Goal: Task Accomplishment & Management: Use online tool/utility

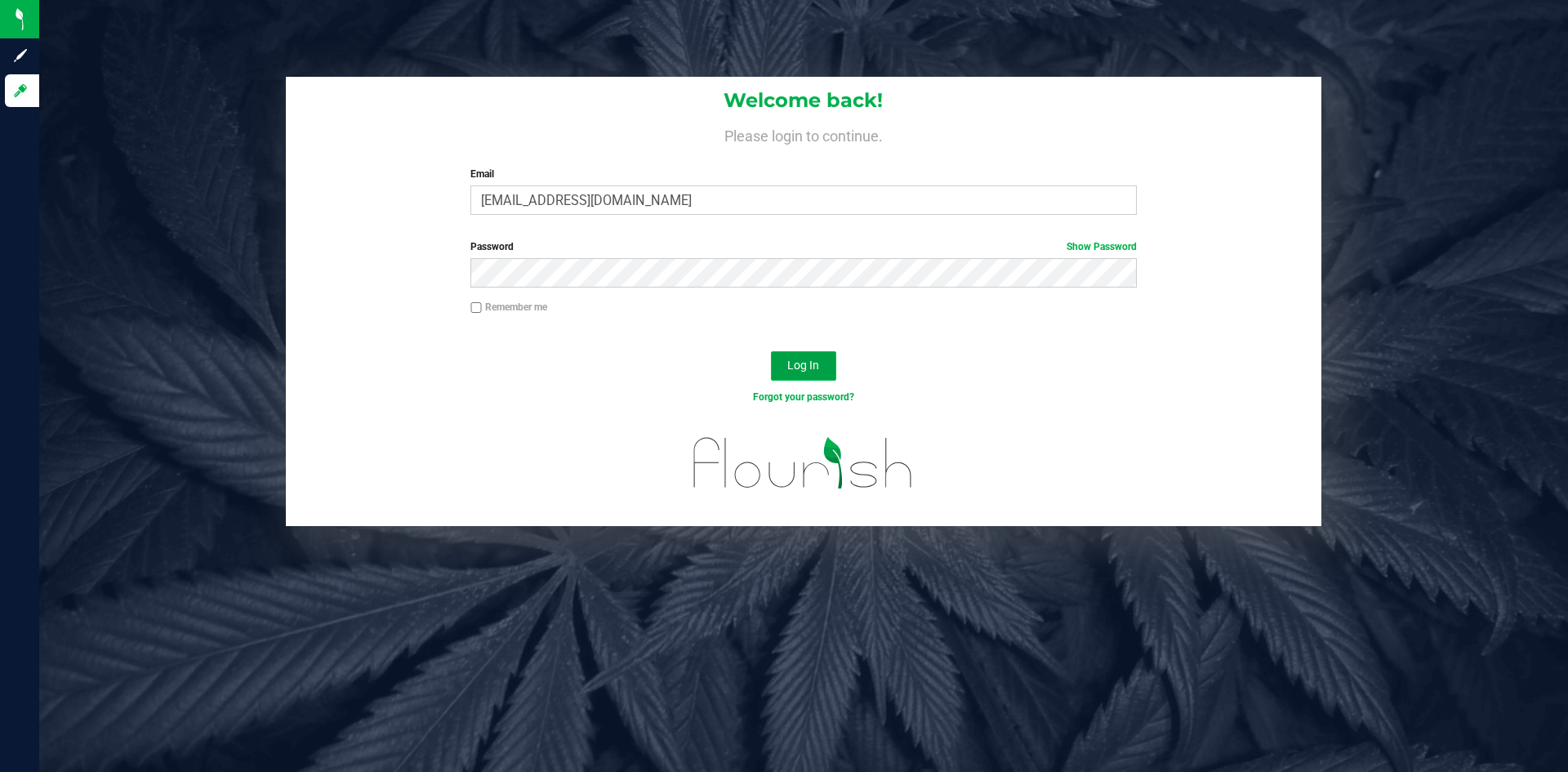
click at [779, 363] on button "Log In" at bounding box center [803, 366] width 65 height 30
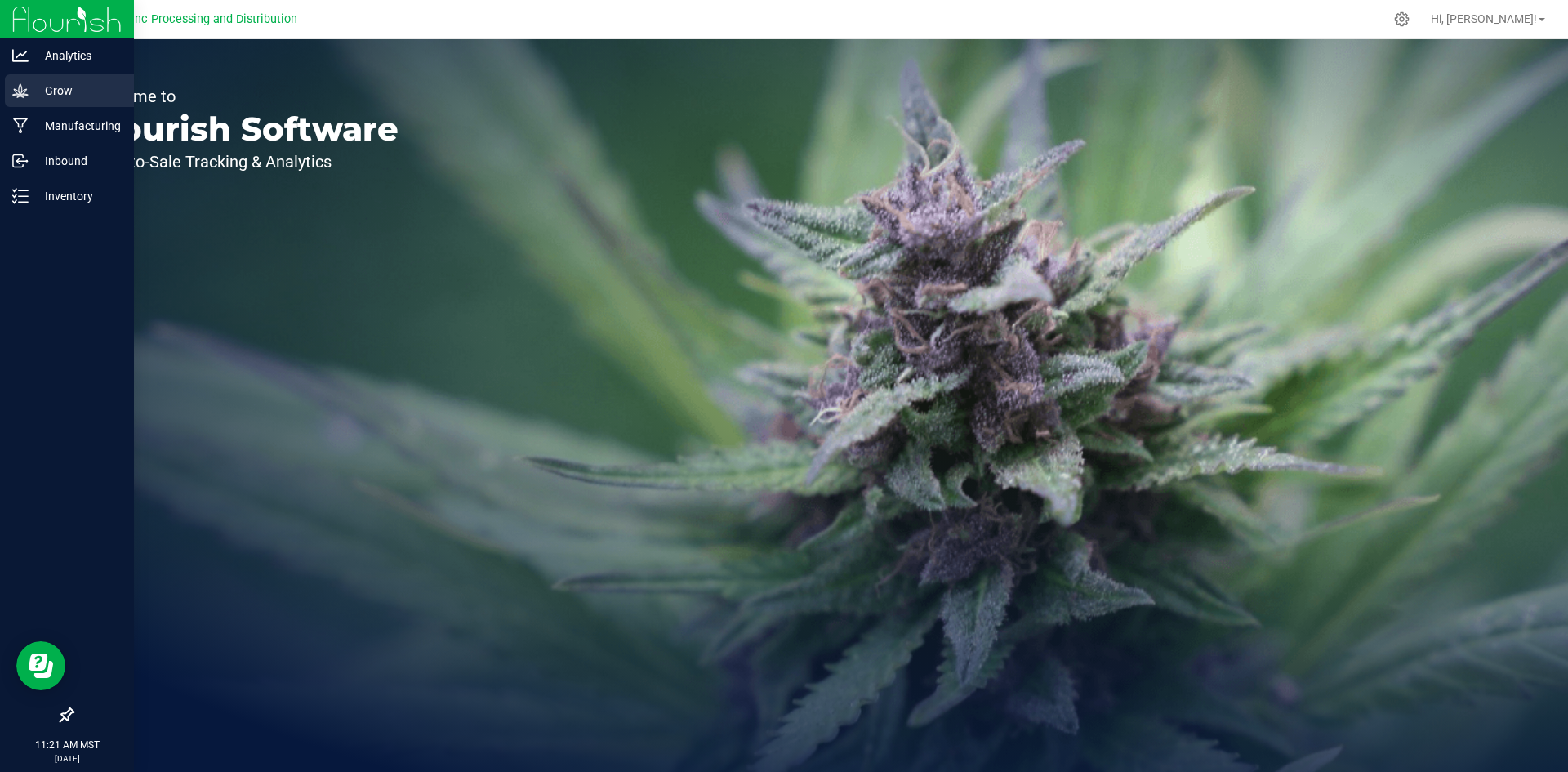
click at [29, 79] on div "Grow" at bounding box center [70, 90] width 129 height 32
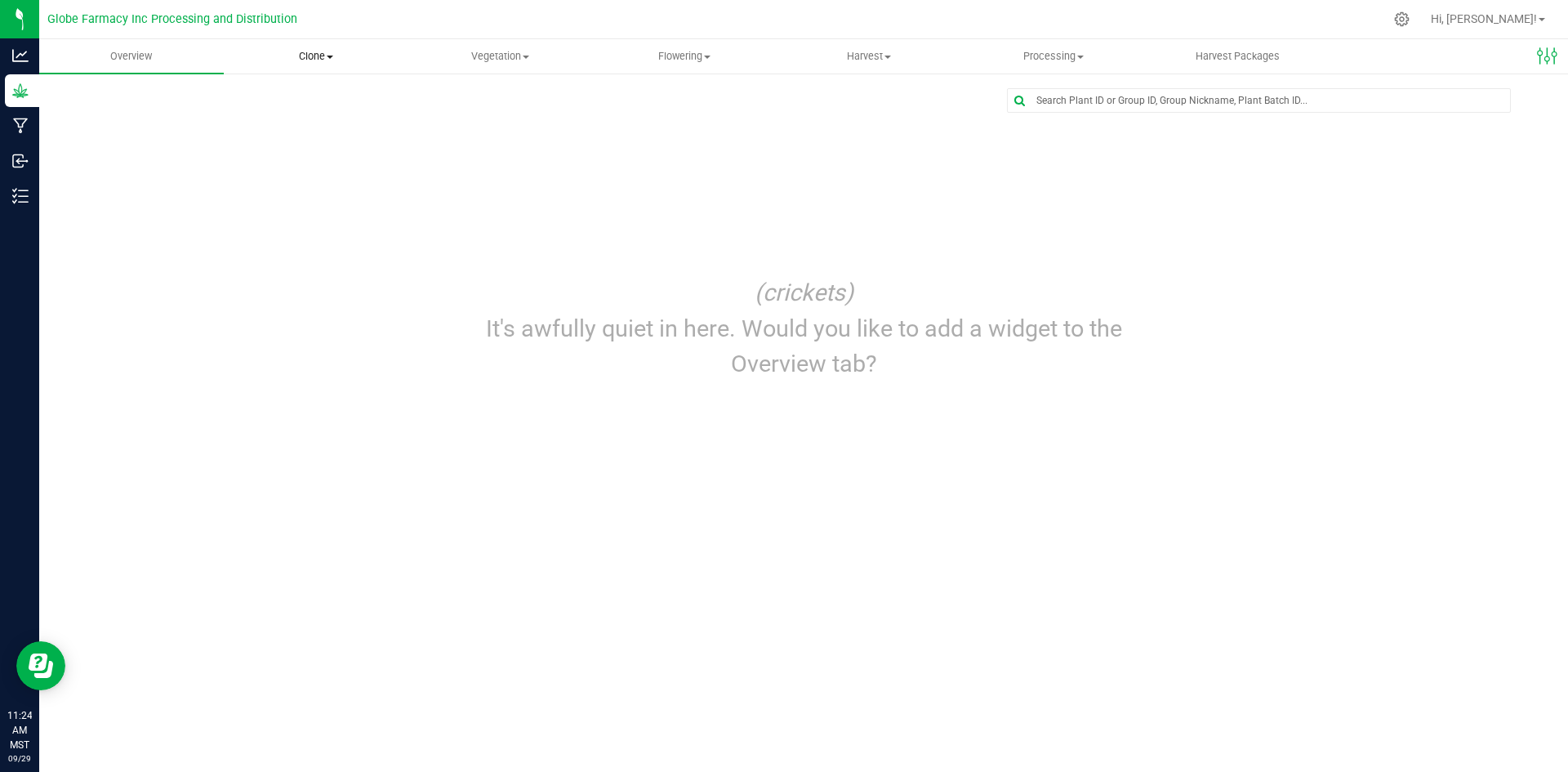
click at [303, 66] on uib-tab-heading "Clone Create plants Cloning groups Cloning plants Apply to plants" at bounding box center [317, 56] width 183 height 32
click at [297, 113] on span "Cloning groups" at bounding box center [285, 118] width 123 height 14
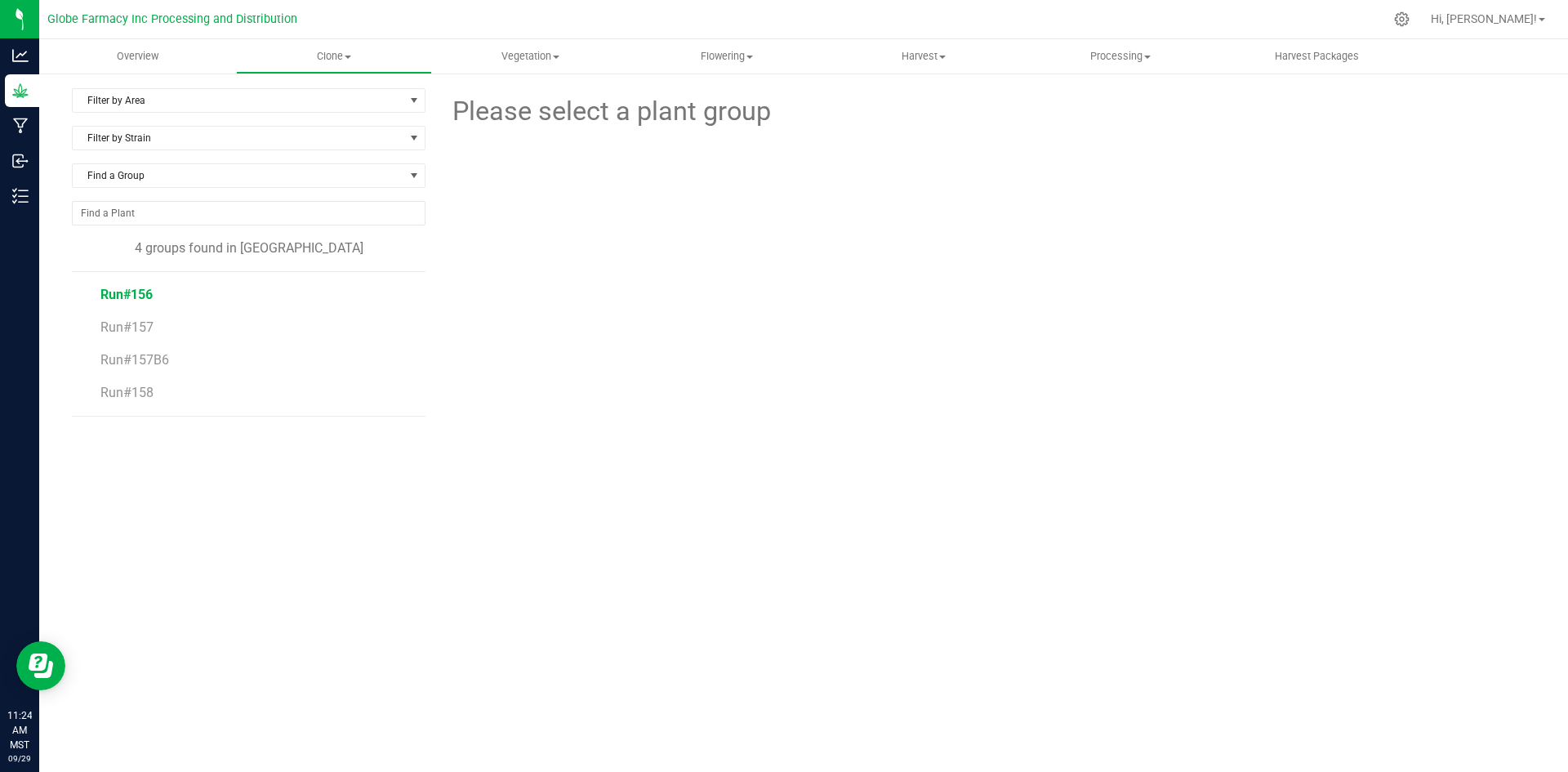
click at [144, 295] on span "Run#156" at bounding box center [126, 295] width 52 height 16
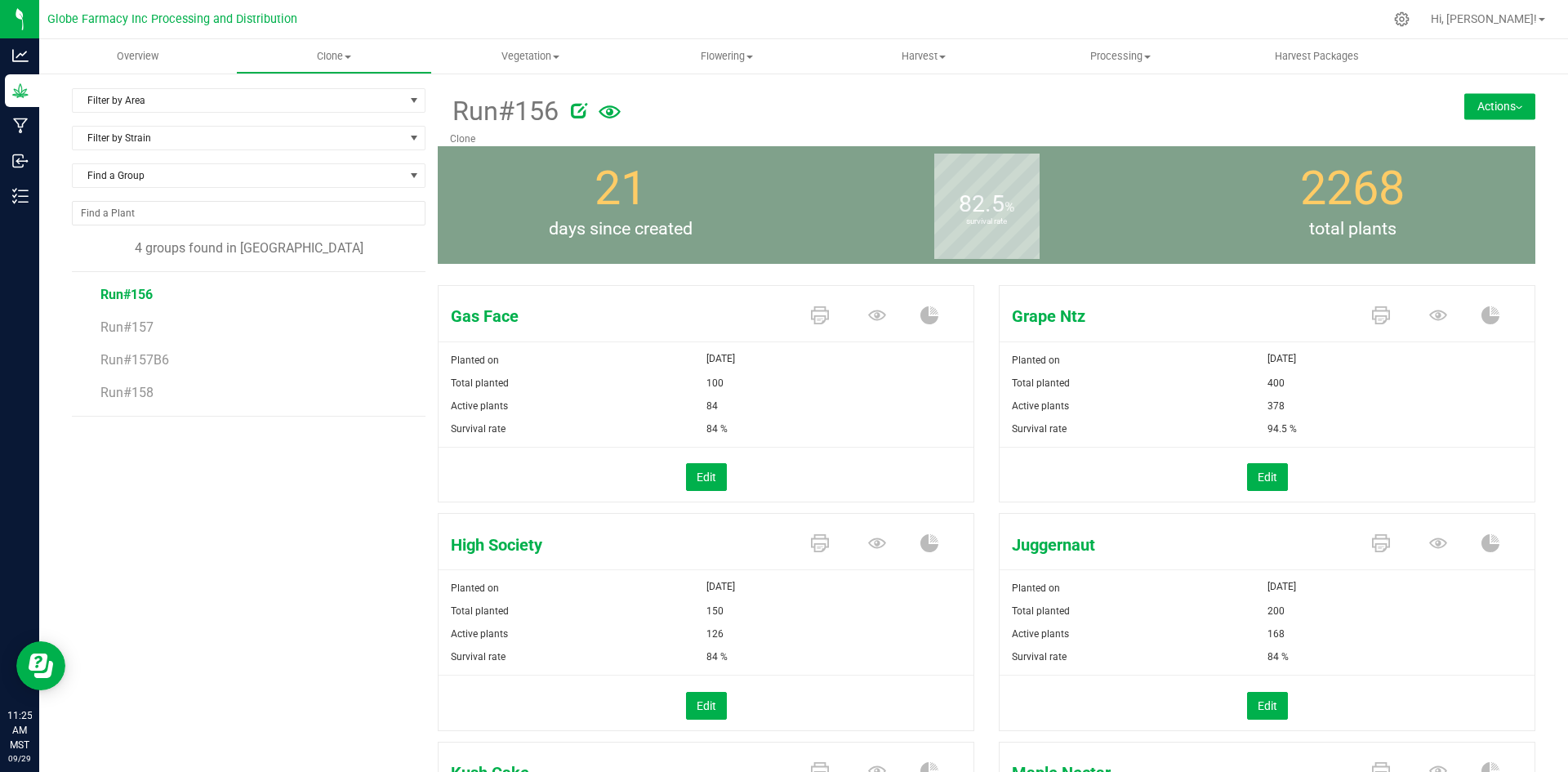
click at [1484, 113] on button "Actions" at bounding box center [1499, 106] width 71 height 26
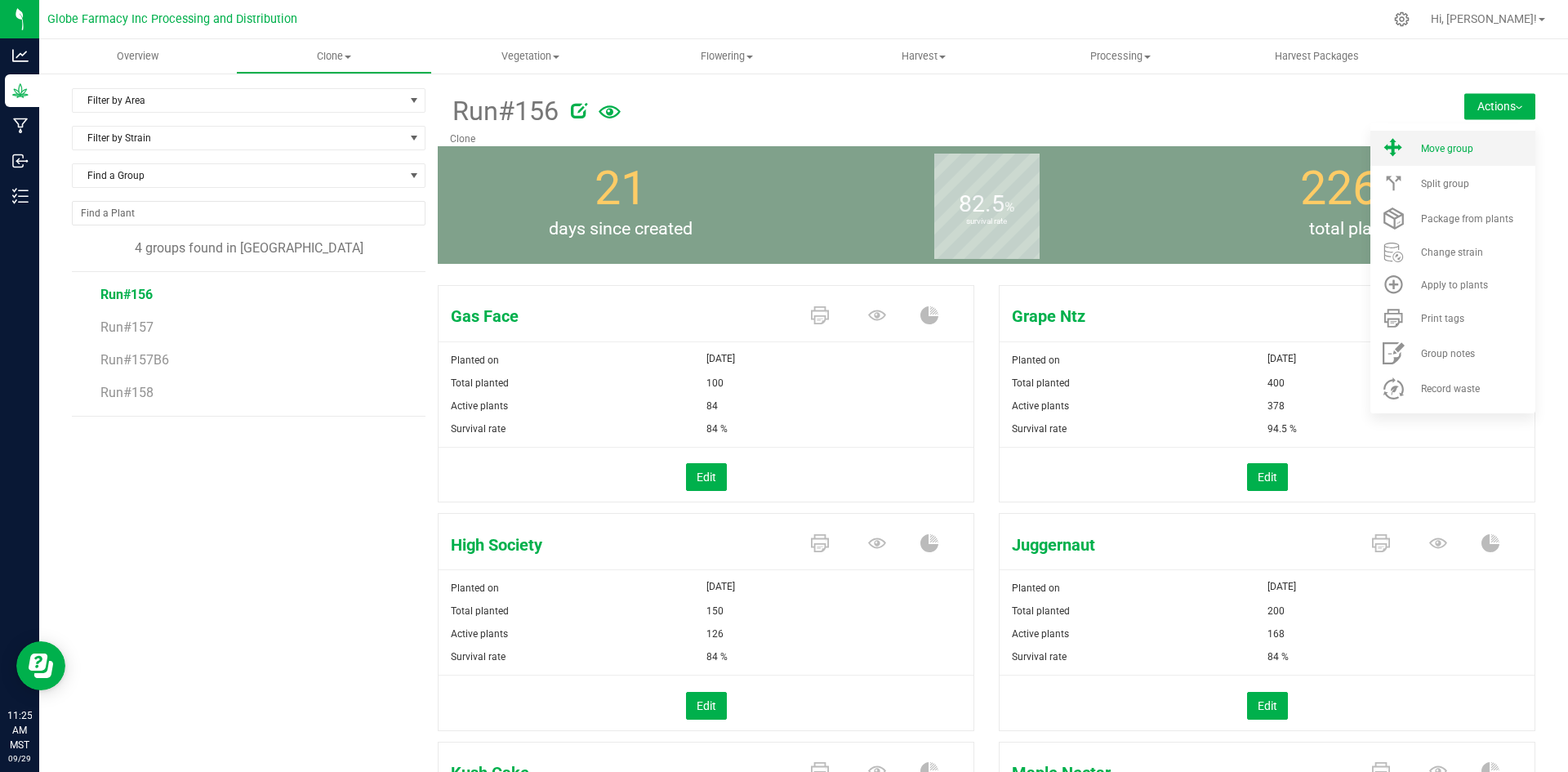
click at [1462, 159] on li "Move group" at bounding box center [1453, 148] width 165 height 35
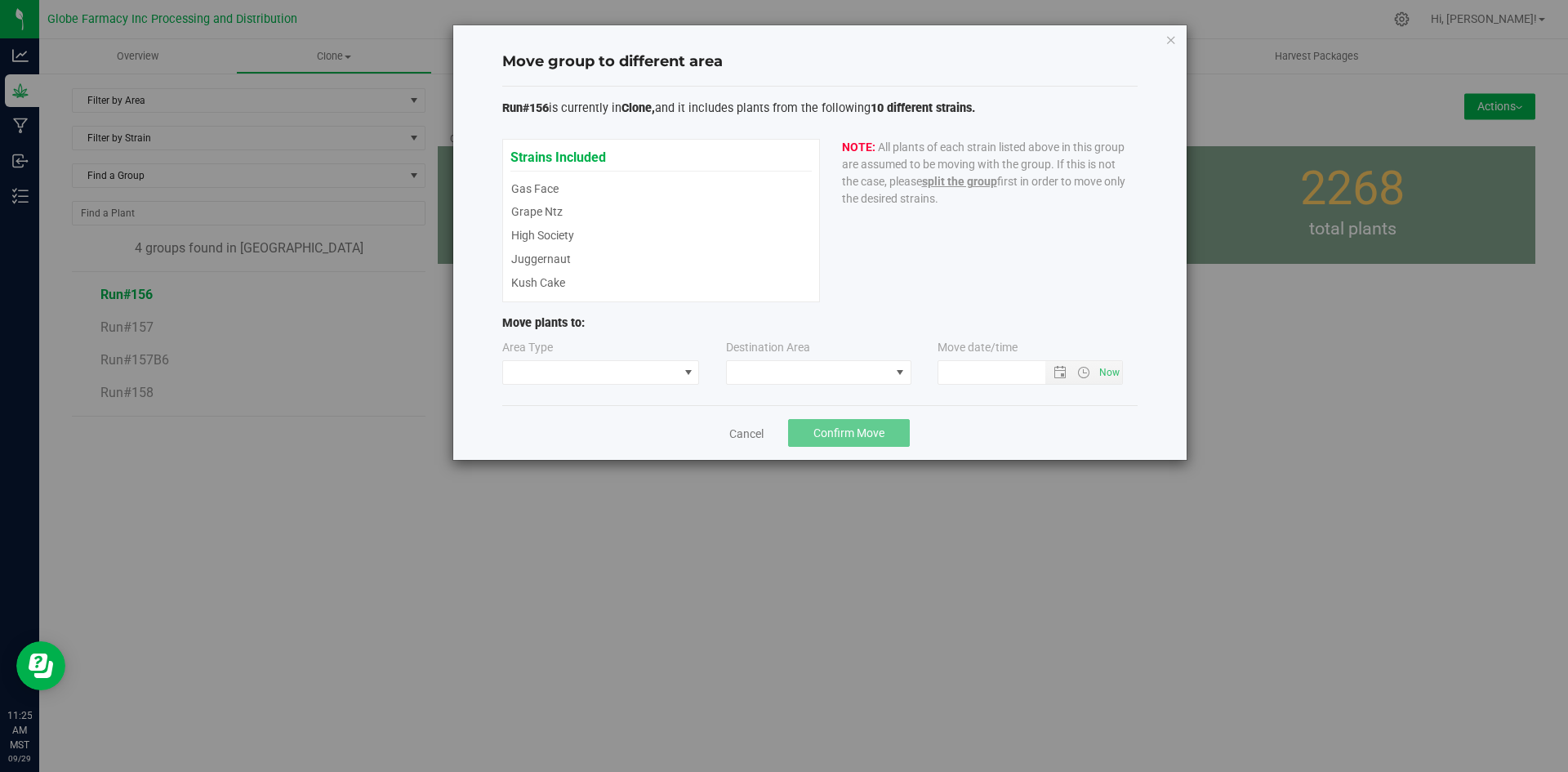
type input "[DATE] 11:25 AM"
click at [651, 379] on span at bounding box center [590, 372] width 175 height 23
click at [649, 395] on li "Vegetative" at bounding box center [601, 403] width 196 height 28
click at [764, 368] on span at bounding box center [808, 372] width 163 height 23
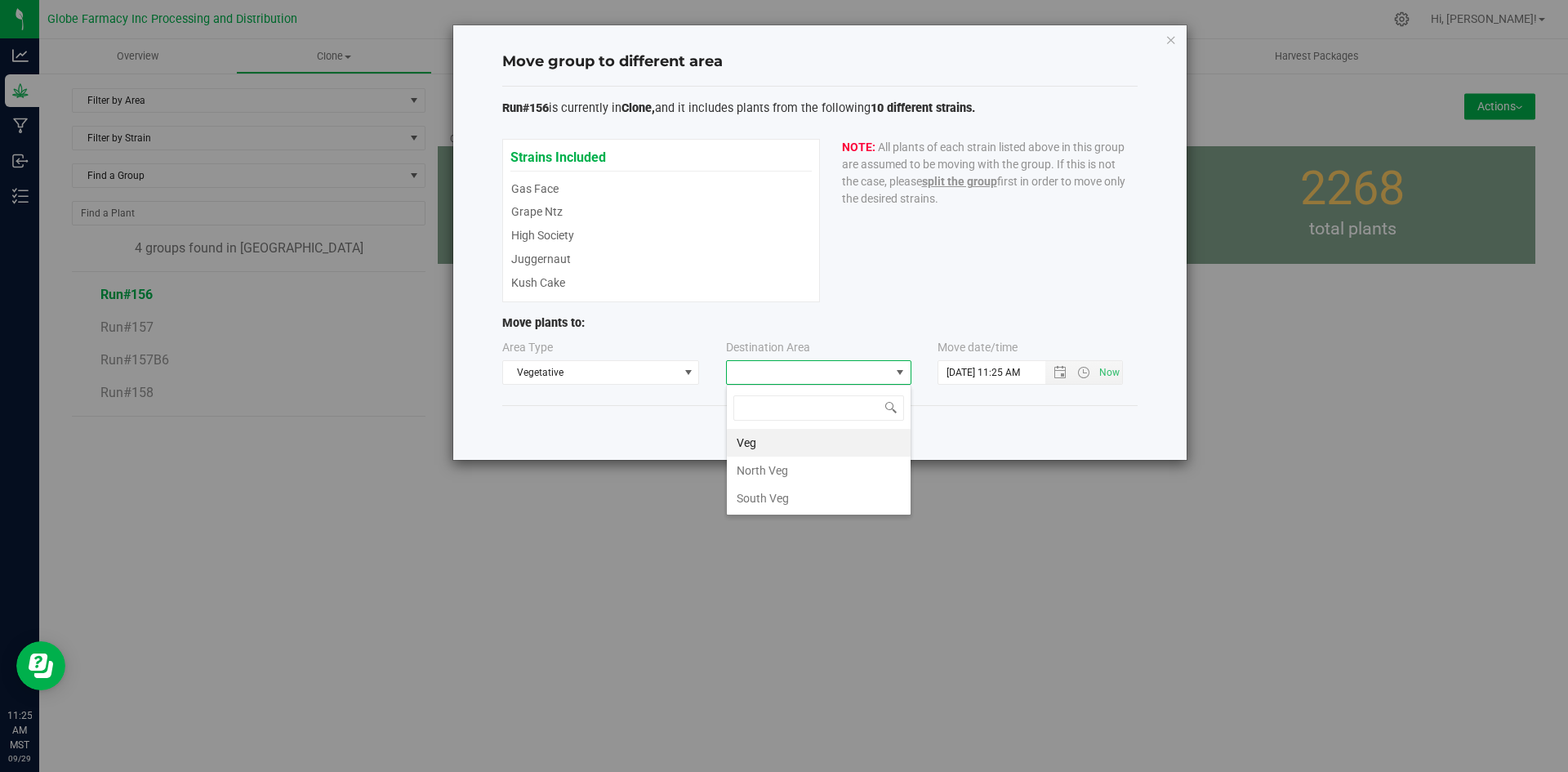
scroll to position [24, 186]
click at [767, 467] on li "North Veg" at bounding box center [819, 471] width 184 height 28
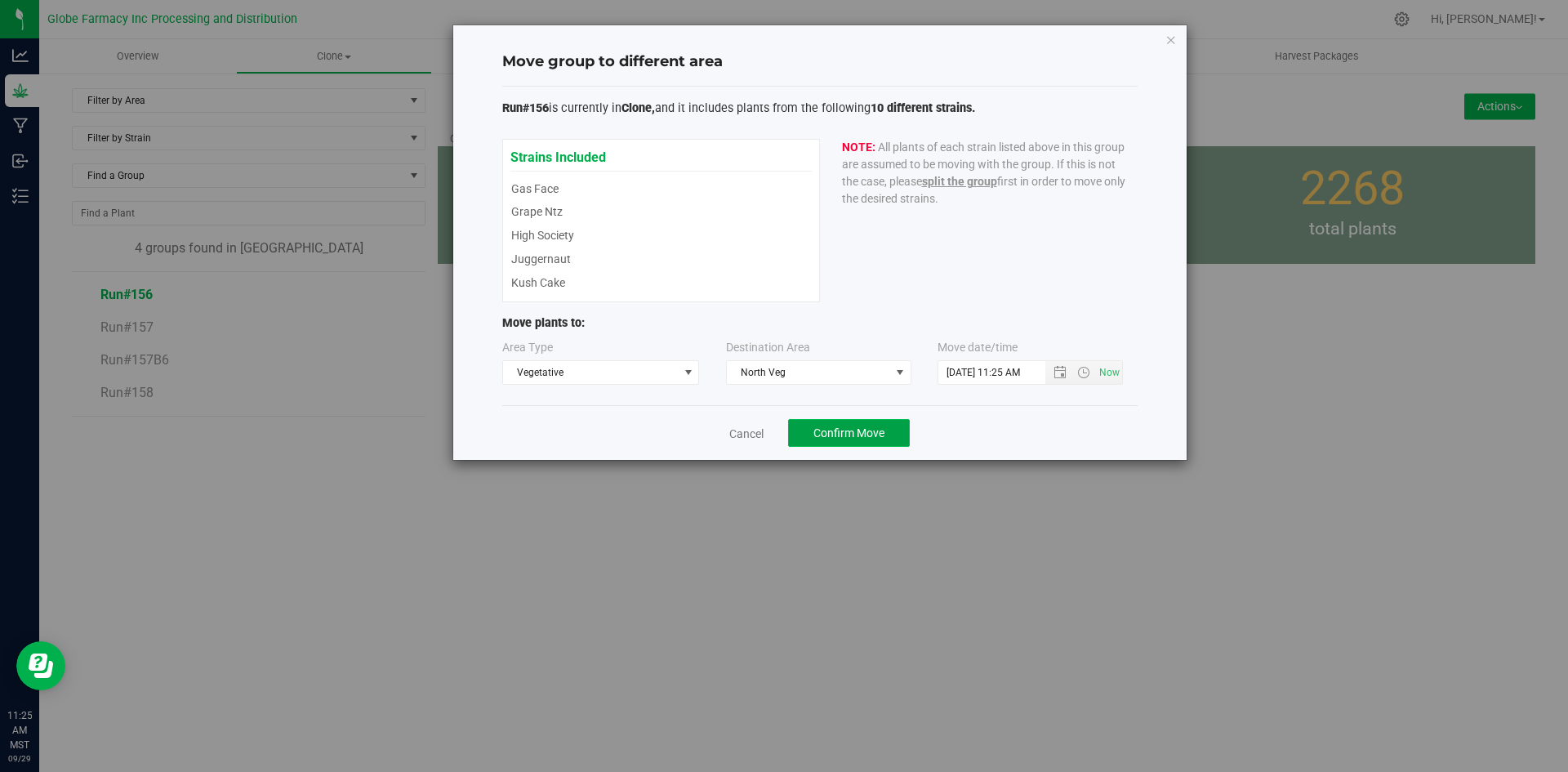
click at [821, 431] on span "Confirm Move" at bounding box center [849, 433] width 71 height 13
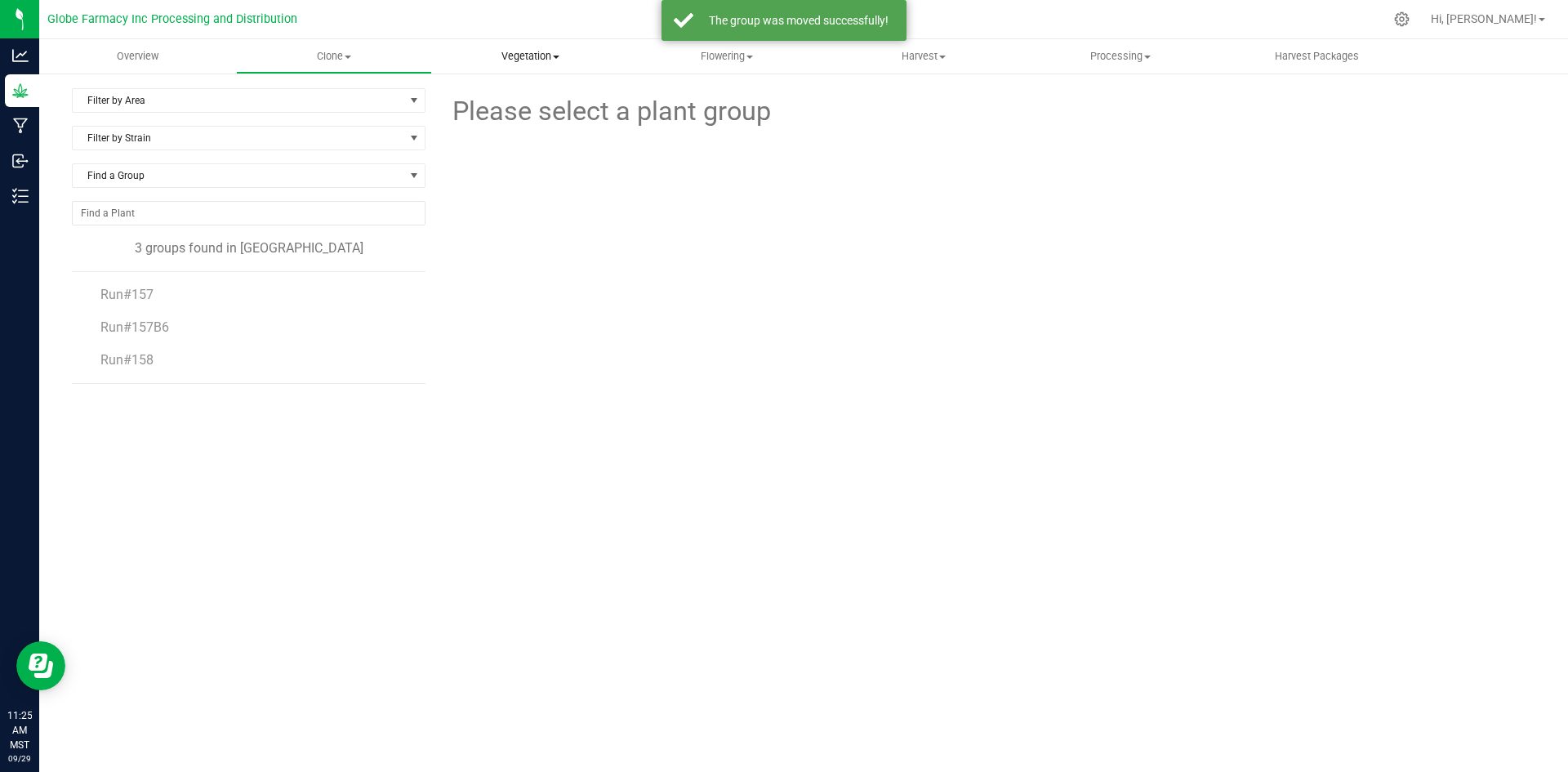
click at [541, 61] on span "Vegetation" at bounding box center [530, 56] width 195 height 15
click at [520, 99] on span "Veg groups" at bounding box center [483, 99] width 104 height 14
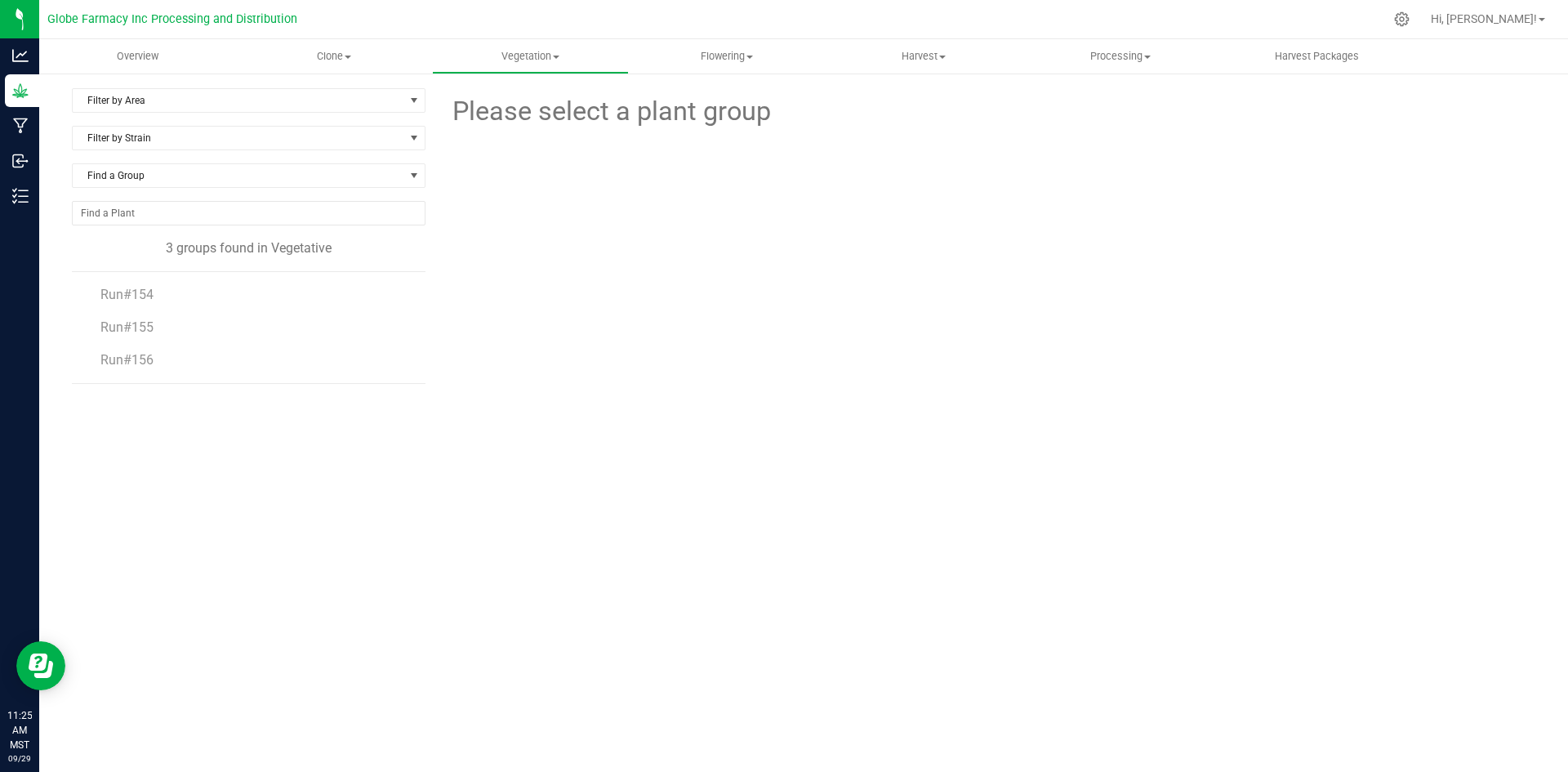
click at [1410, 421] on div "Please select a plant group" at bounding box center [986, 333] width 1098 height 490
click at [122, 357] on span "Run#156" at bounding box center [126, 360] width 52 height 16
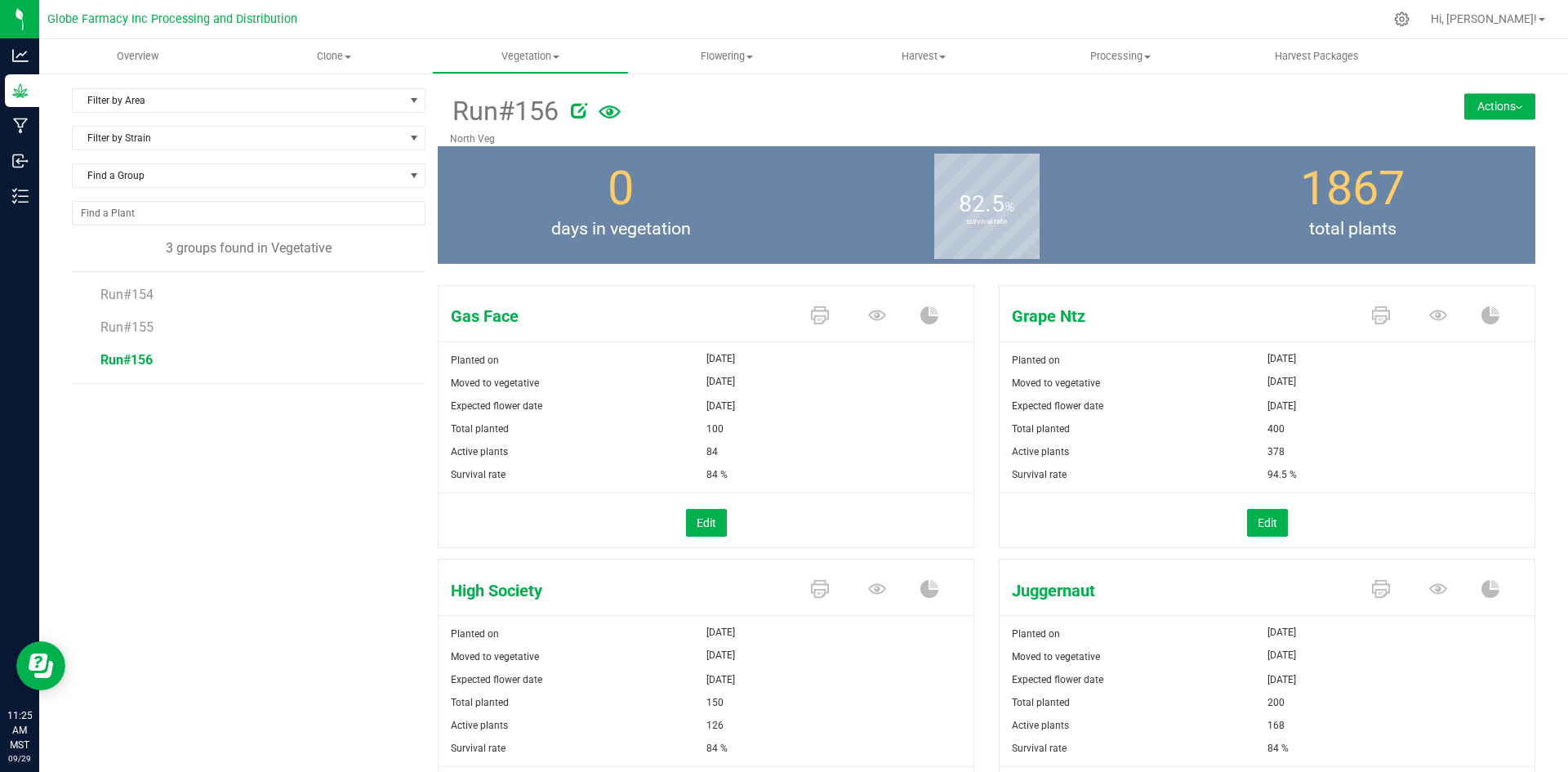
click at [1486, 92] on div "Run#156 [GEOGRAPHIC_DATA] Actions Move group Split group" at bounding box center [986, 117] width 1098 height 58
click at [1486, 102] on button "Actions" at bounding box center [1499, 106] width 71 height 26
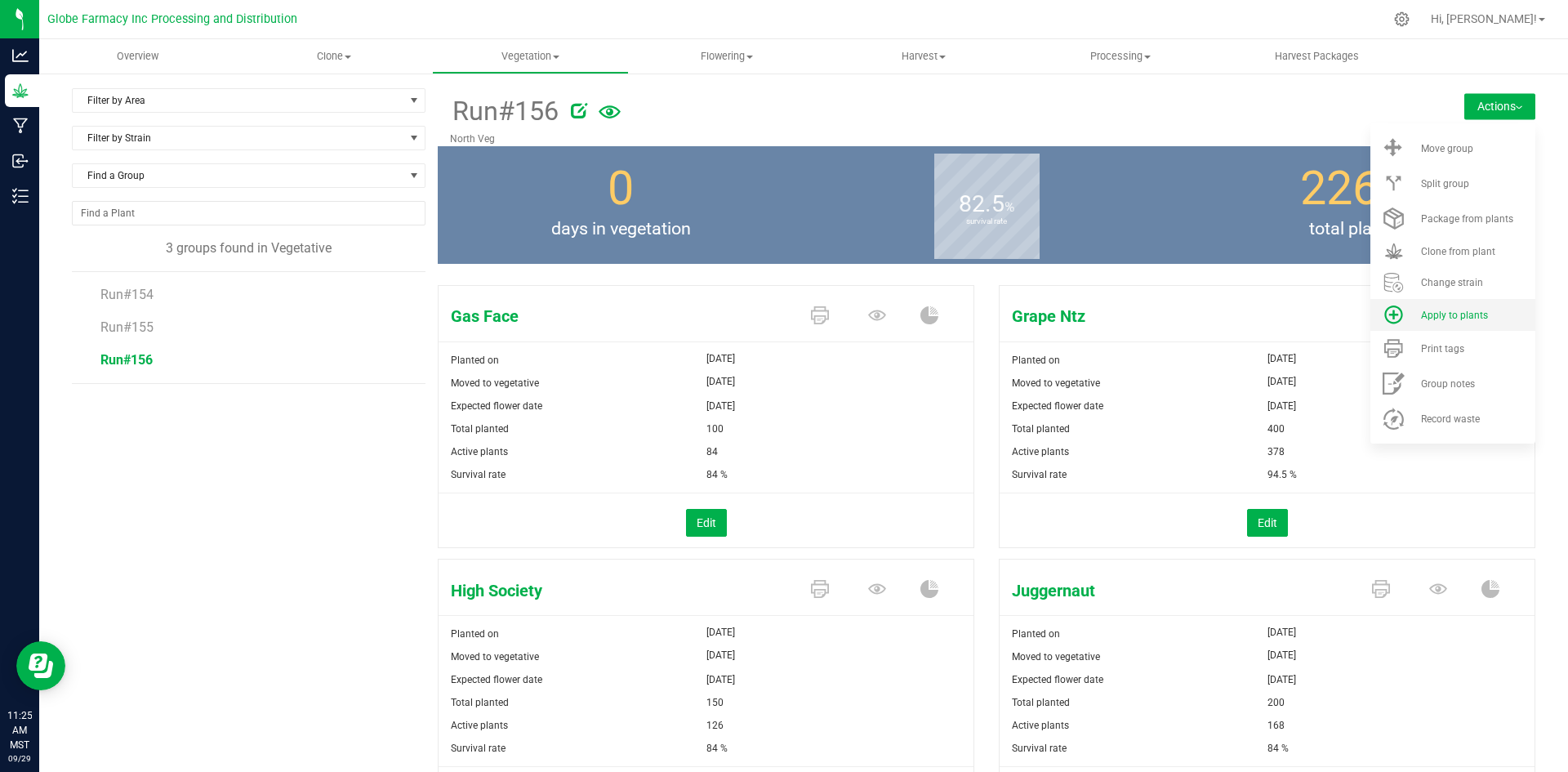
click at [1467, 325] on li "Apply to plants" at bounding box center [1453, 315] width 165 height 32
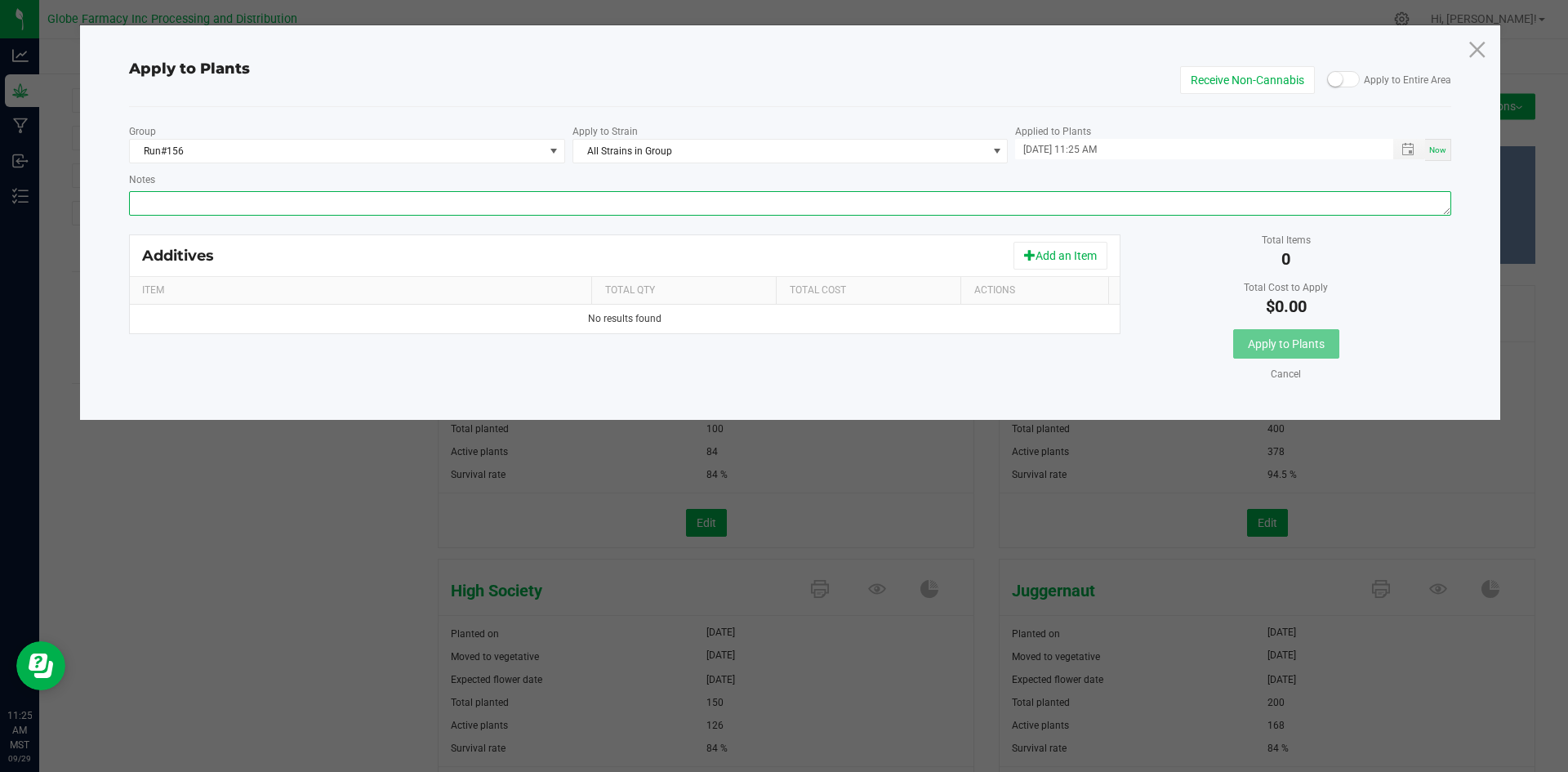
click at [651, 201] on textarea "Notes" at bounding box center [790, 203] width 1323 height 24
paste textarea "Calcium Nitrate, Monopotassium Phosphate, [MEDICAL_DATA], Iron Edta, Sodium Mol…"
type textarea "Calcium Nitrate, Monopotassium Phosphate, [MEDICAL_DATA], Iron Edta, Sodium Mol…"
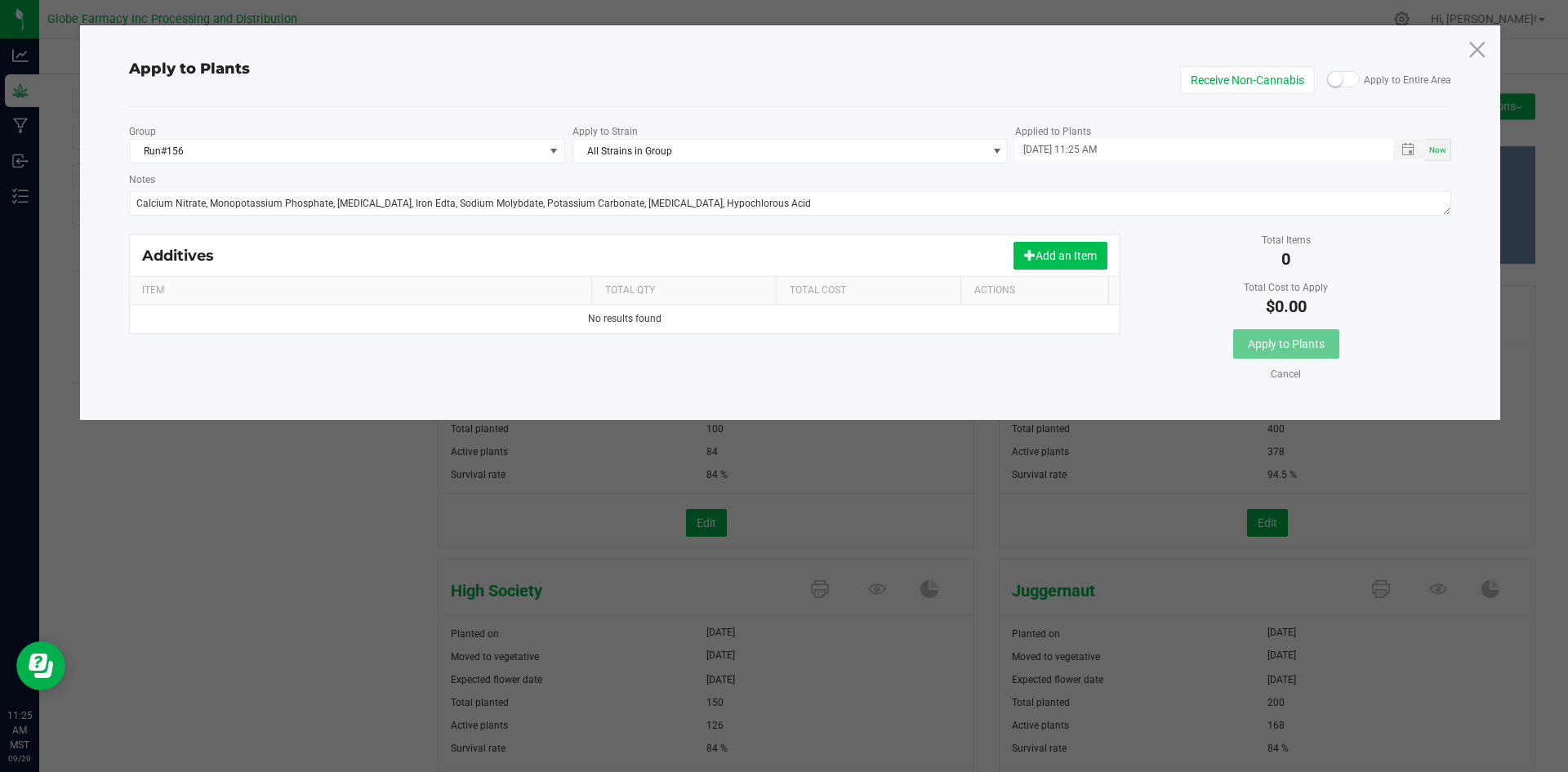
click at [1034, 254] on button "Add an Item" at bounding box center [1060, 256] width 94 height 28
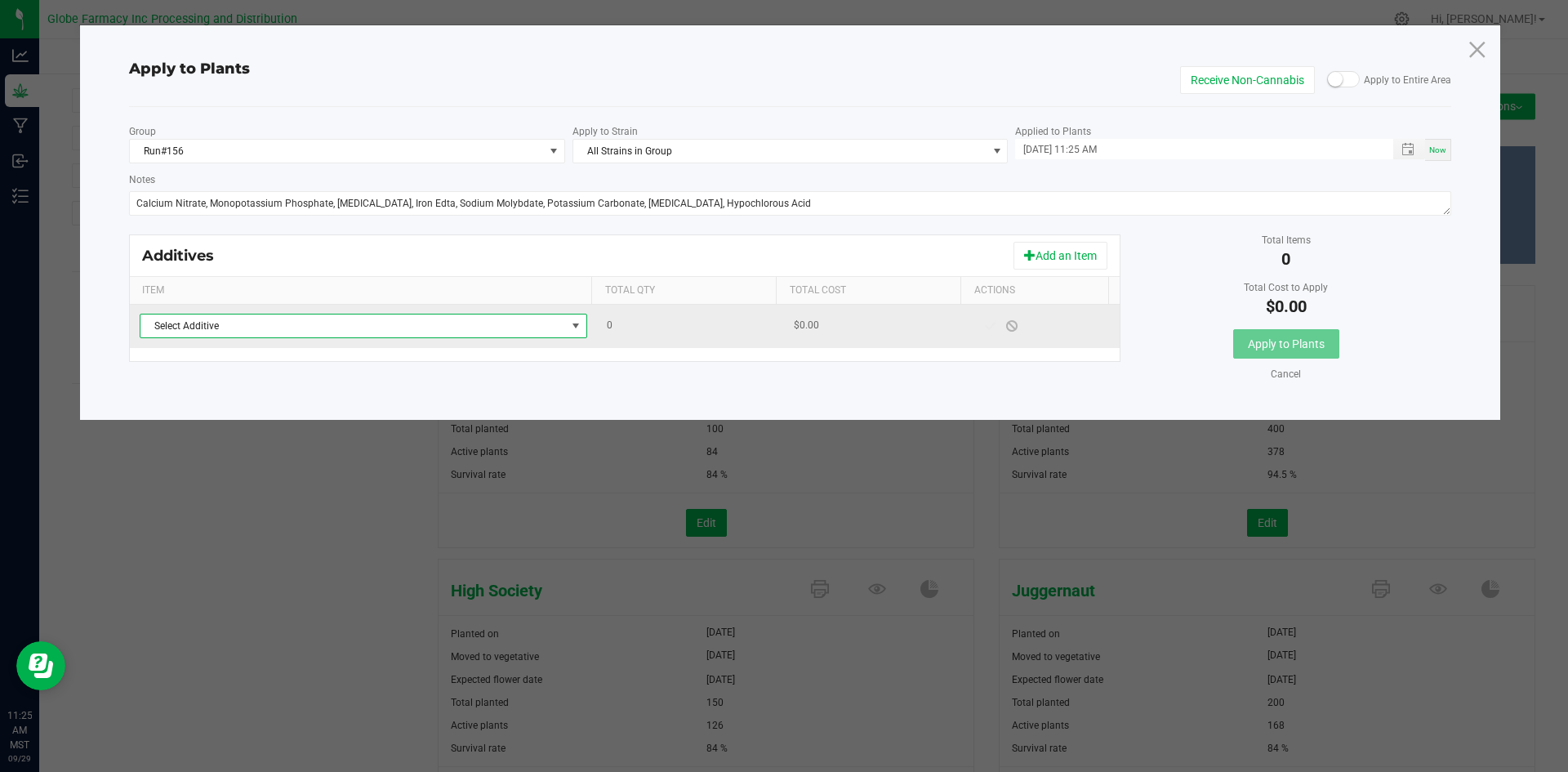
click at [522, 331] on span "Select Additive" at bounding box center [353, 326] width 426 height 23
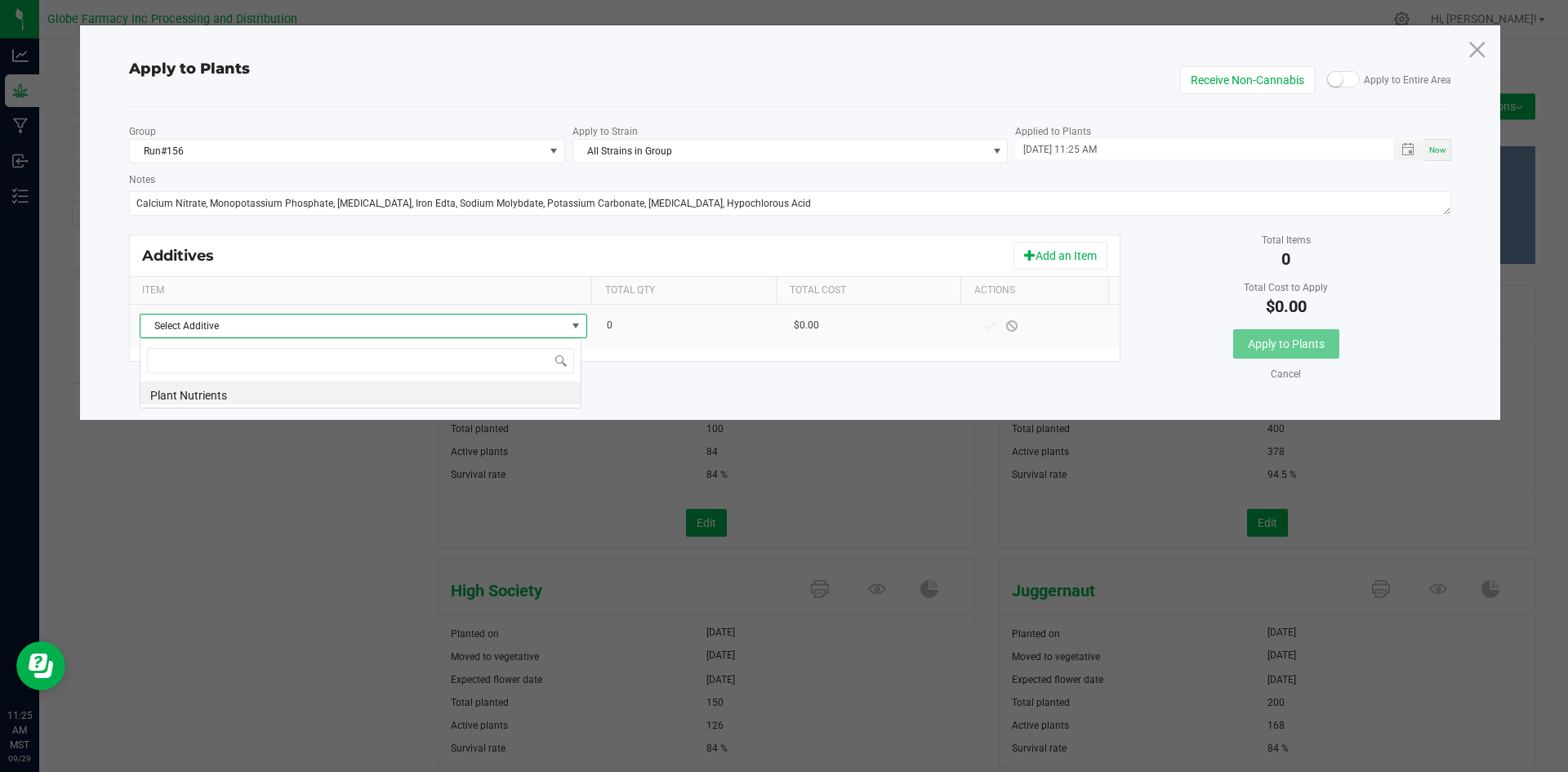
scroll to position [24, 442]
click at [463, 393] on li "Plant Nutrients" at bounding box center [360, 393] width 440 height 23
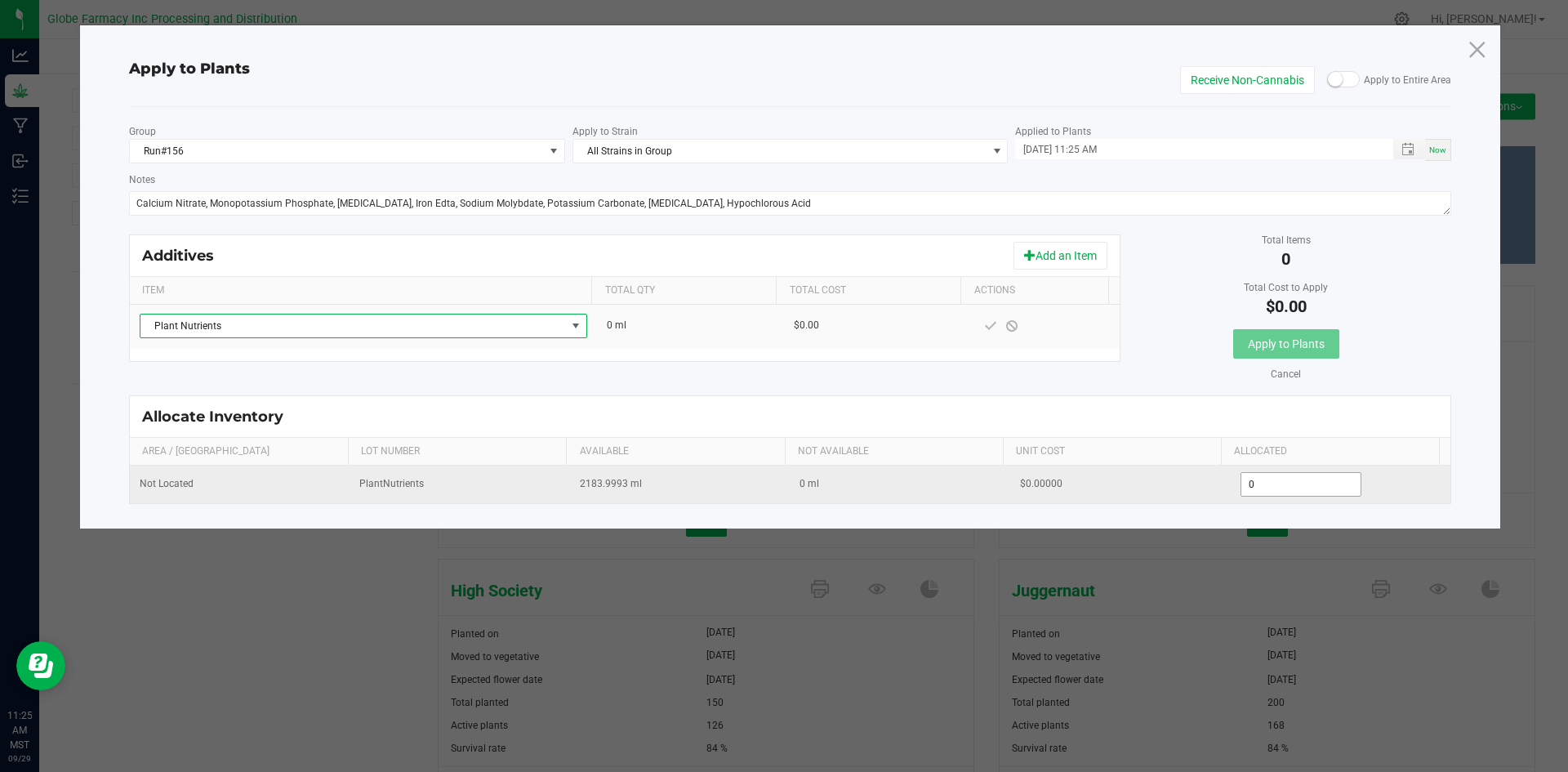
click at [1252, 488] on input "0" at bounding box center [1302, 484] width 120 height 23
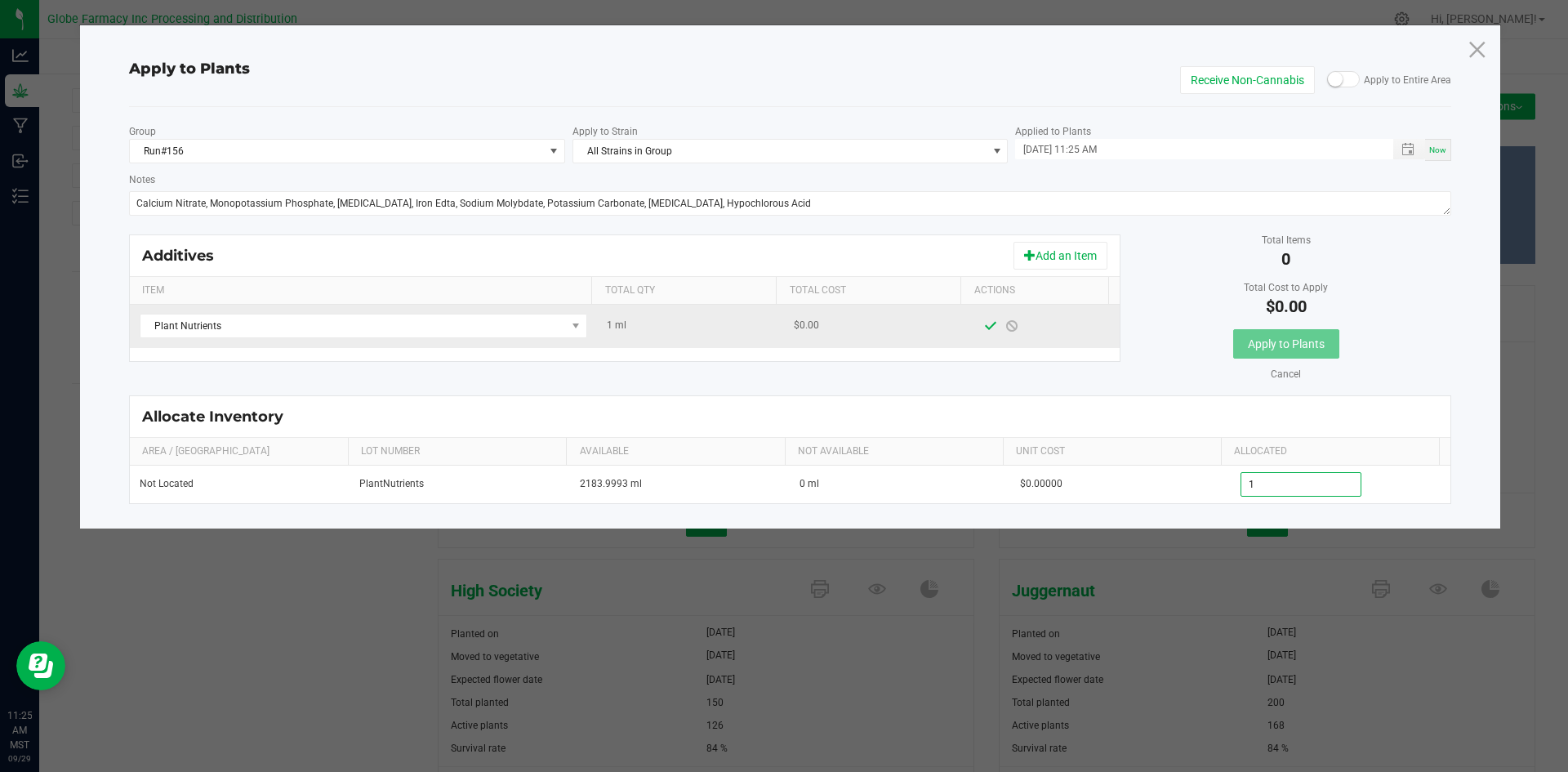
type input "1.0000"
click at [985, 323] on span at bounding box center [991, 325] width 13 height 13
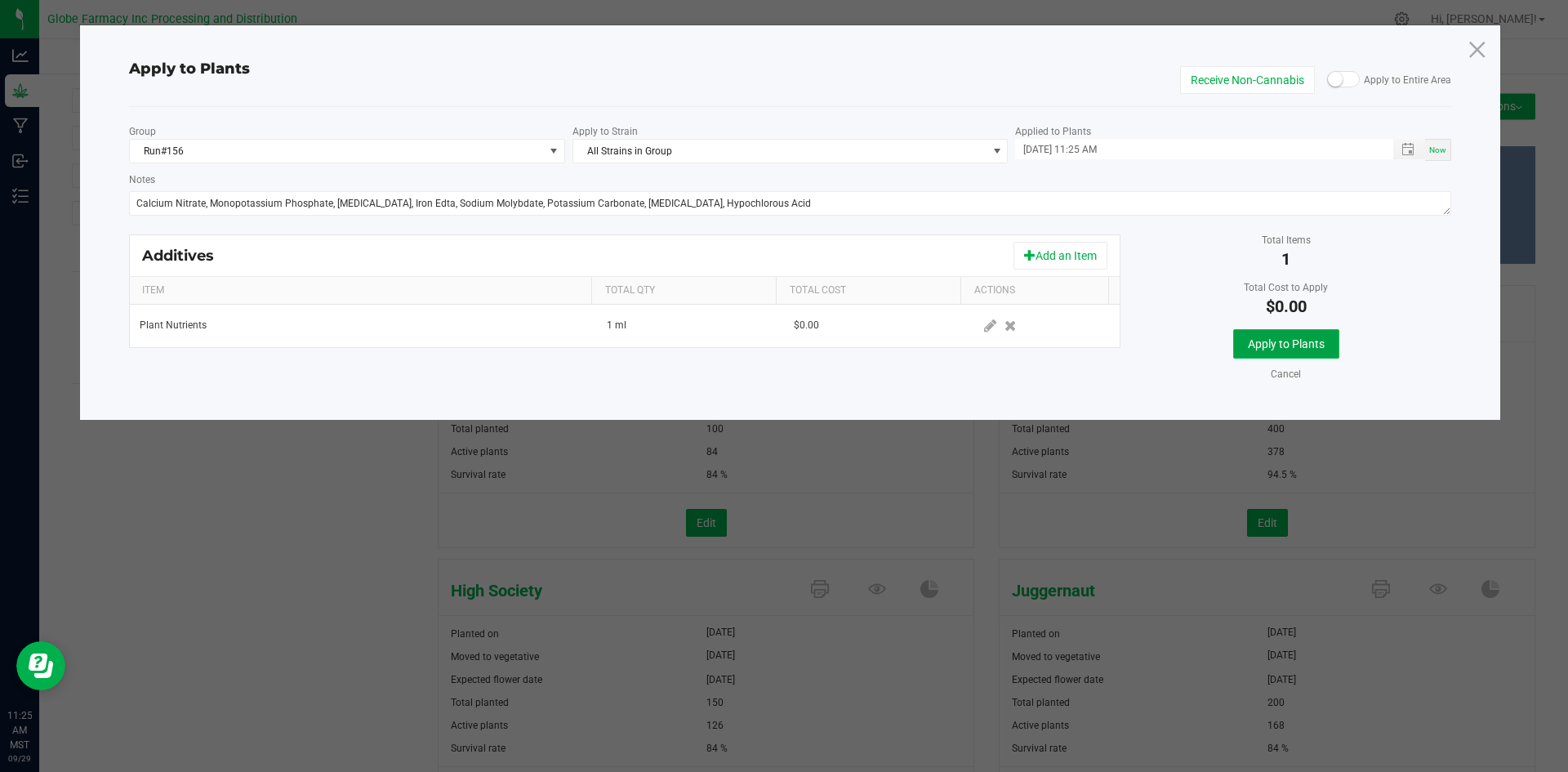
click at [1239, 340] on button "Apply to Plants" at bounding box center [1286, 344] width 106 height 30
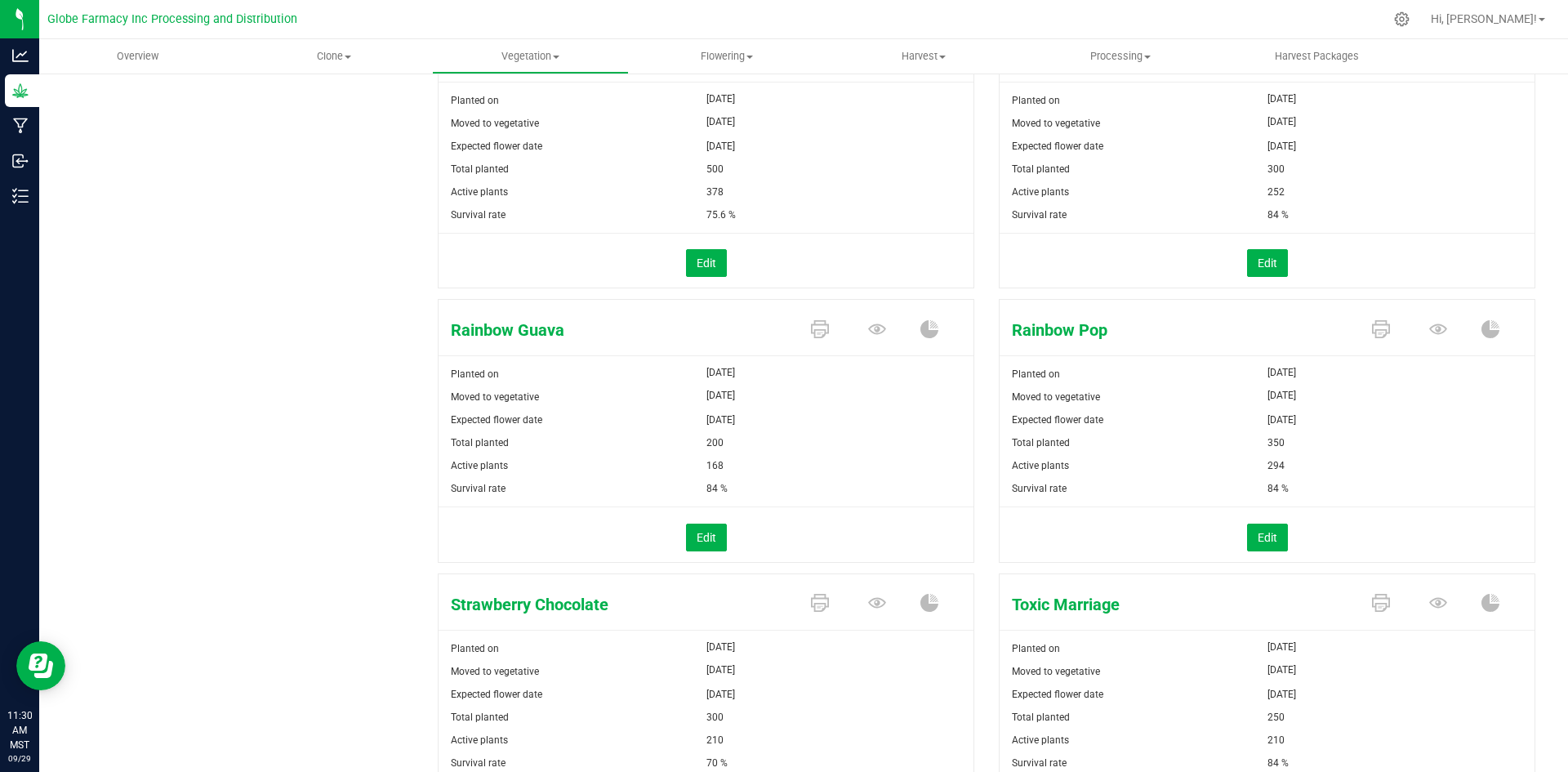
scroll to position [927, 0]
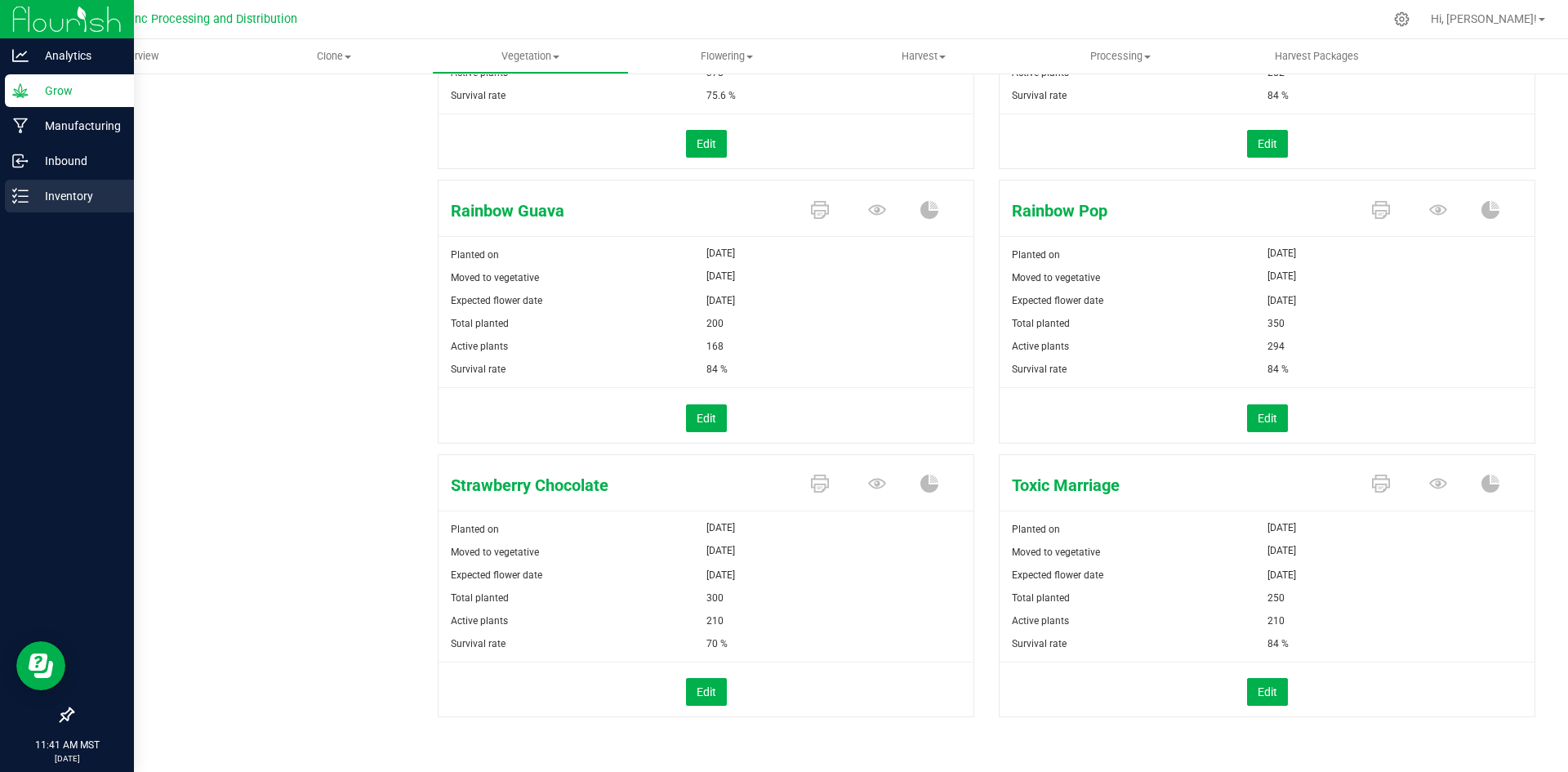
click at [17, 202] on icon at bounding box center [20, 195] width 17 height 17
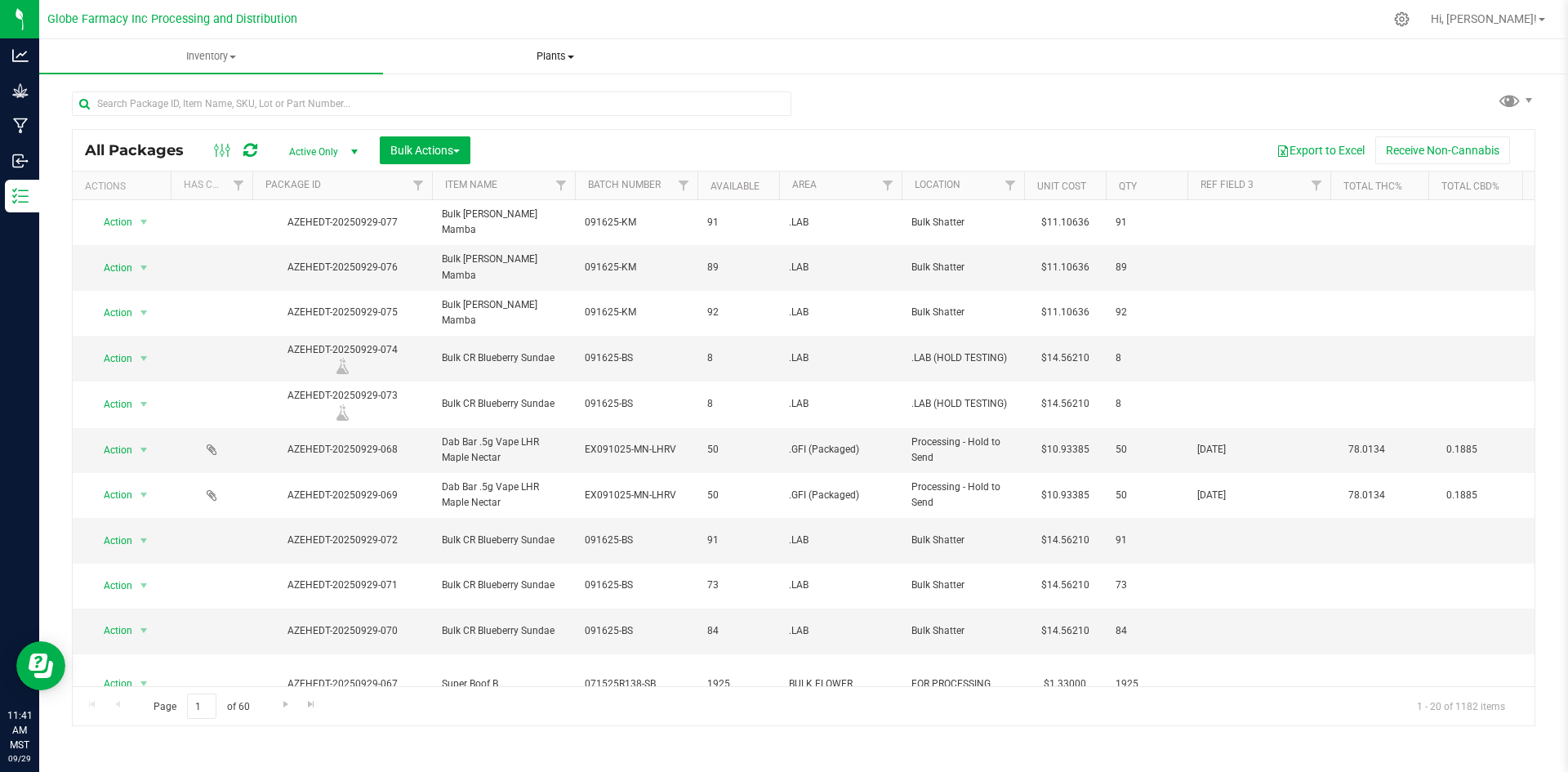
click at [542, 51] on span "Plants" at bounding box center [555, 56] width 342 height 15
click at [534, 91] on li "All plants" at bounding box center [555, 99] width 344 height 19
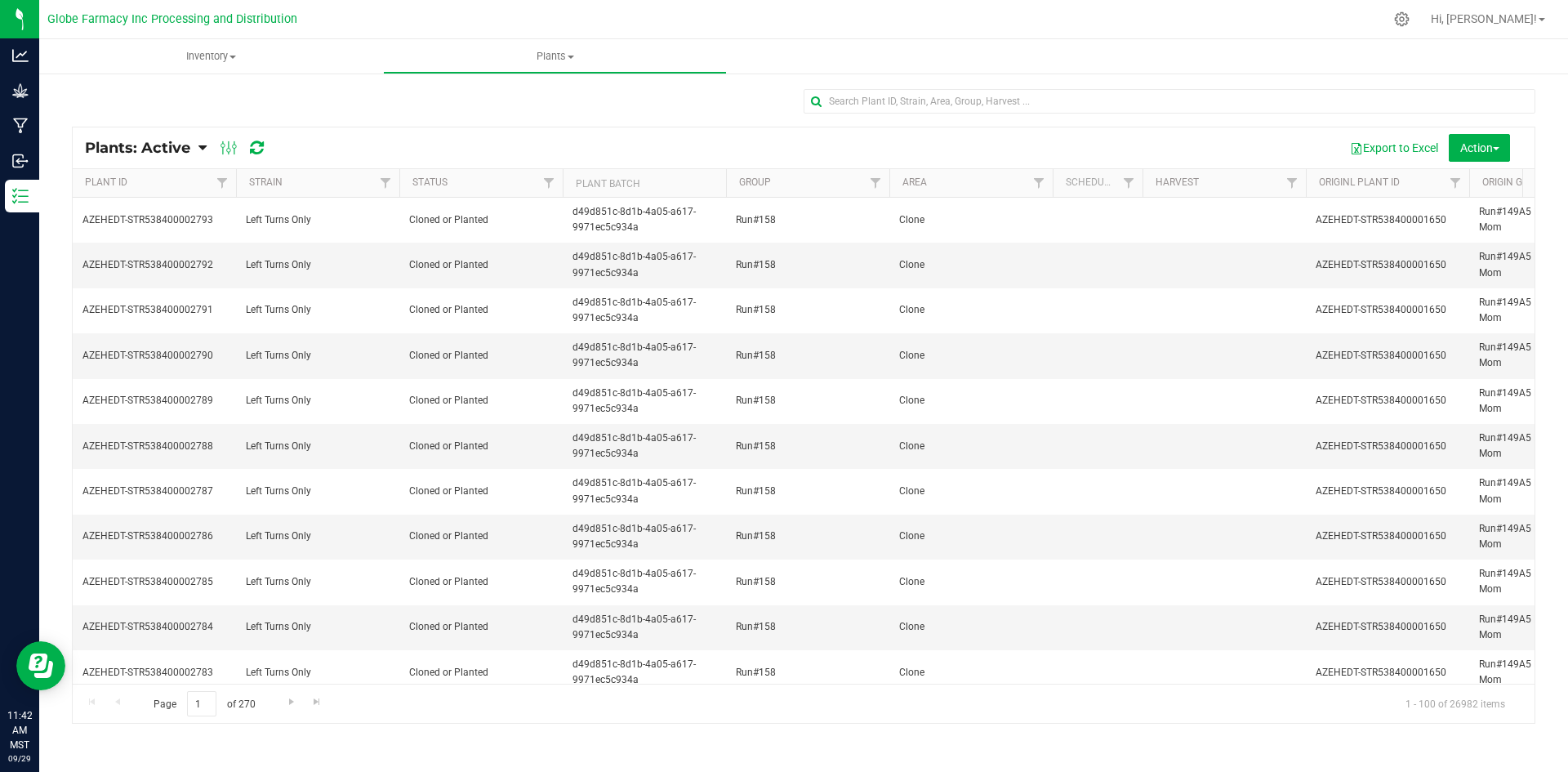
click at [155, 151] on span "Plants: Active" at bounding box center [137, 147] width 106 height 18
click at [144, 249] on span "Plants: Dead" at bounding box center [130, 246] width 67 height 14
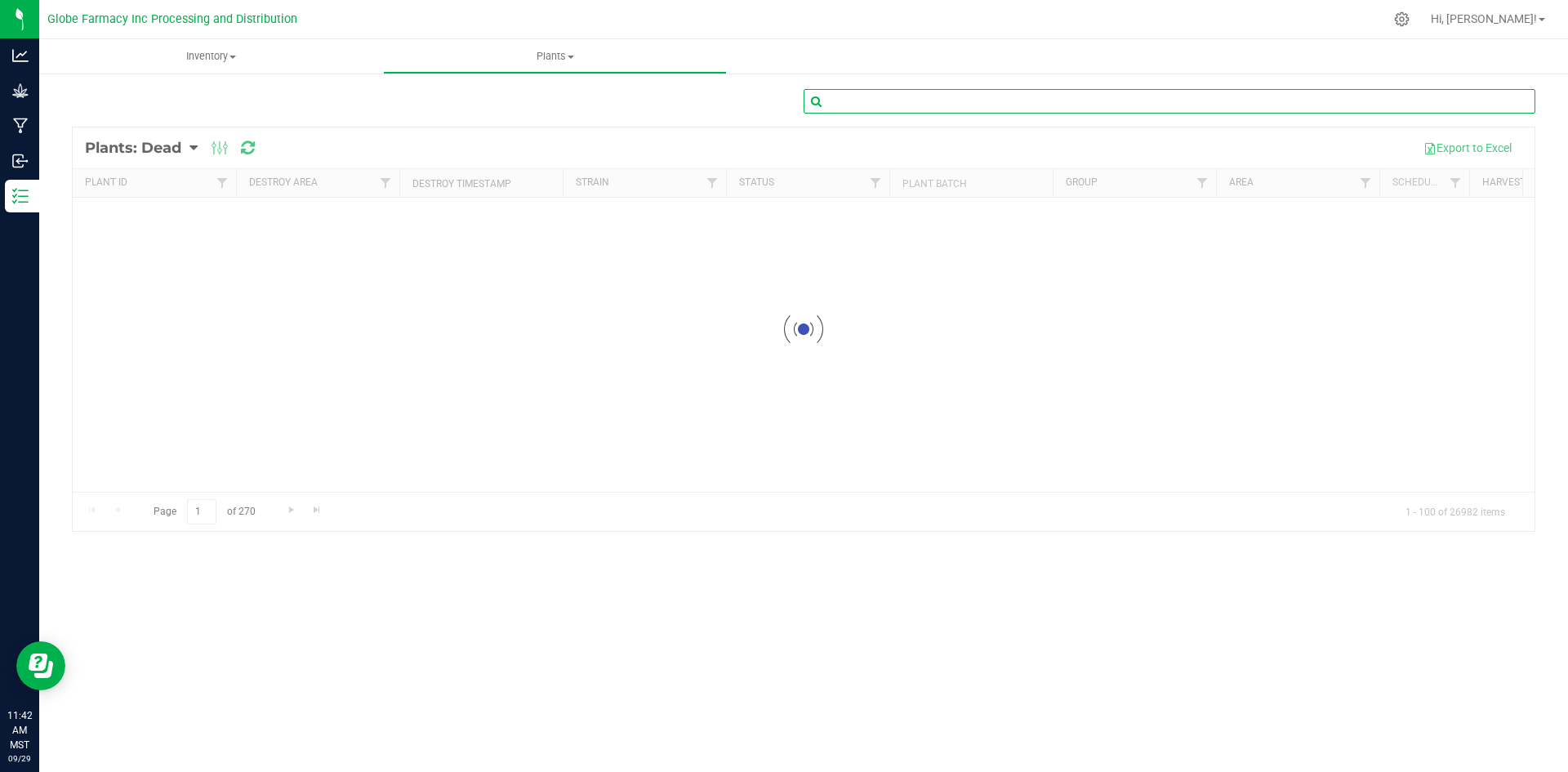
click at [927, 104] on input "text" at bounding box center [1169, 101] width 732 height 24
type input "Run#156"
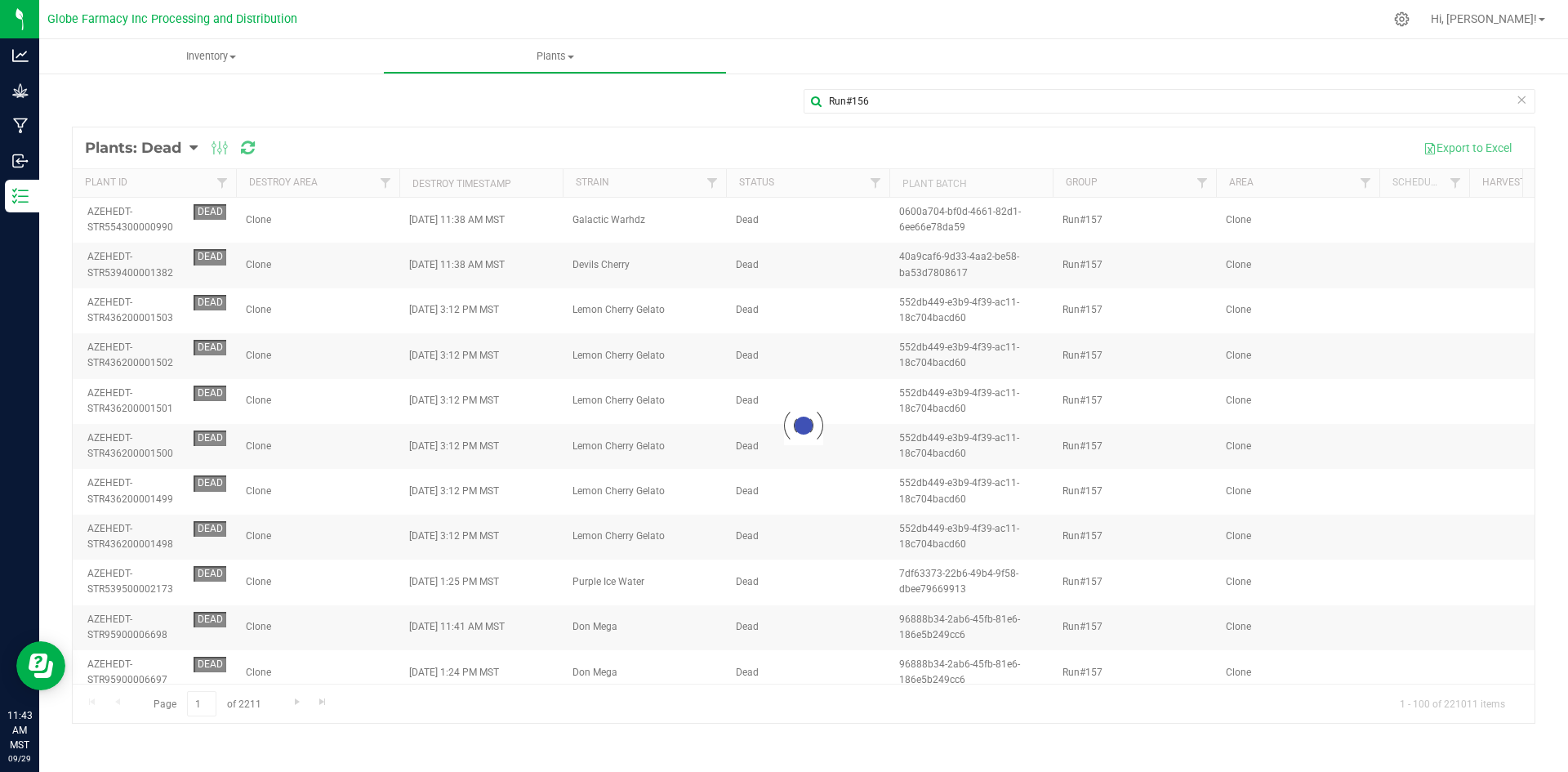
click at [712, 183] on div at bounding box center [803, 425] width 1462 height 596
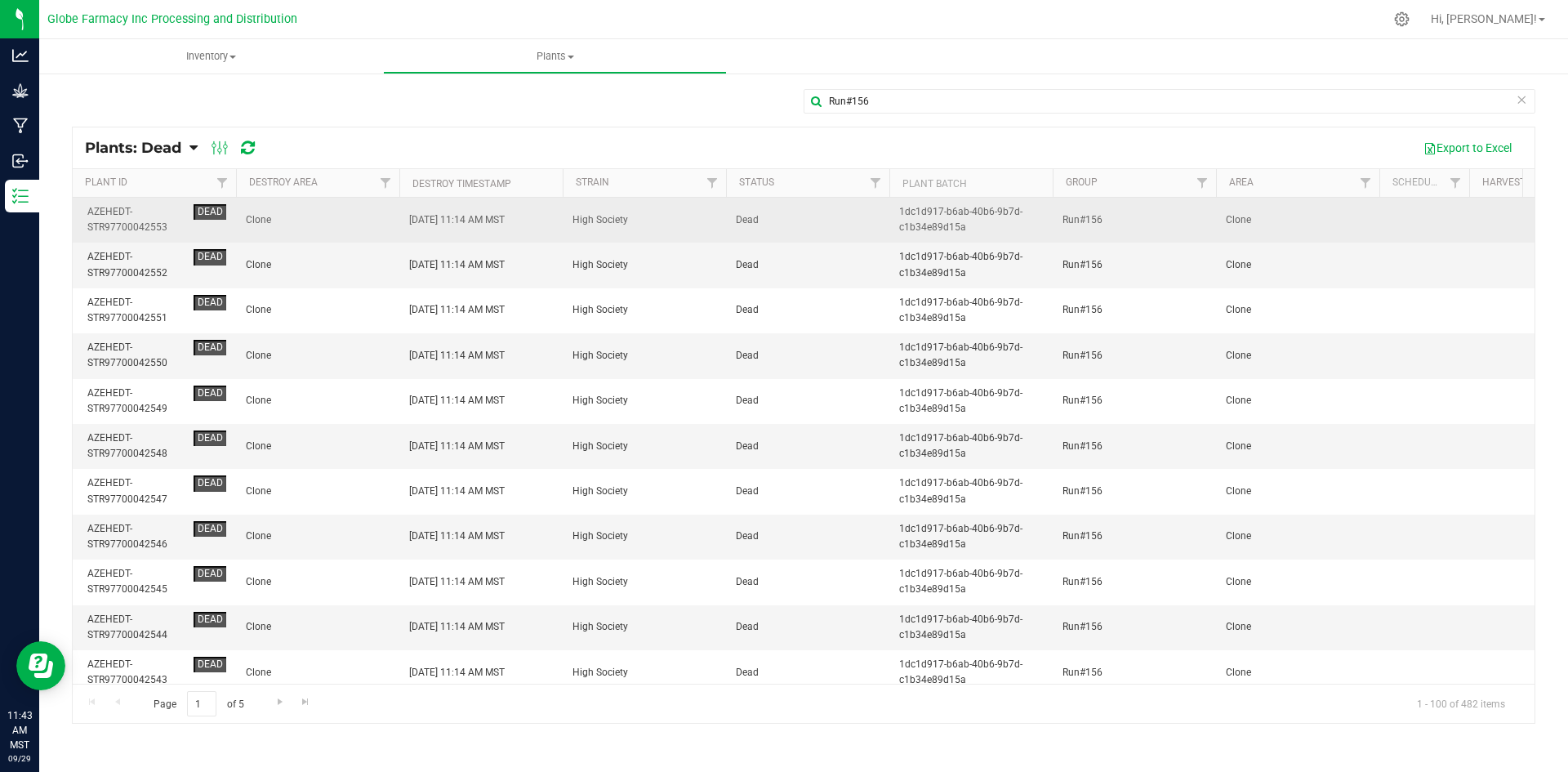
click at [299, 229] on td "Clone" at bounding box center [317, 221] width 163 height 45
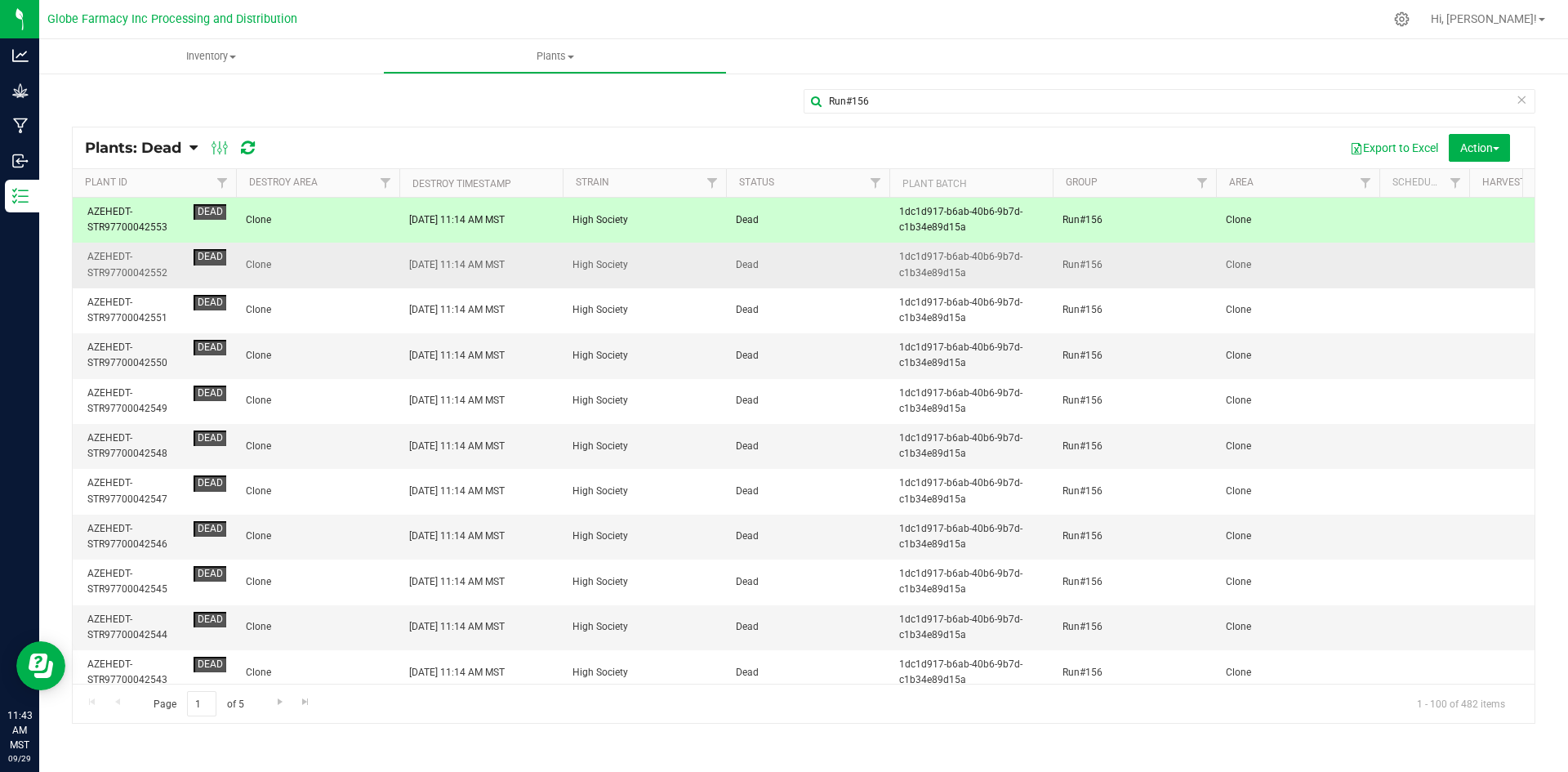
click at [305, 267] on span "Clone" at bounding box center [317, 265] width 144 height 16
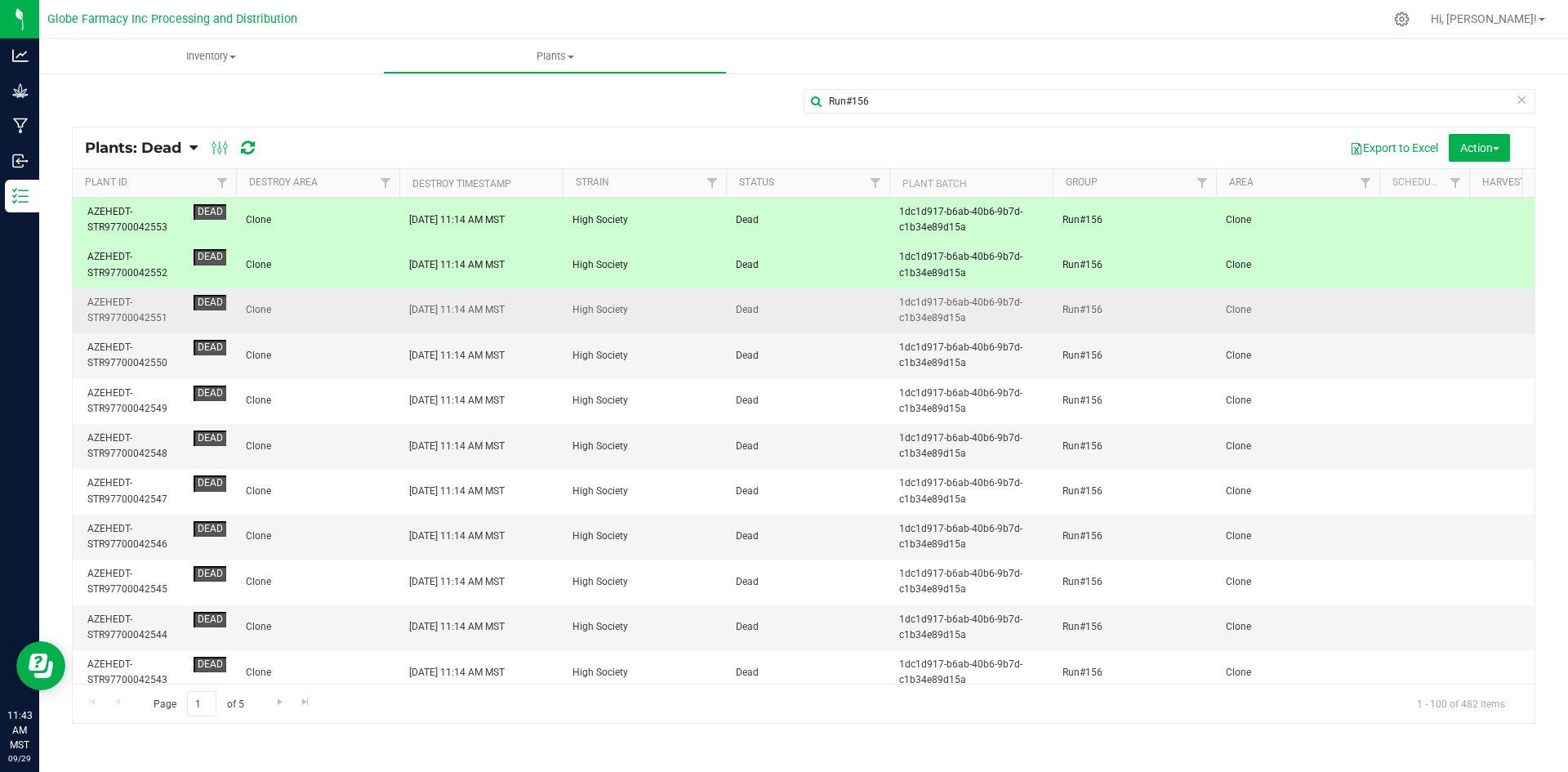
click at [311, 314] on span "Clone" at bounding box center [317, 311] width 144 height 16
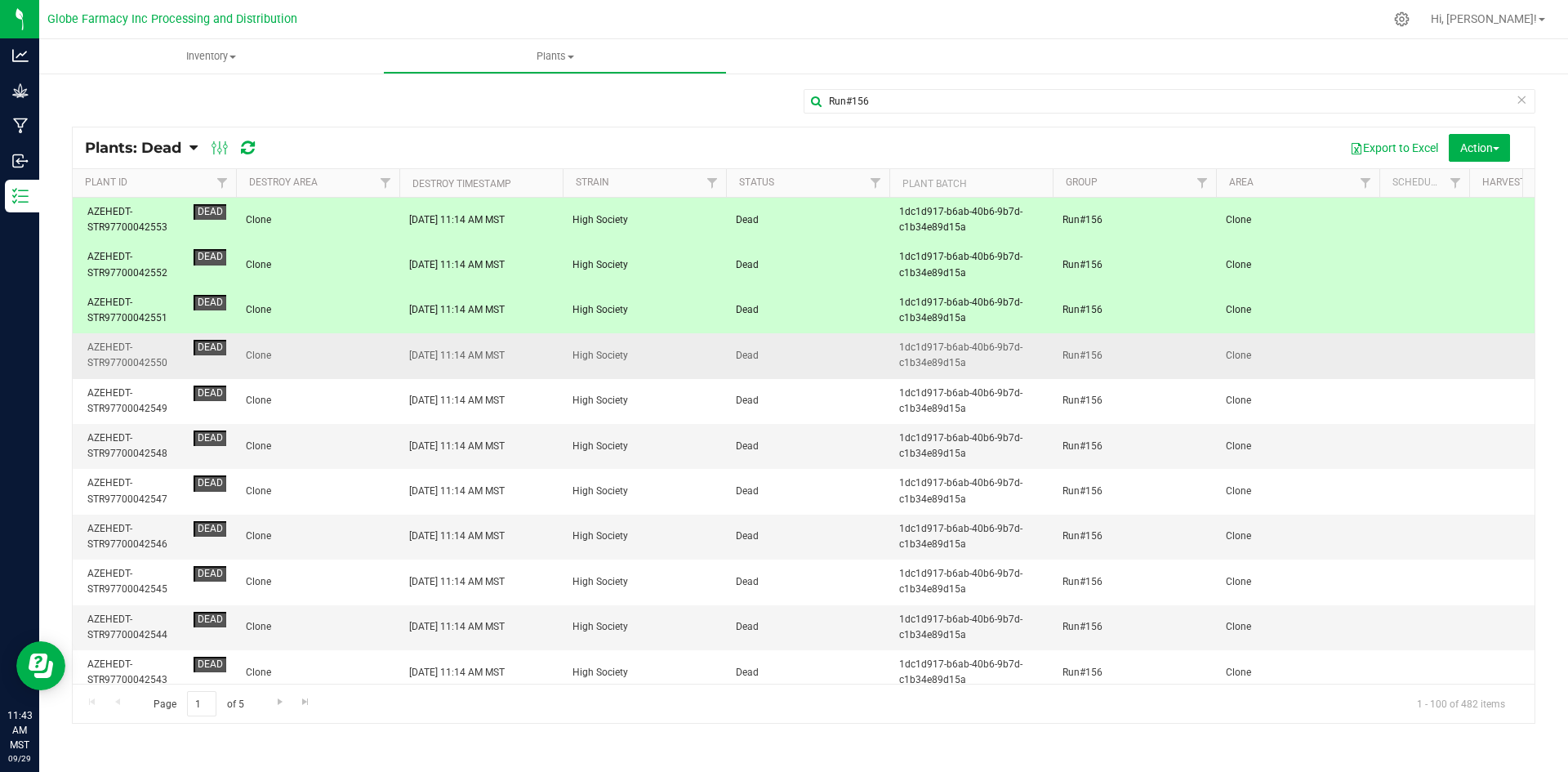
click at [325, 362] on span "Clone" at bounding box center [317, 356] width 144 height 16
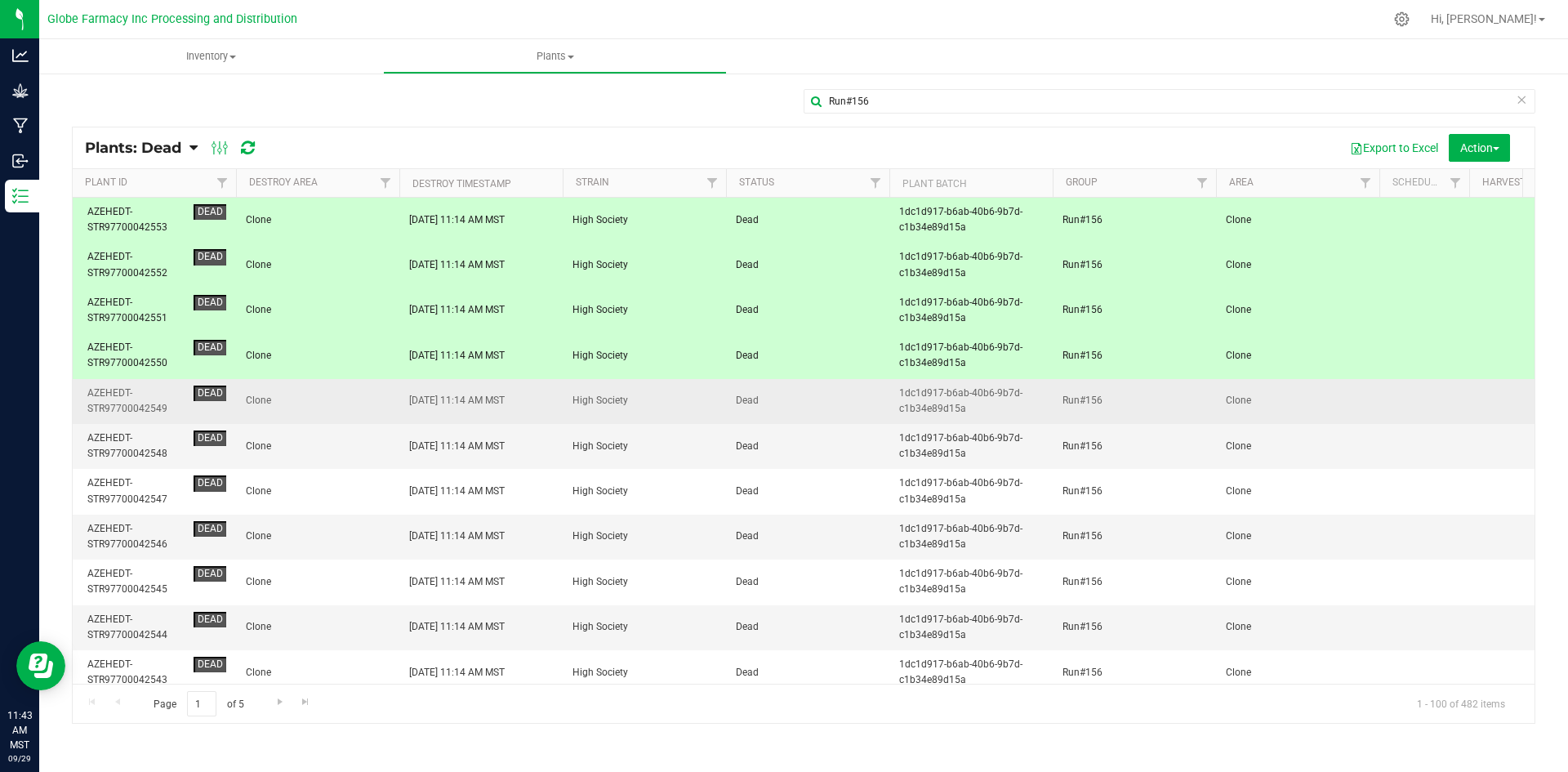
click at [337, 400] on span "Clone" at bounding box center [317, 400] width 144 height 16
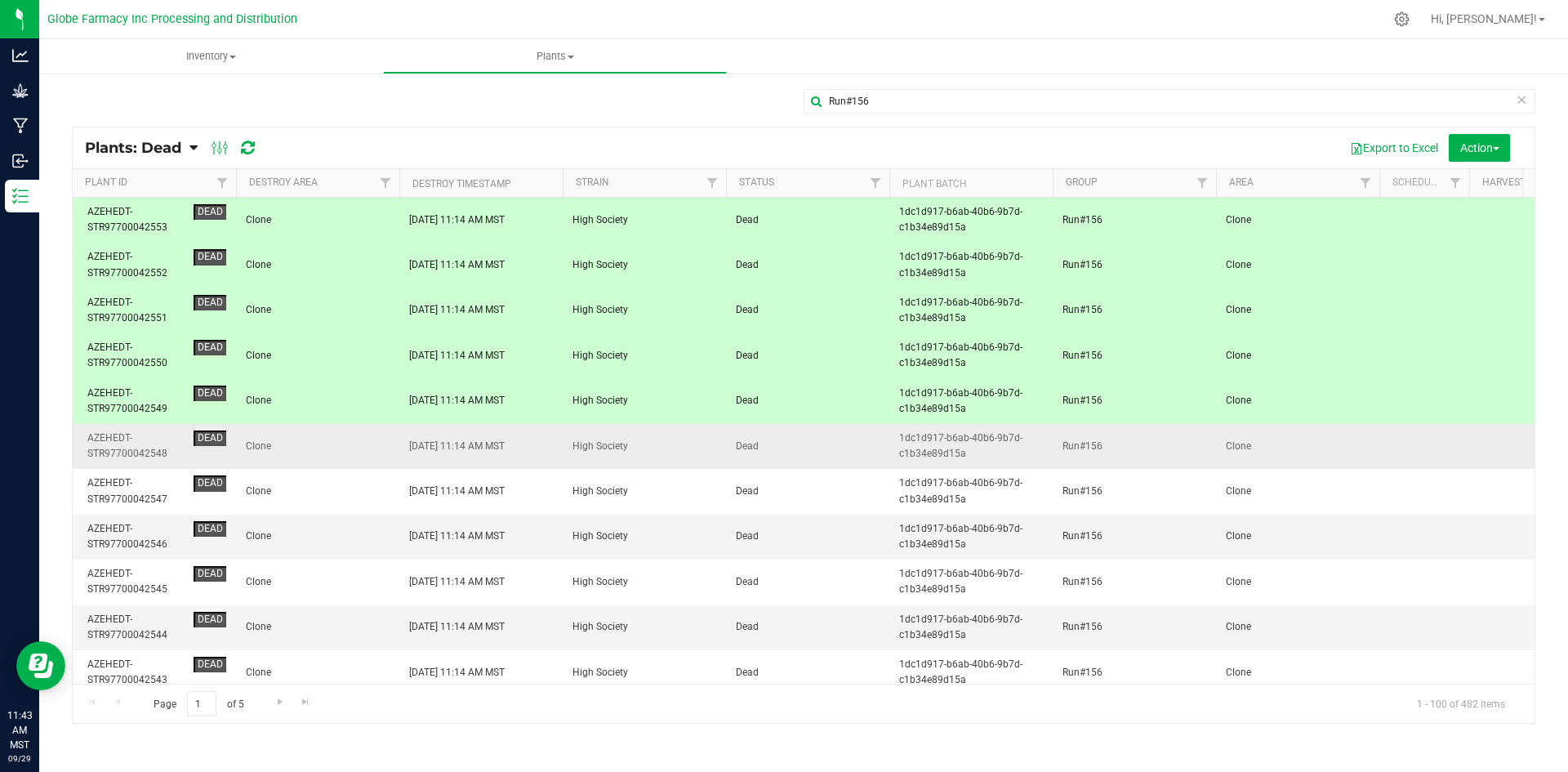
click at [356, 447] on span "Clone" at bounding box center [317, 447] width 144 height 16
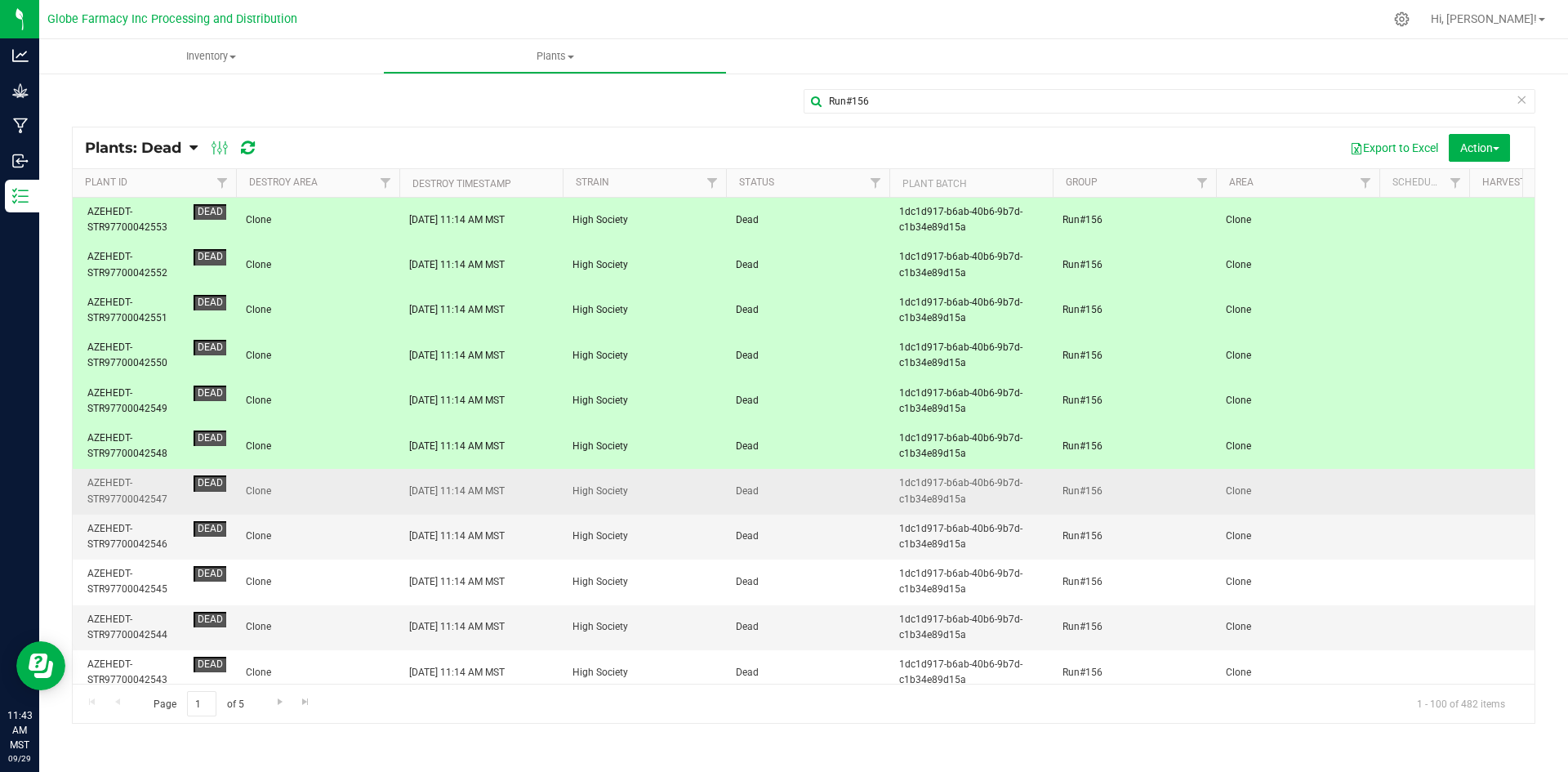
click at [361, 482] on td "Clone" at bounding box center [317, 492] width 163 height 45
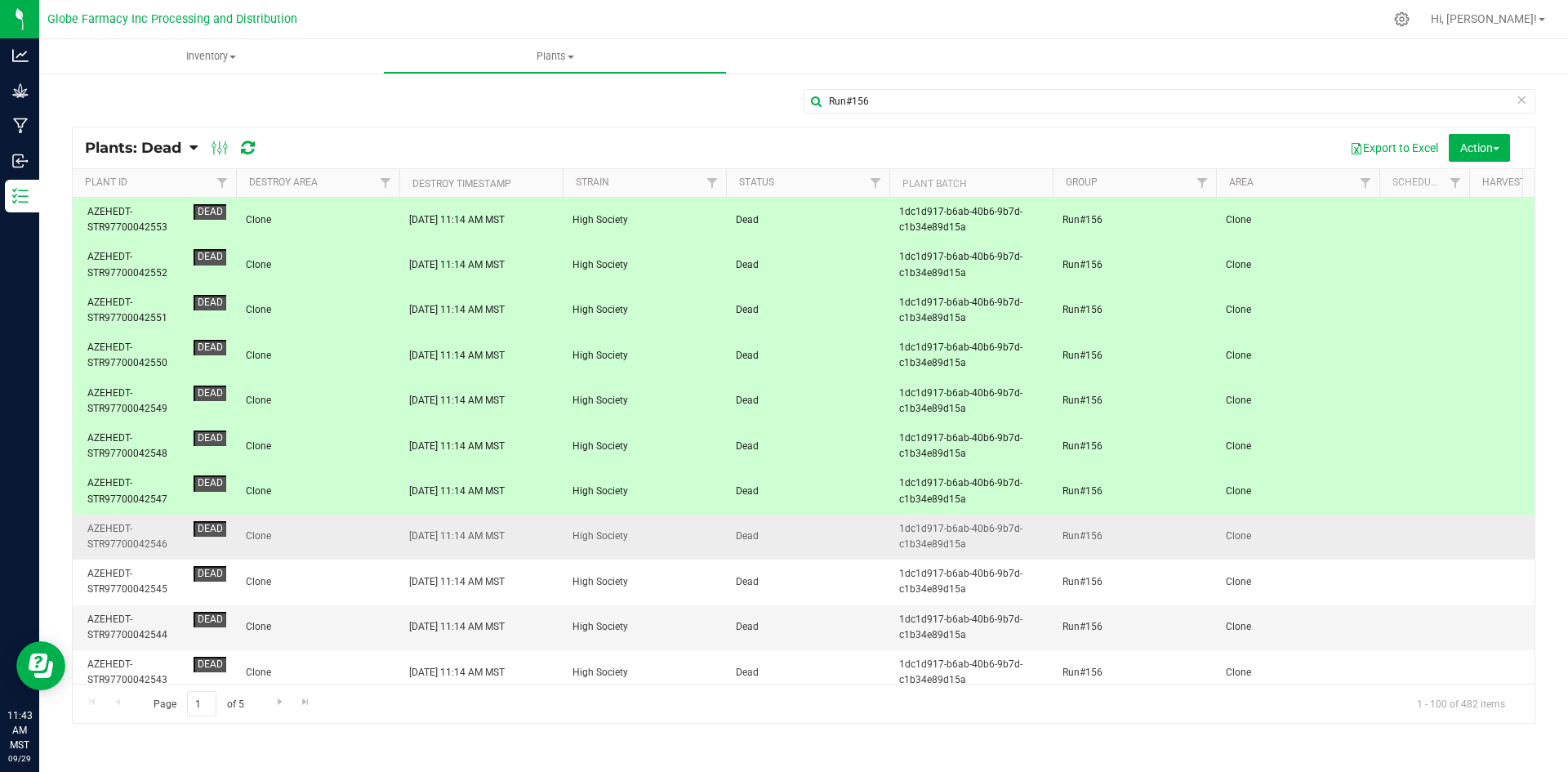
click at [363, 533] on span "Clone" at bounding box center [317, 536] width 144 height 16
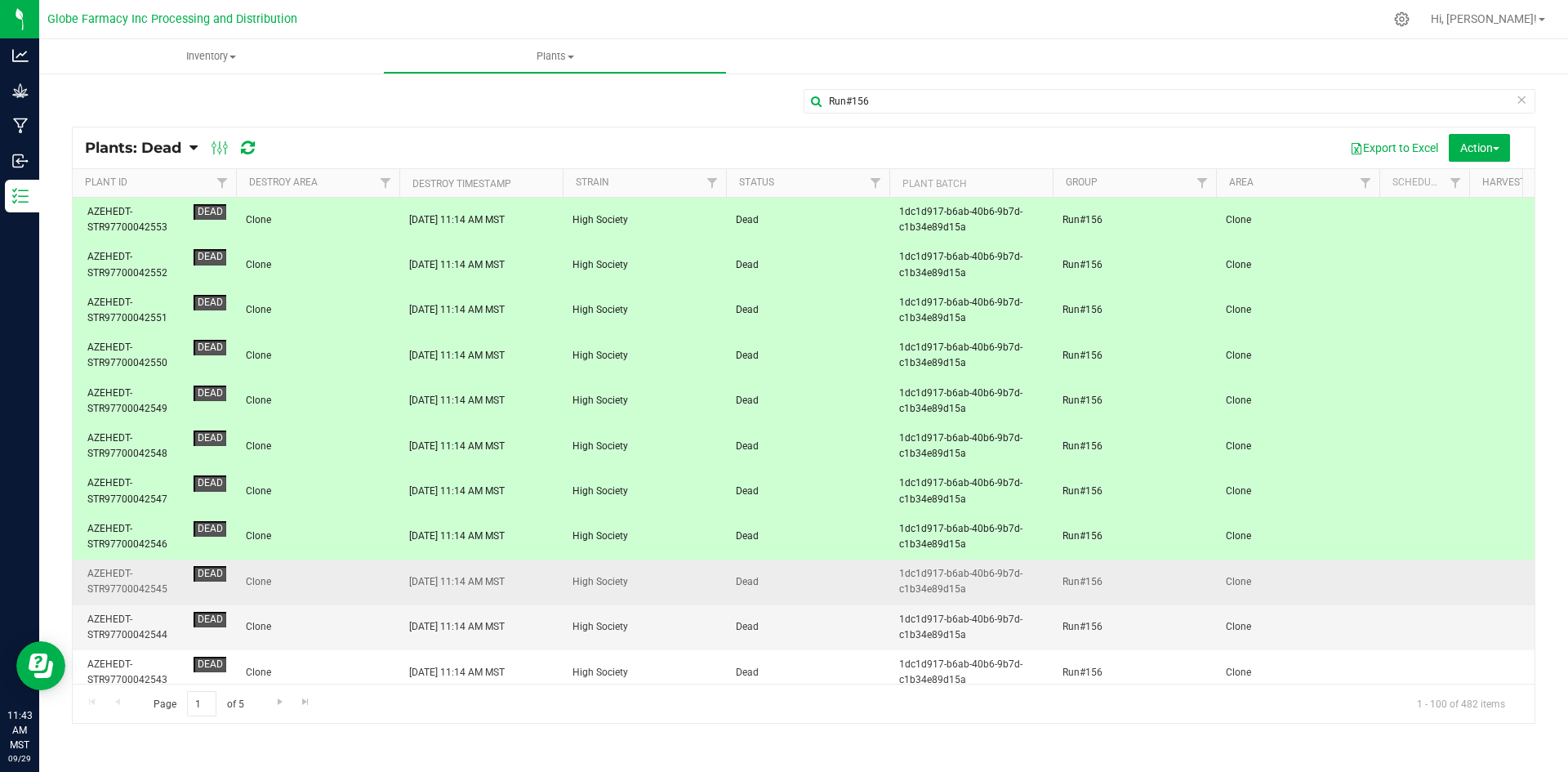
click at [372, 577] on span "Clone" at bounding box center [317, 582] width 144 height 16
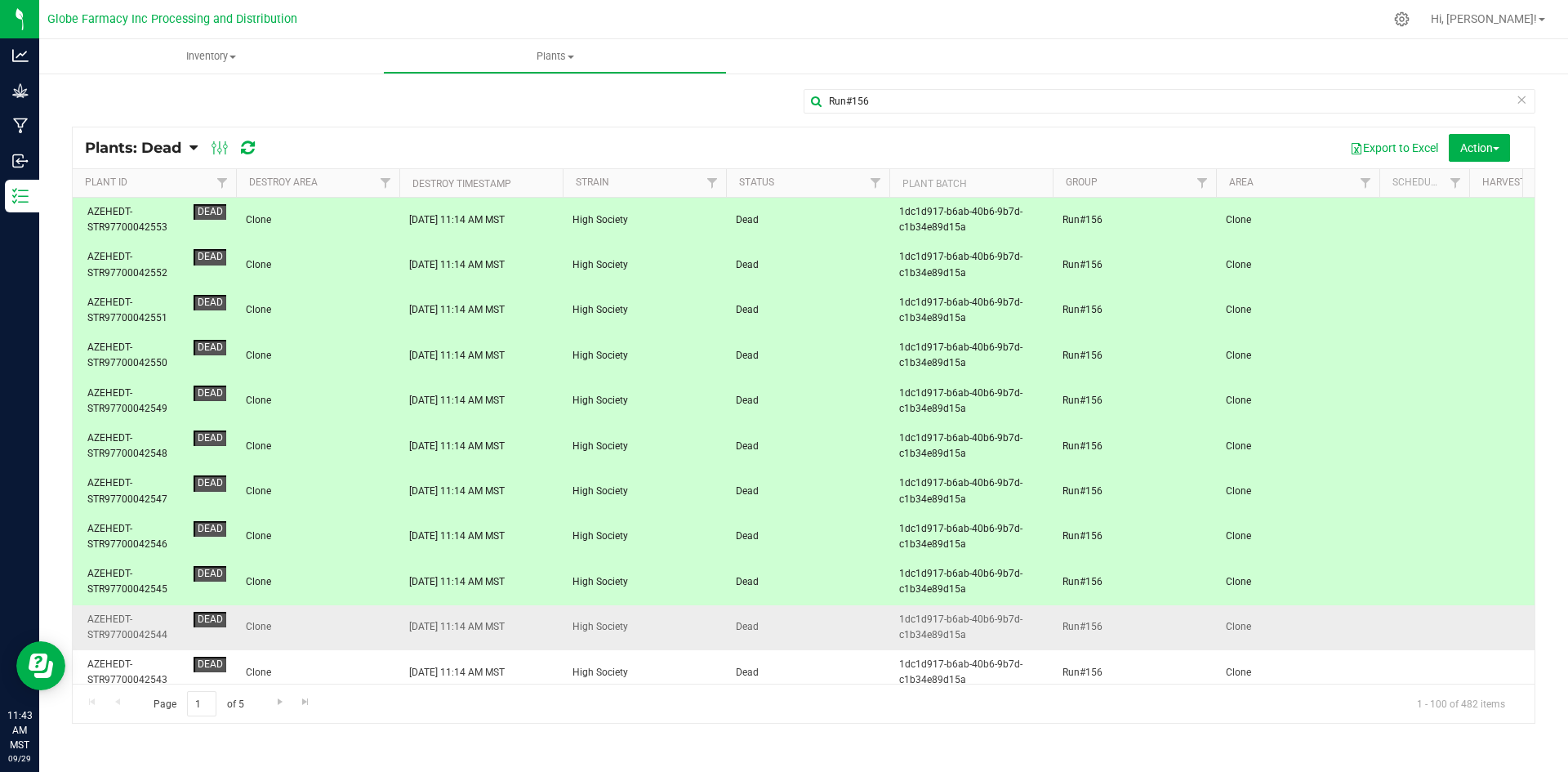
click at [372, 625] on span "Clone" at bounding box center [317, 627] width 144 height 16
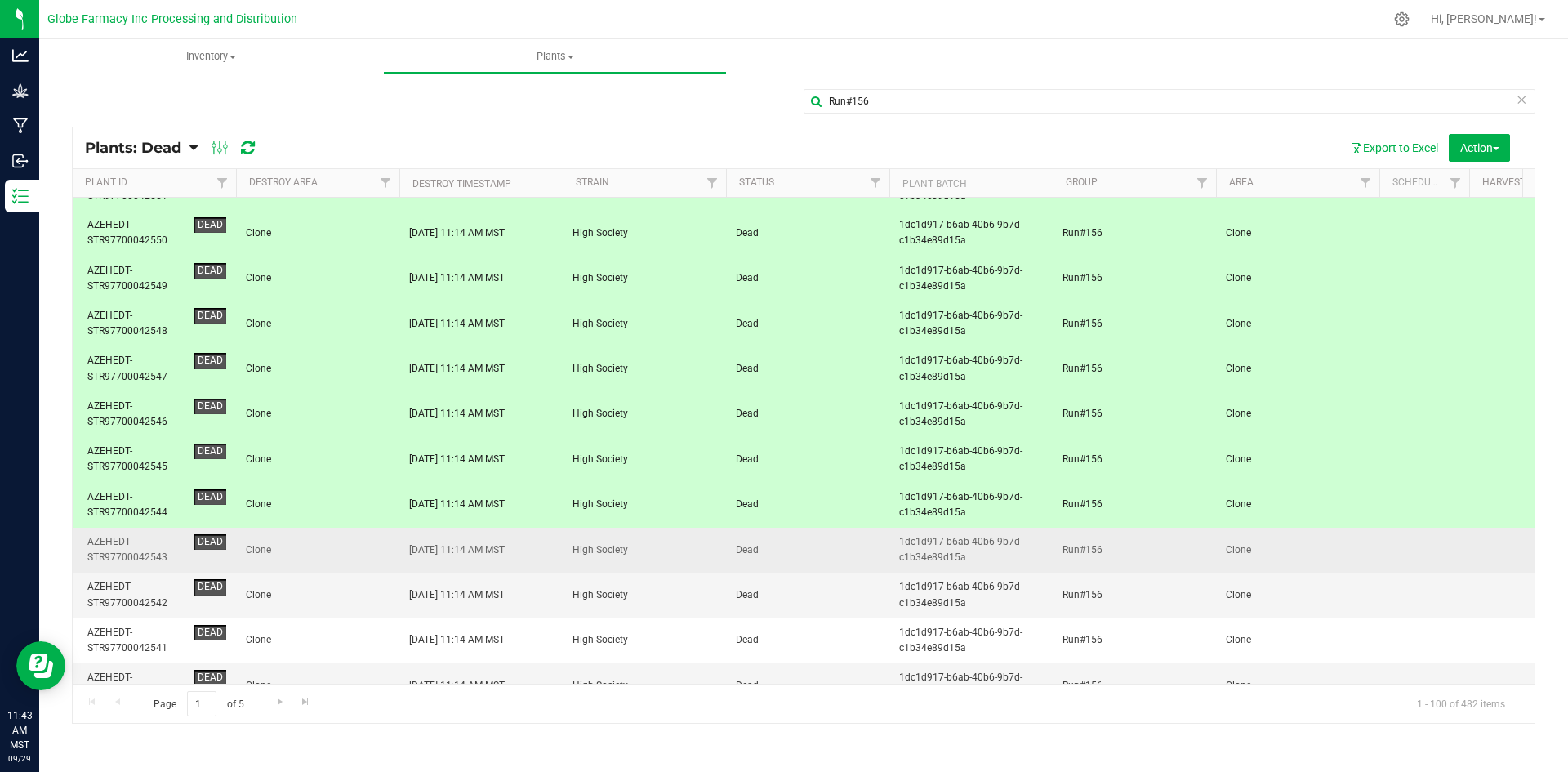
scroll to position [163, 0]
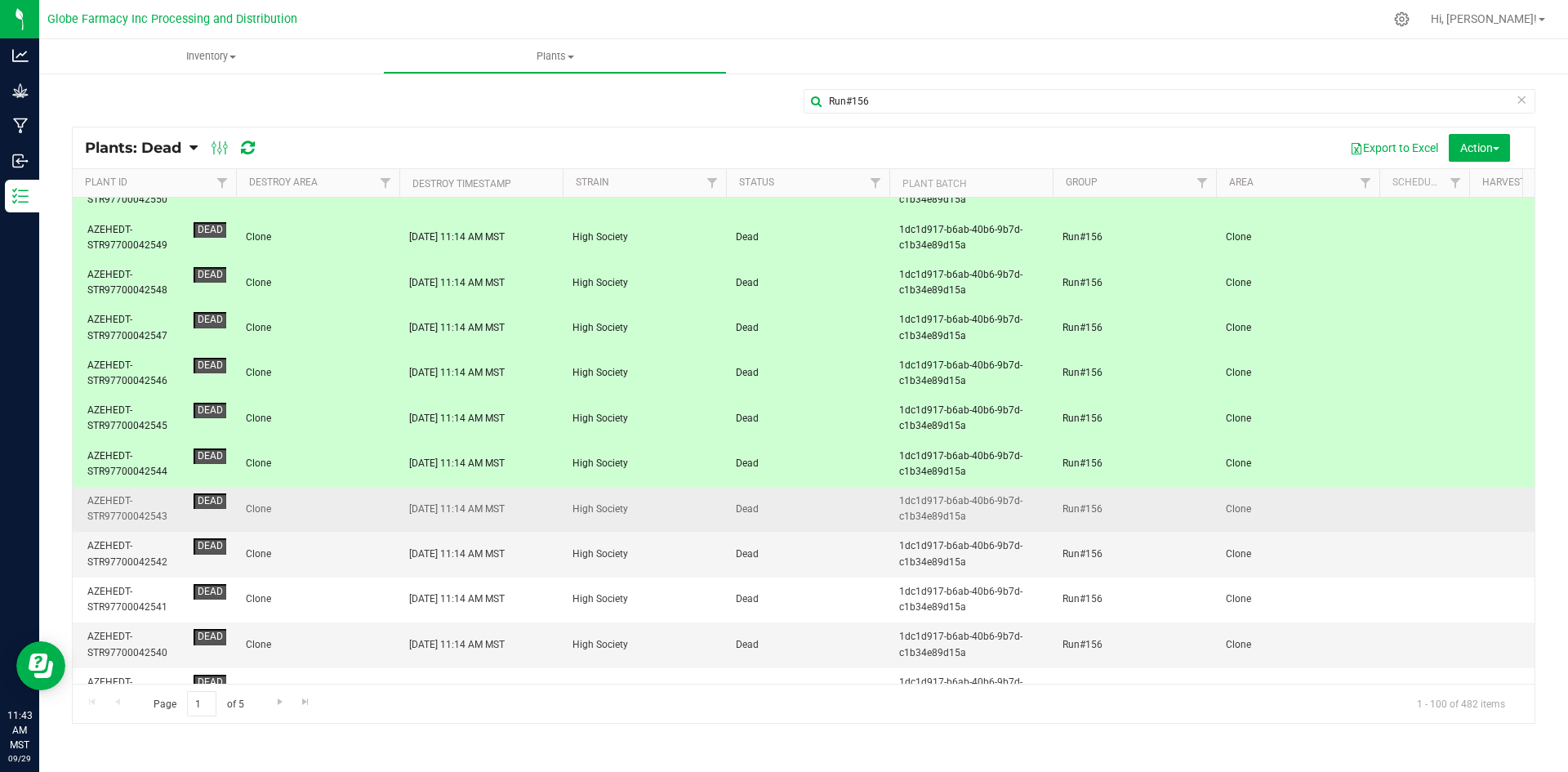
click at [359, 502] on span "Clone" at bounding box center [317, 509] width 144 height 16
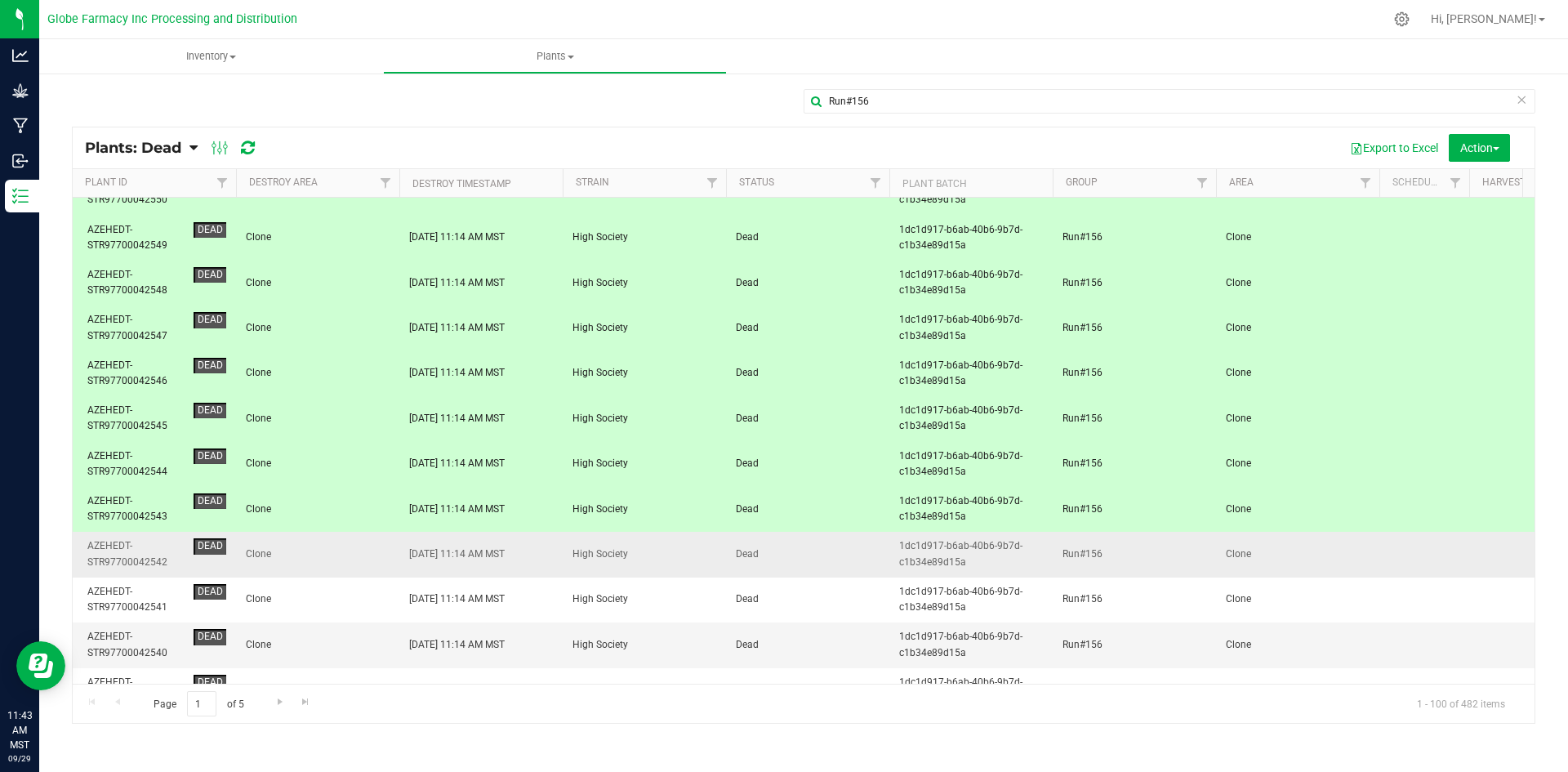
click at [364, 560] on span "Clone" at bounding box center [317, 555] width 144 height 16
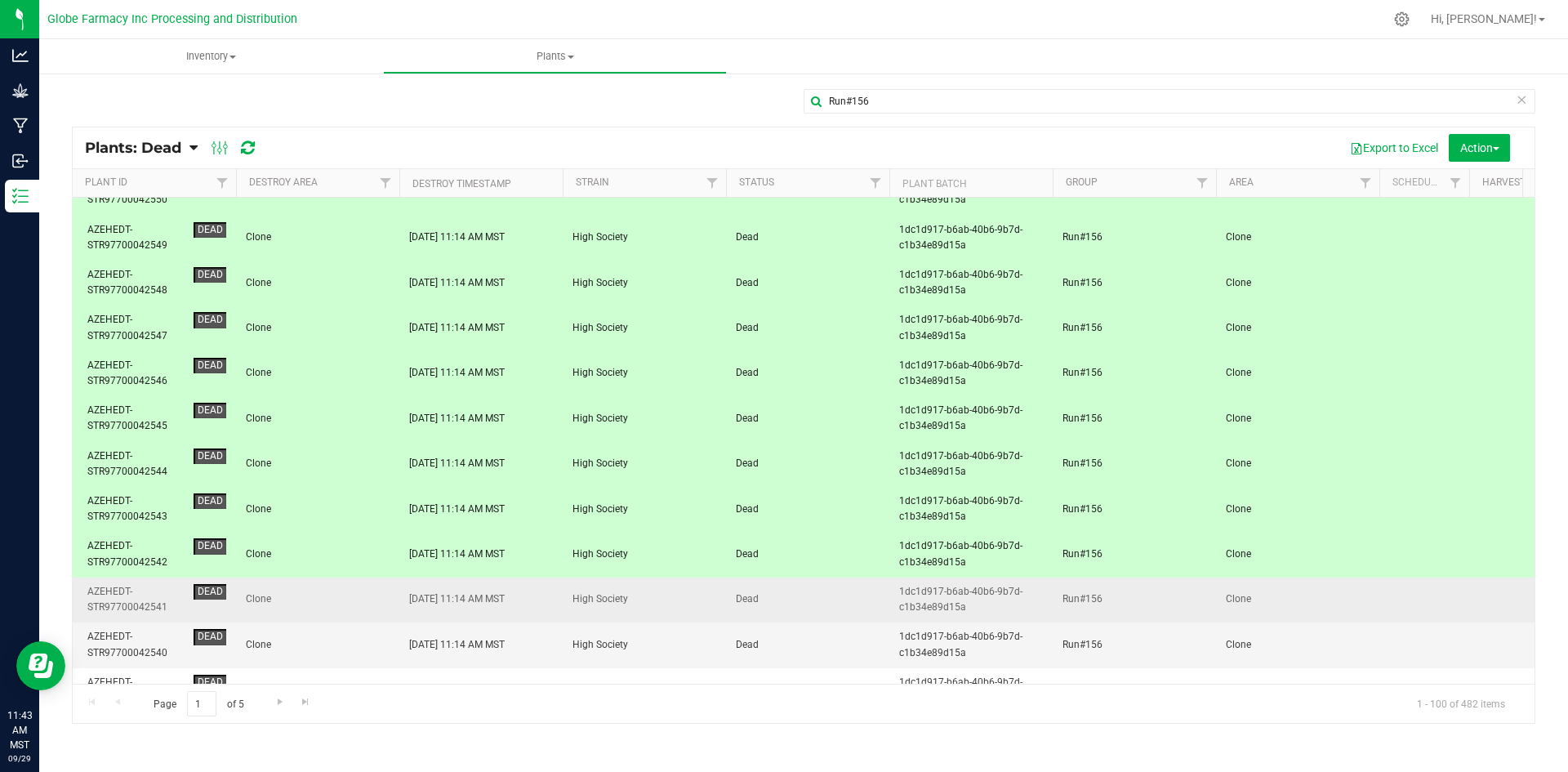
drag, startPoint x: 365, startPoint y: 591, endPoint x: 367, endPoint y: 603, distance: 12.2
click at [365, 592] on span "Clone" at bounding box center [317, 599] width 144 height 16
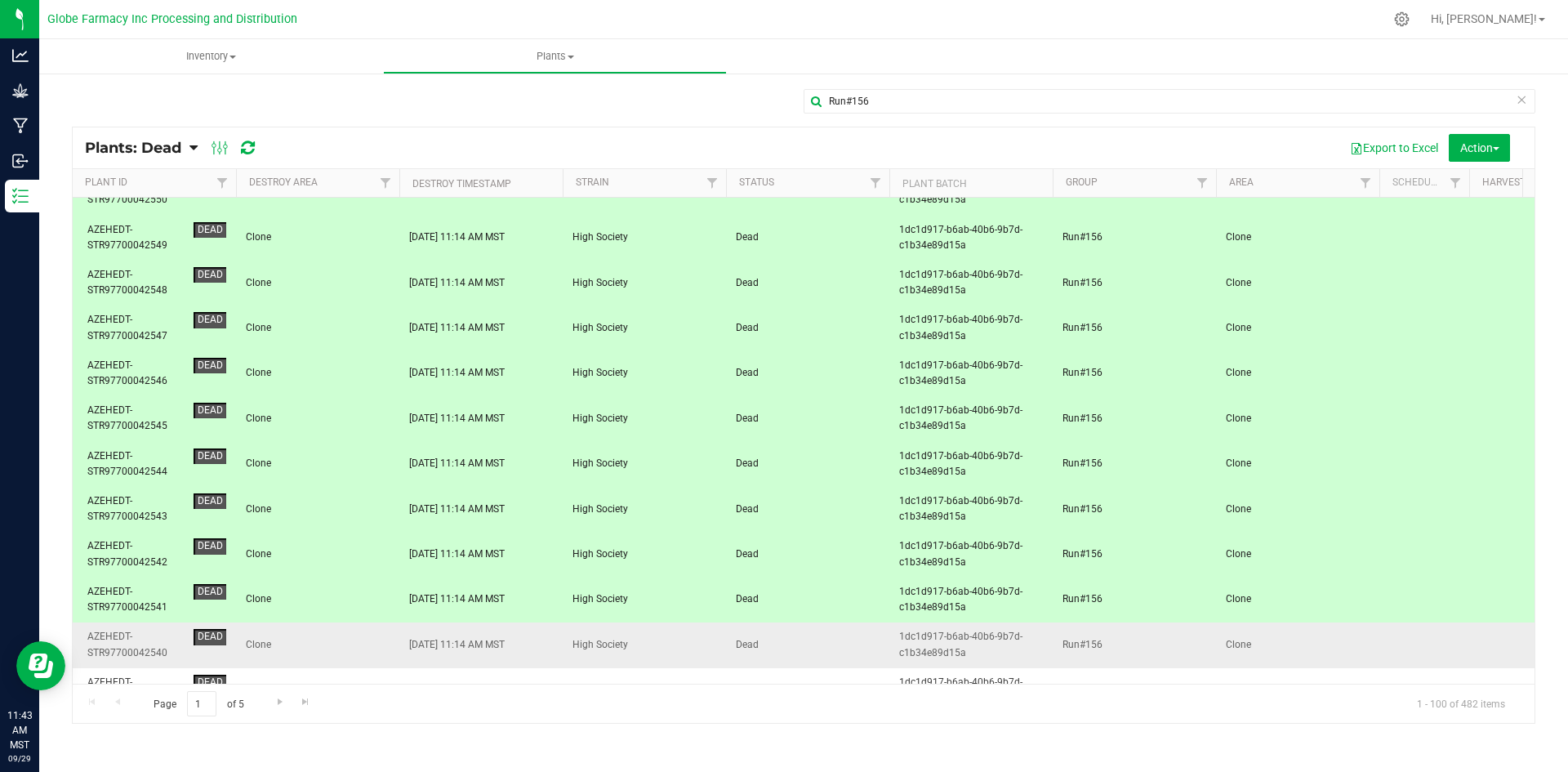
click at [378, 641] on span "Clone" at bounding box center [317, 645] width 144 height 16
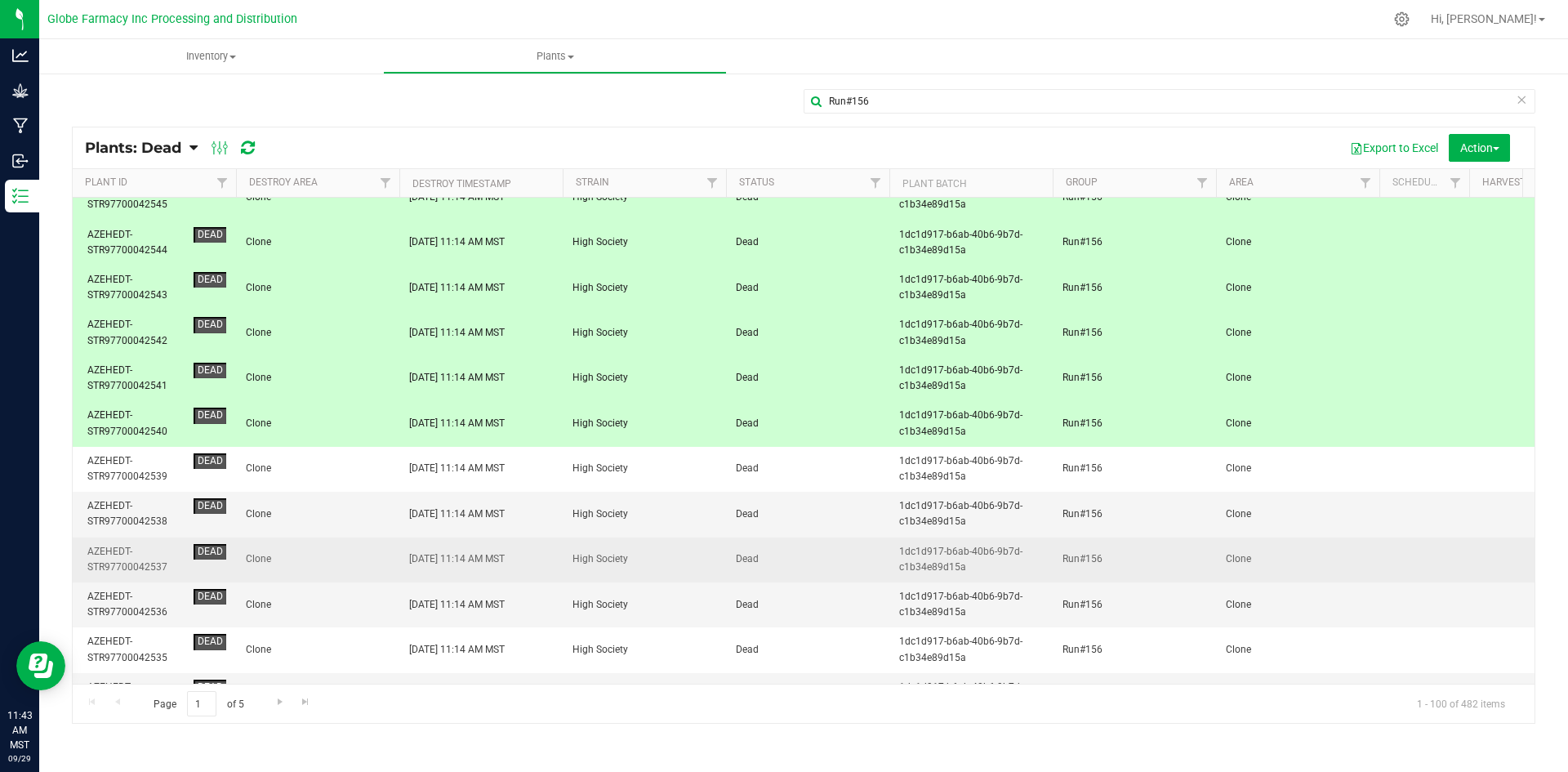
scroll to position [408, 0]
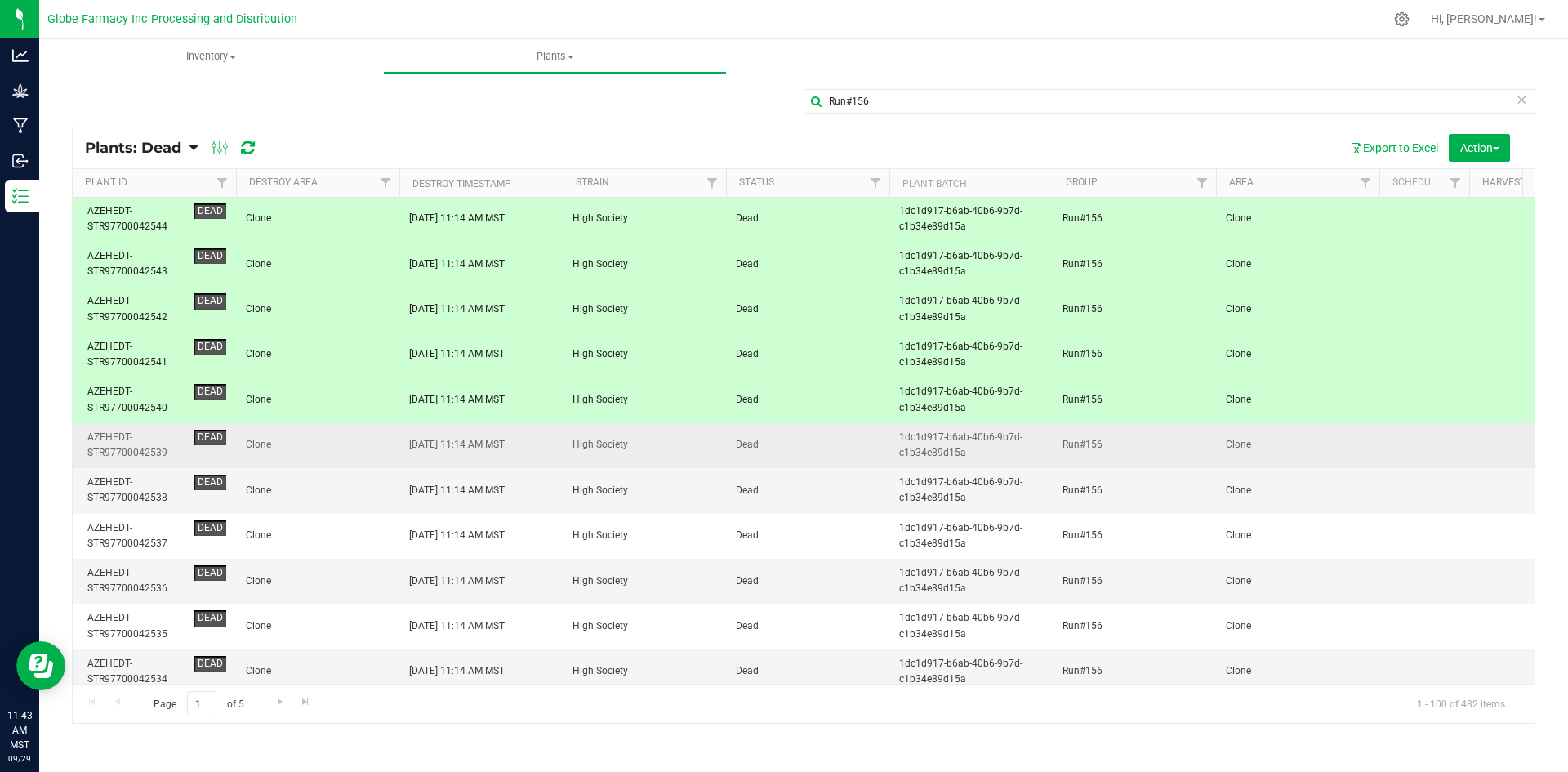
click at [364, 439] on span "Clone" at bounding box center [317, 445] width 144 height 16
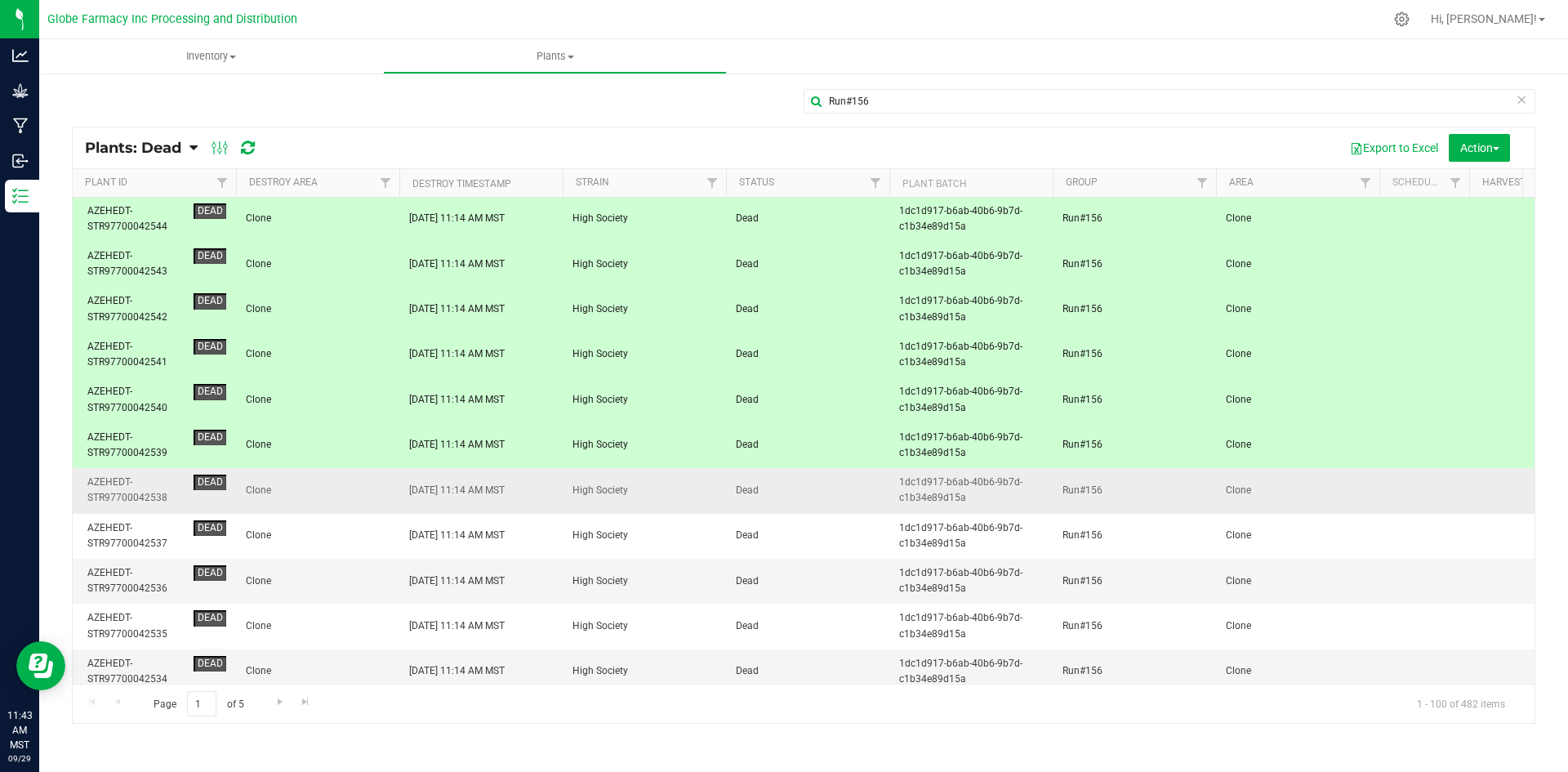
click at [358, 482] on span "Clone" at bounding box center [317, 490] width 144 height 16
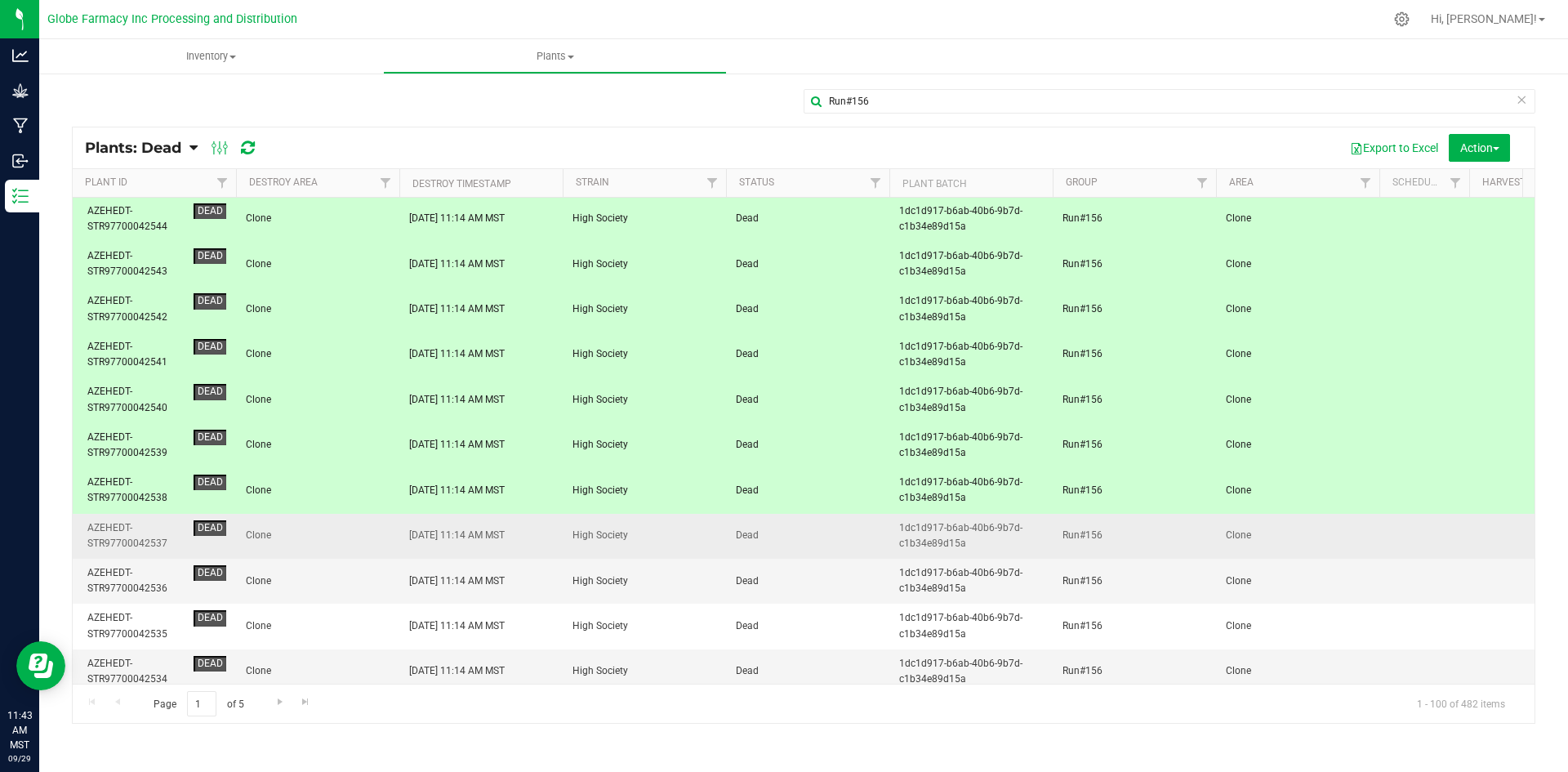
click at [359, 538] on span "Clone" at bounding box center [317, 536] width 144 height 16
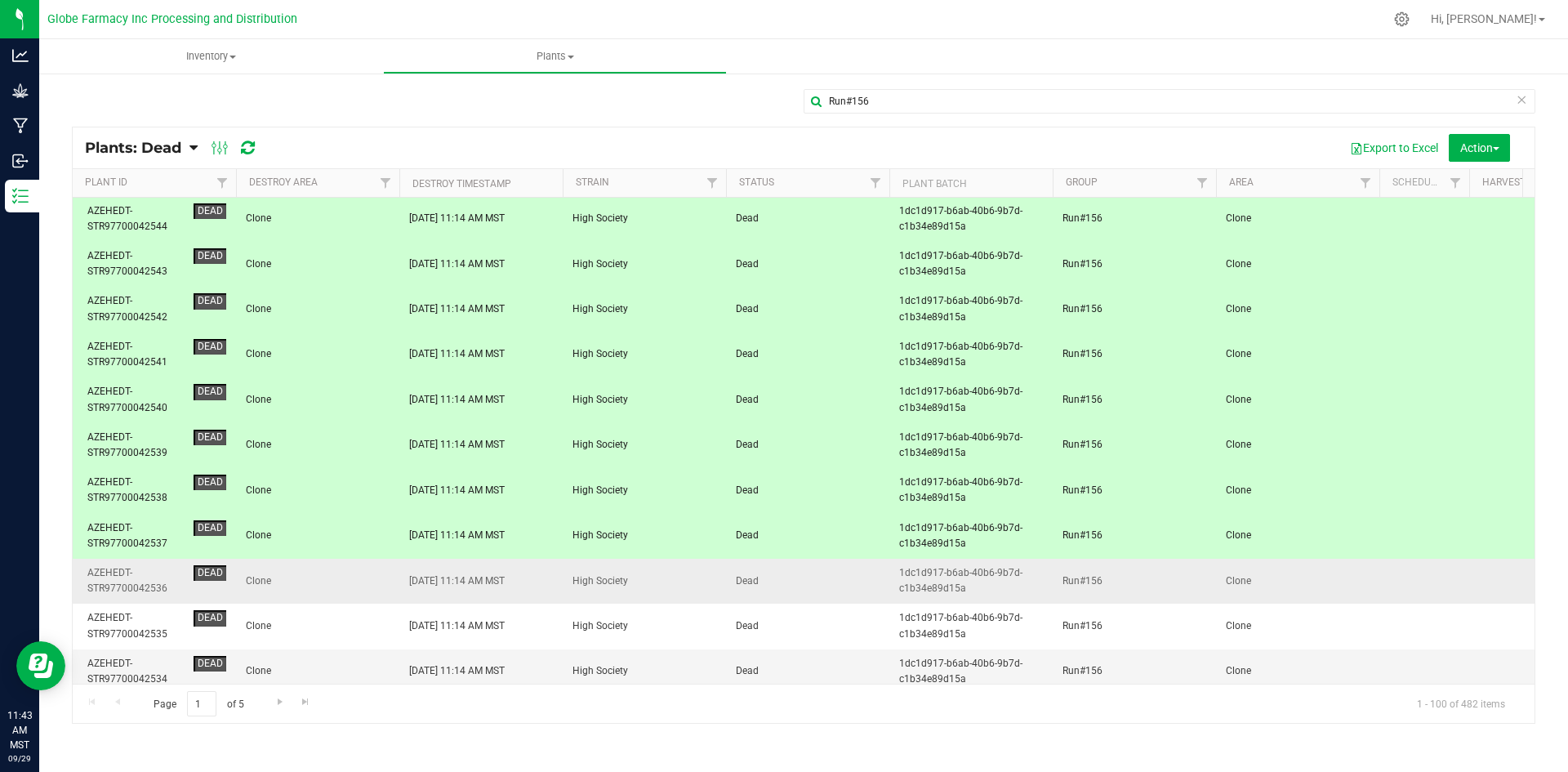
click at [365, 587] on span "Clone" at bounding box center [317, 581] width 144 height 16
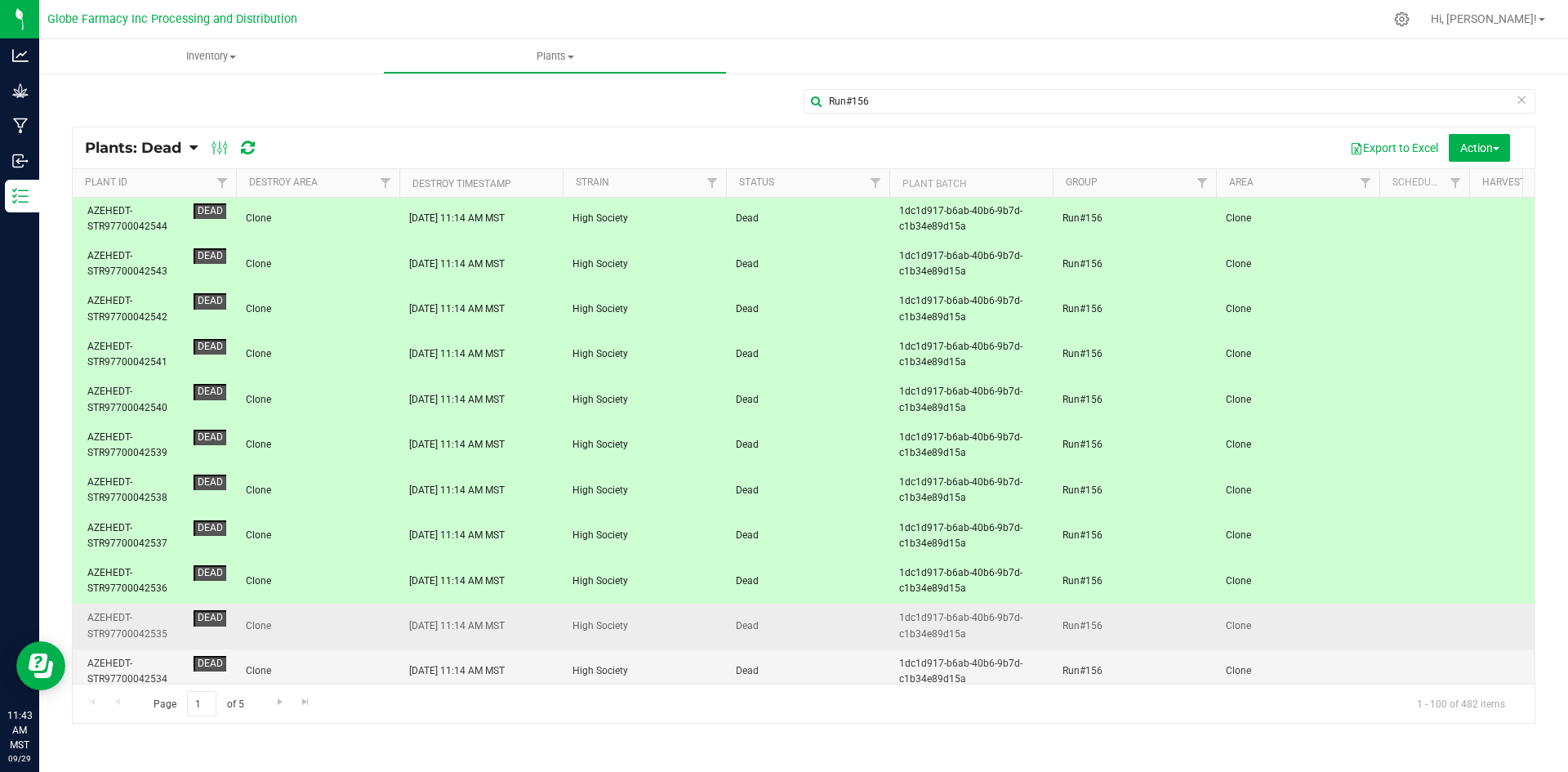
click at [374, 624] on span "Clone" at bounding box center [317, 626] width 144 height 16
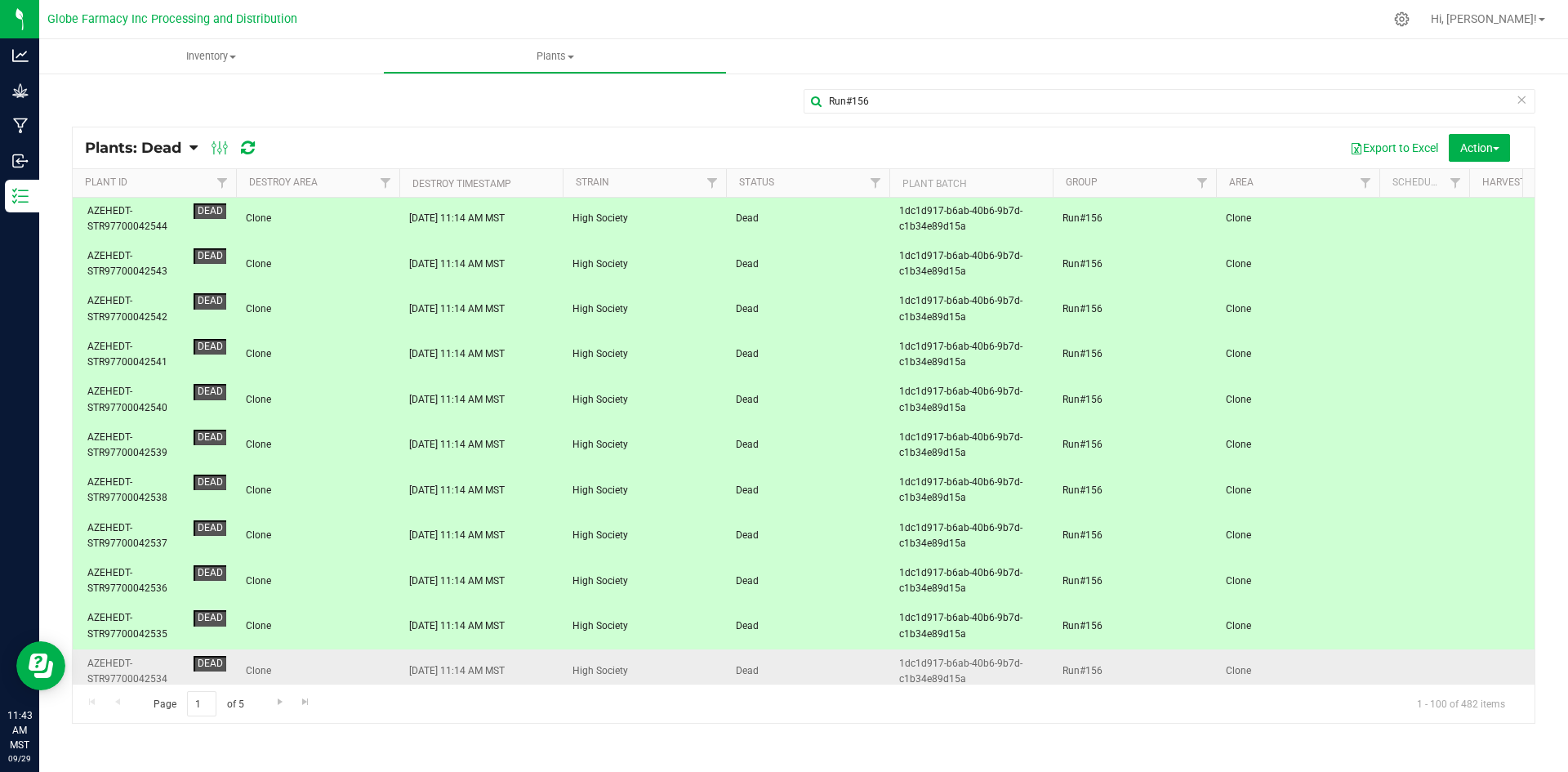
click at [379, 655] on td "Clone" at bounding box center [317, 673] width 163 height 45
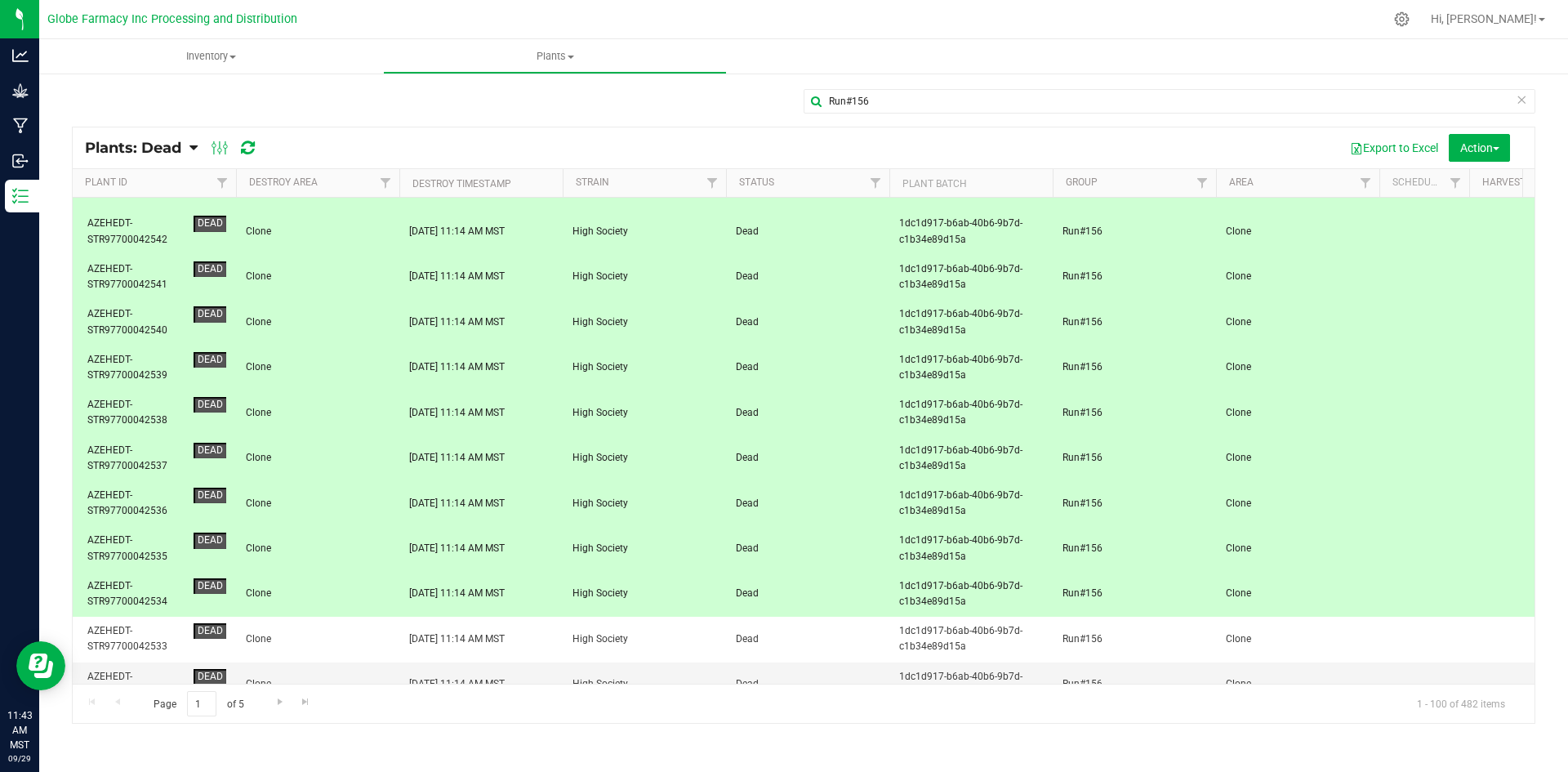
scroll to position [490, 0]
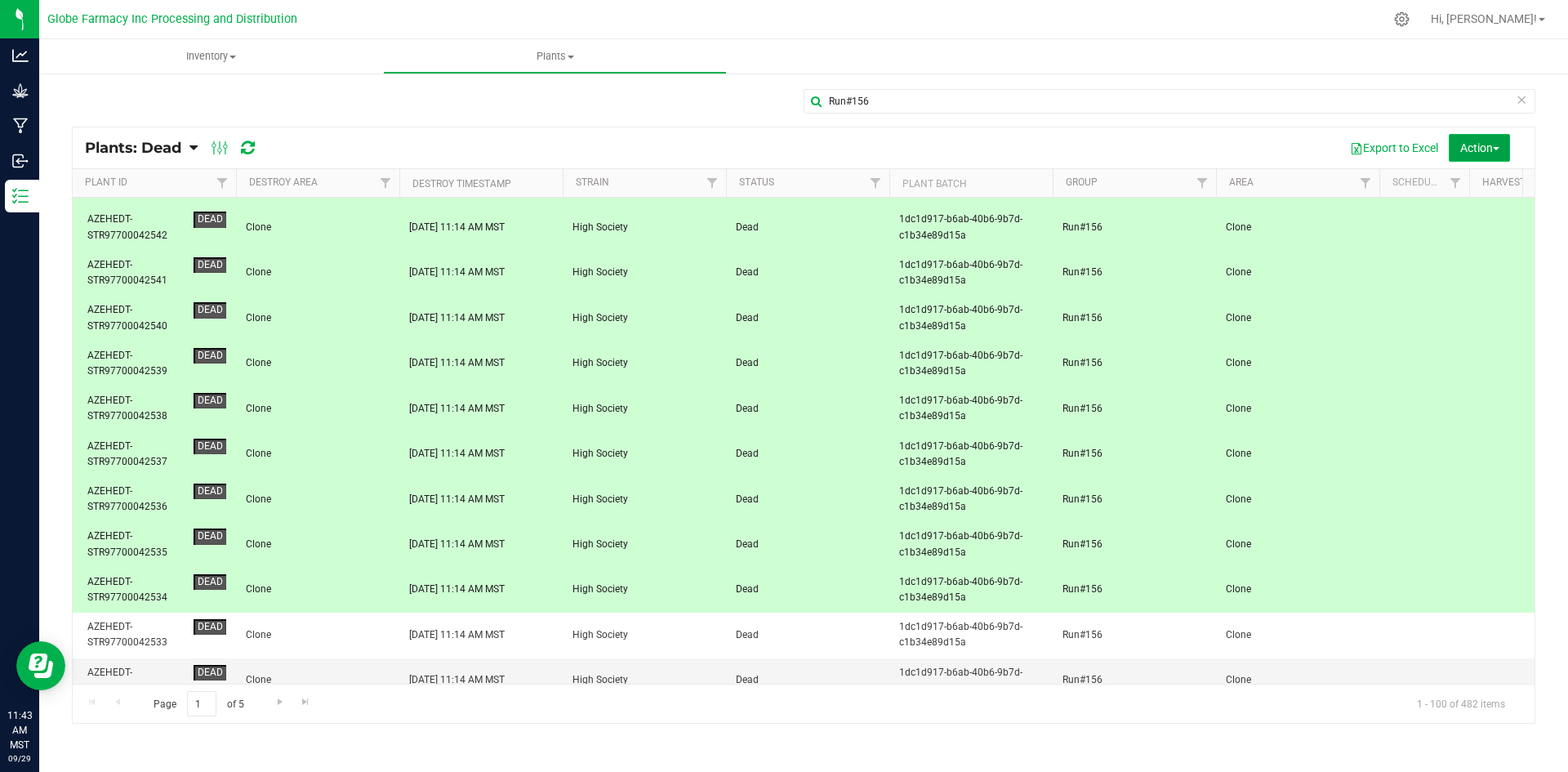
click at [1473, 154] on button "Action" at bounding box center [1479, 148] width 61 height 28
click at [1469, 182] on span "Revive plants" at bounding box center [1461, 184] width 64 height 13
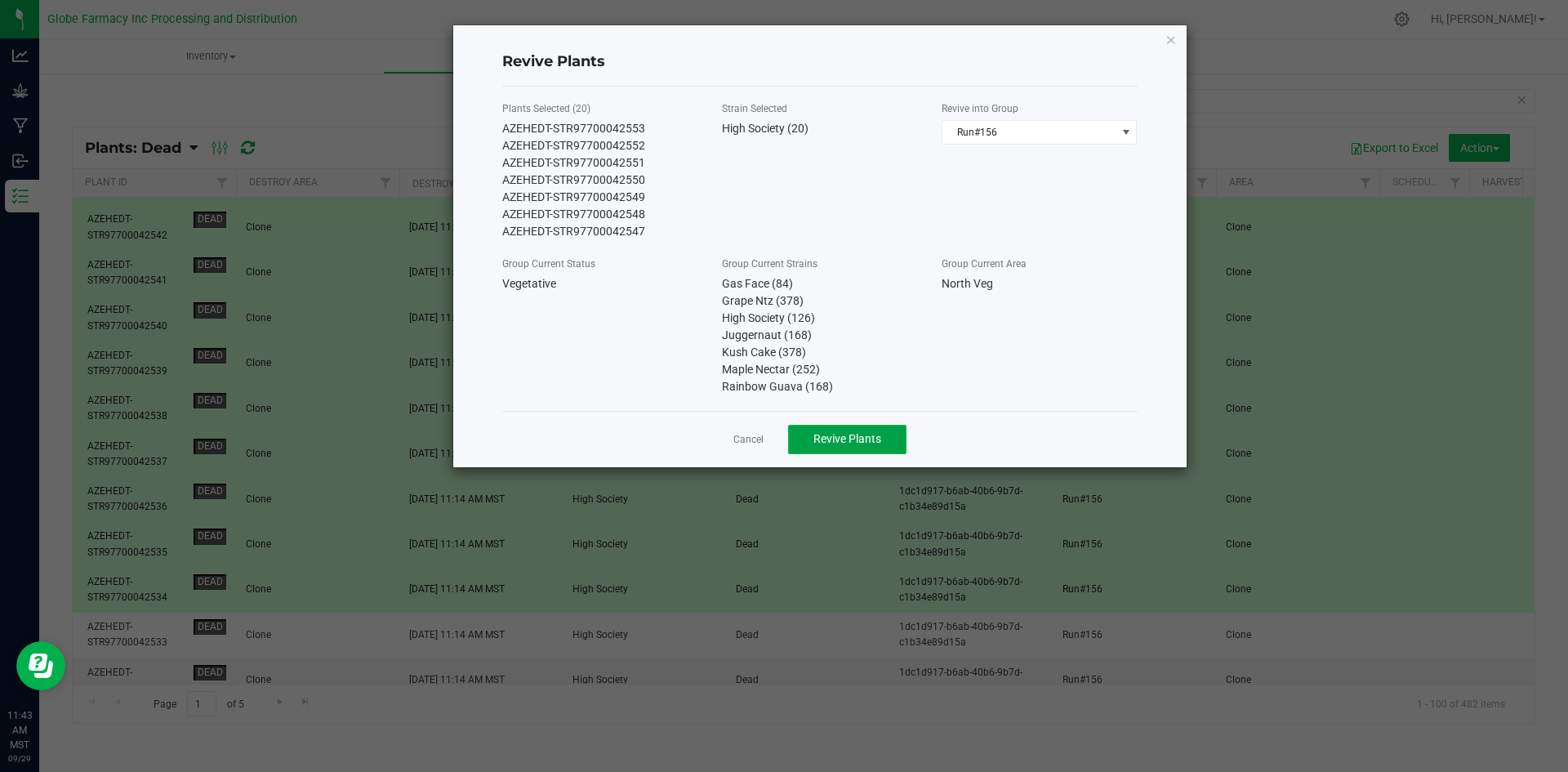
click at [816, 445] on span "Revive Plants" at bounding box center [848, 438] width 68 height 13
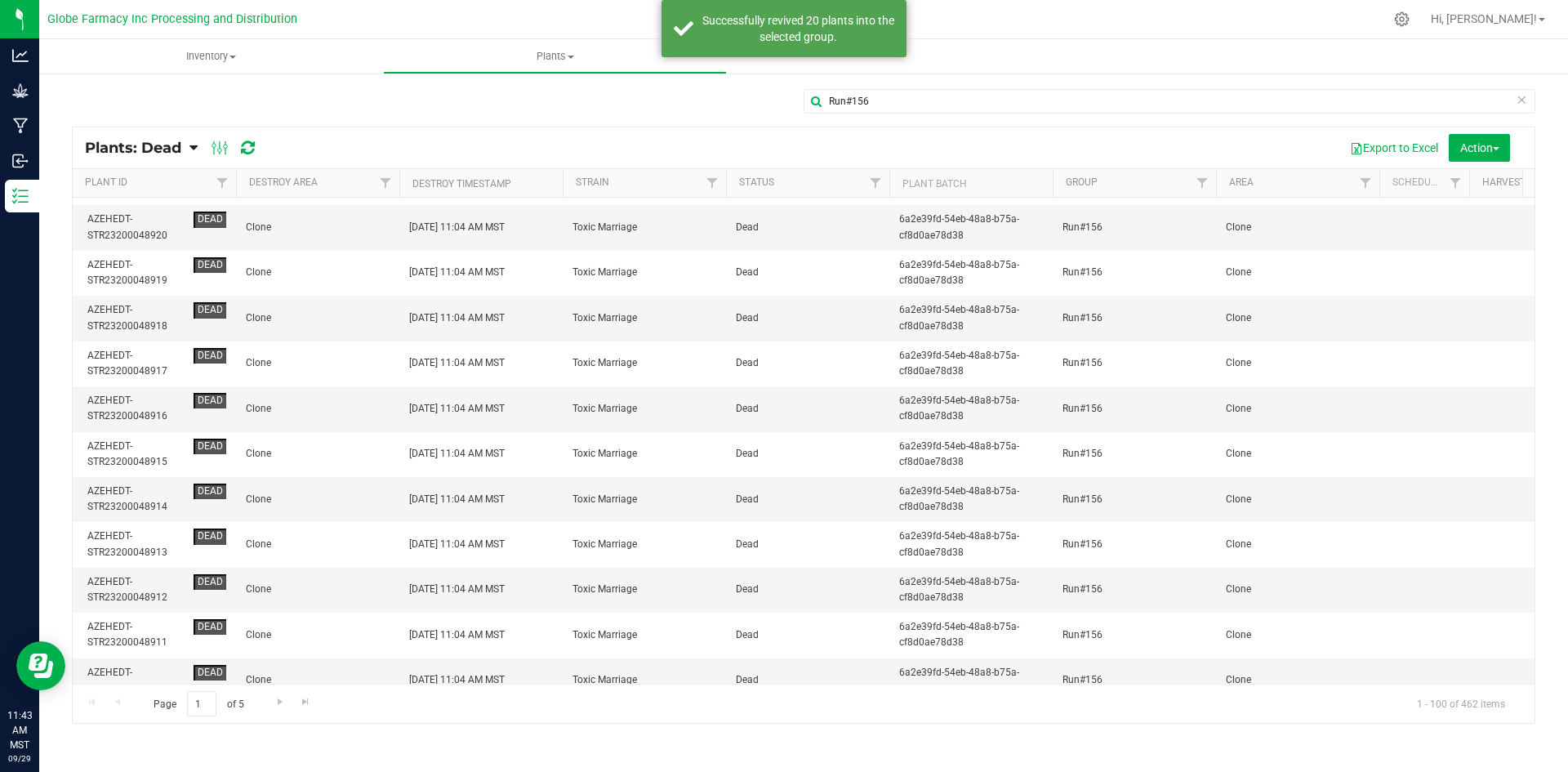
scroll to position [0, 0]
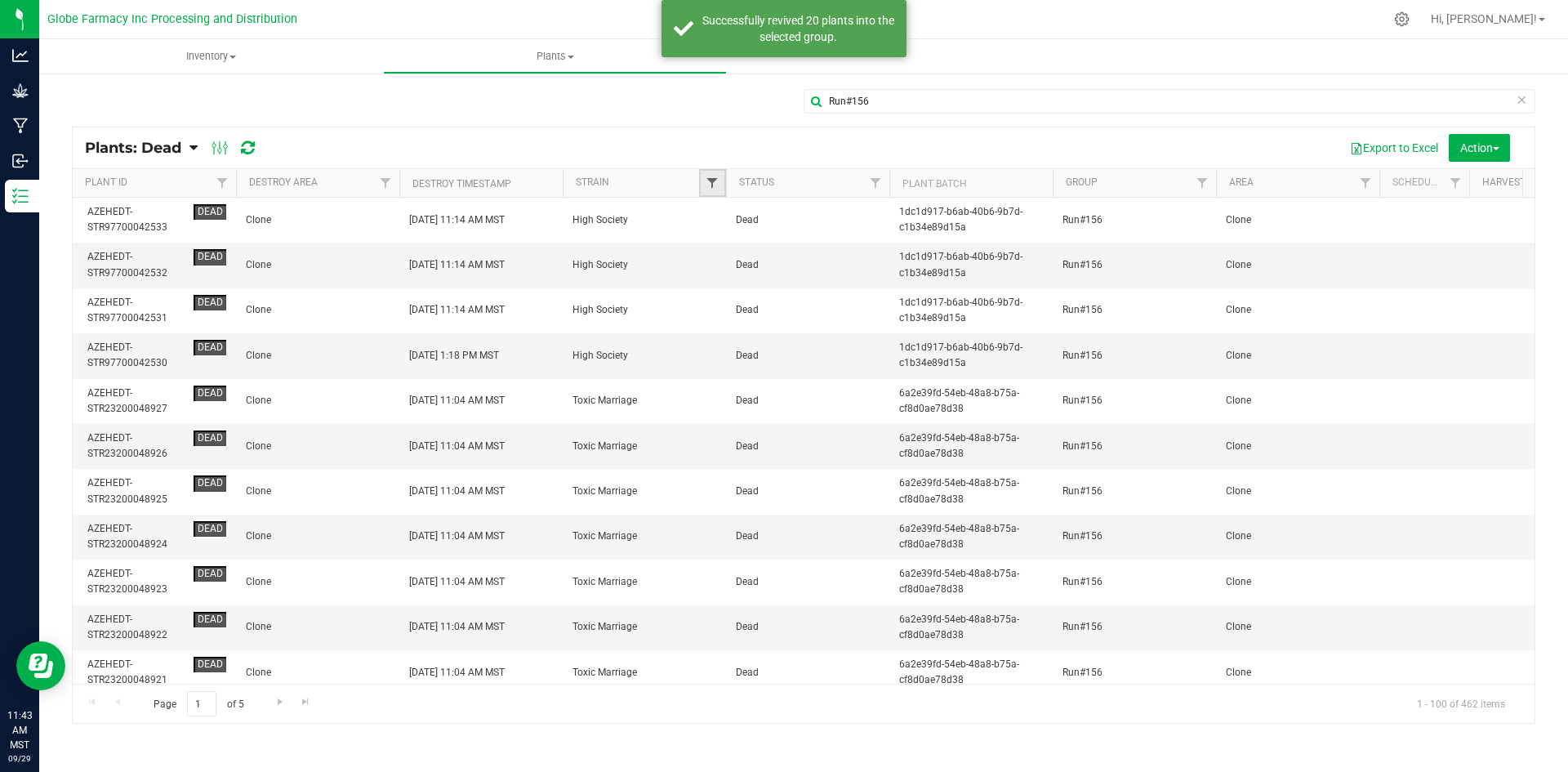
click at [712, 181] on span "Filter" at bounding box center [712, 182] width 13 height 13
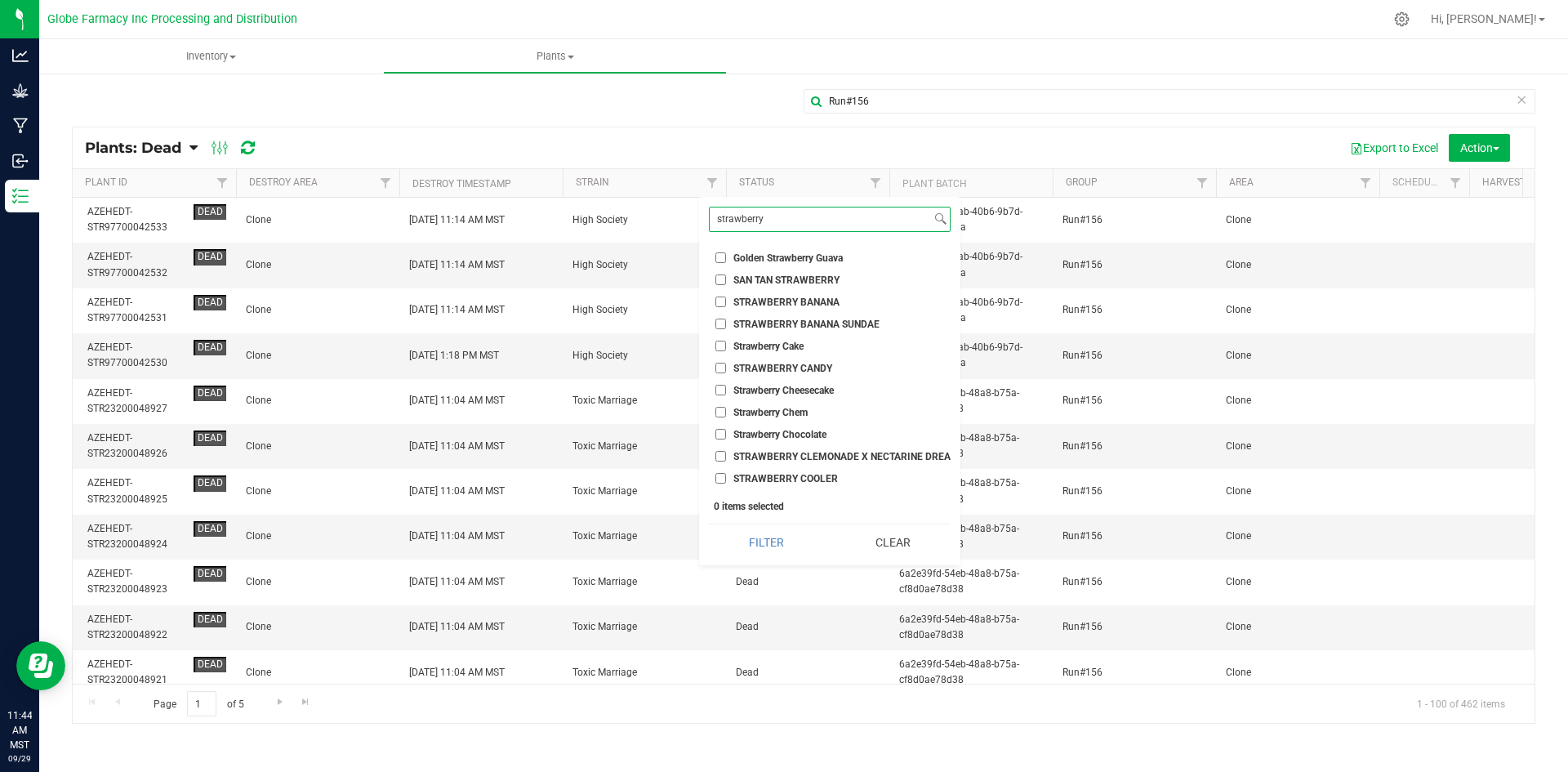
type input "strawberry"
click at [718, 432] on input "Strawberry Chocolate" at bounding box center [720, 434] width 10 height 10
checkbox input "true"
click at [760, 543] on button "Filter" at bounding box center [767, 542] width 115 height 36
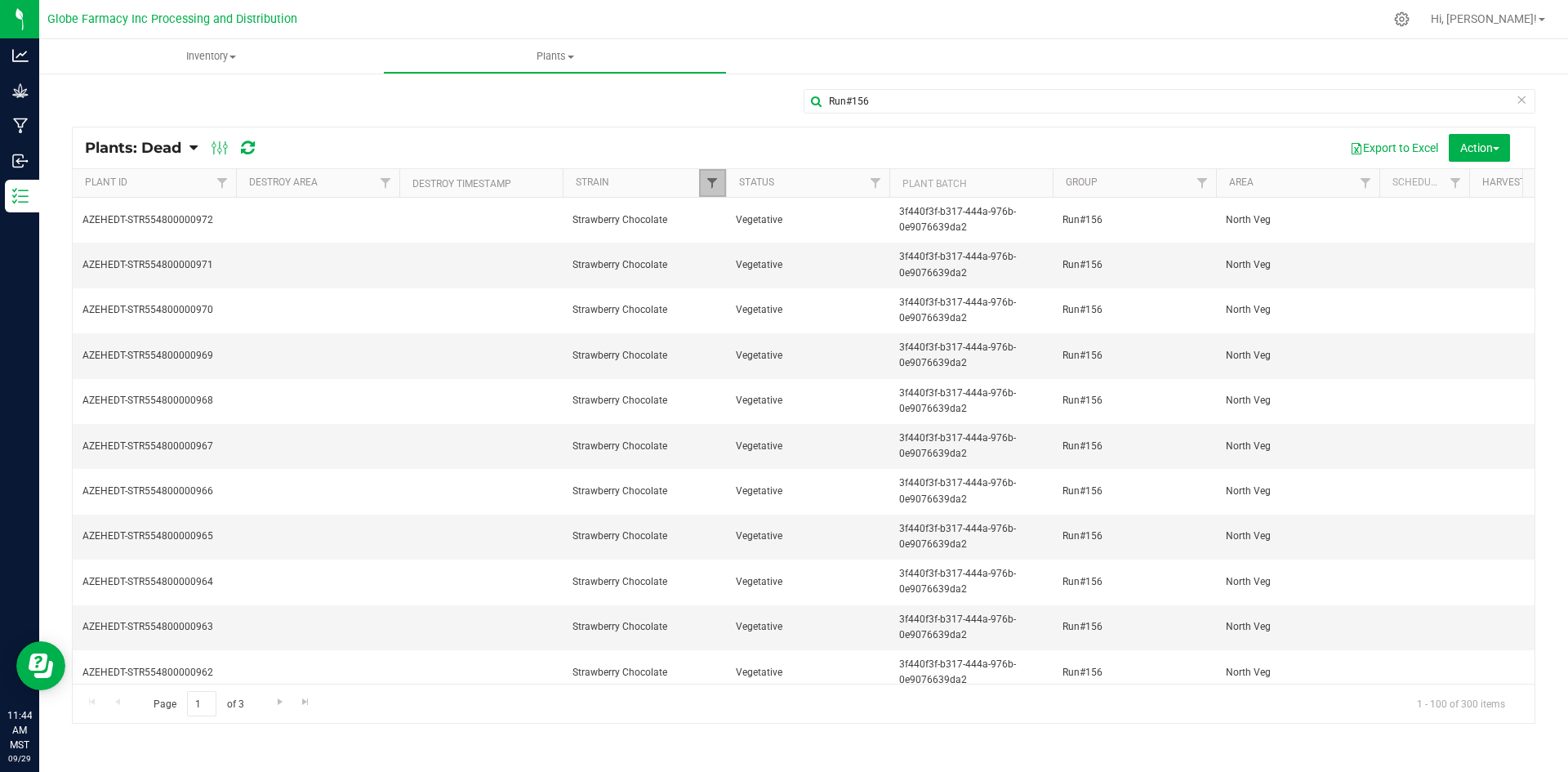
click at [715, 184] on span "Filter" at bounding box center [712, 182] width 13 height 13
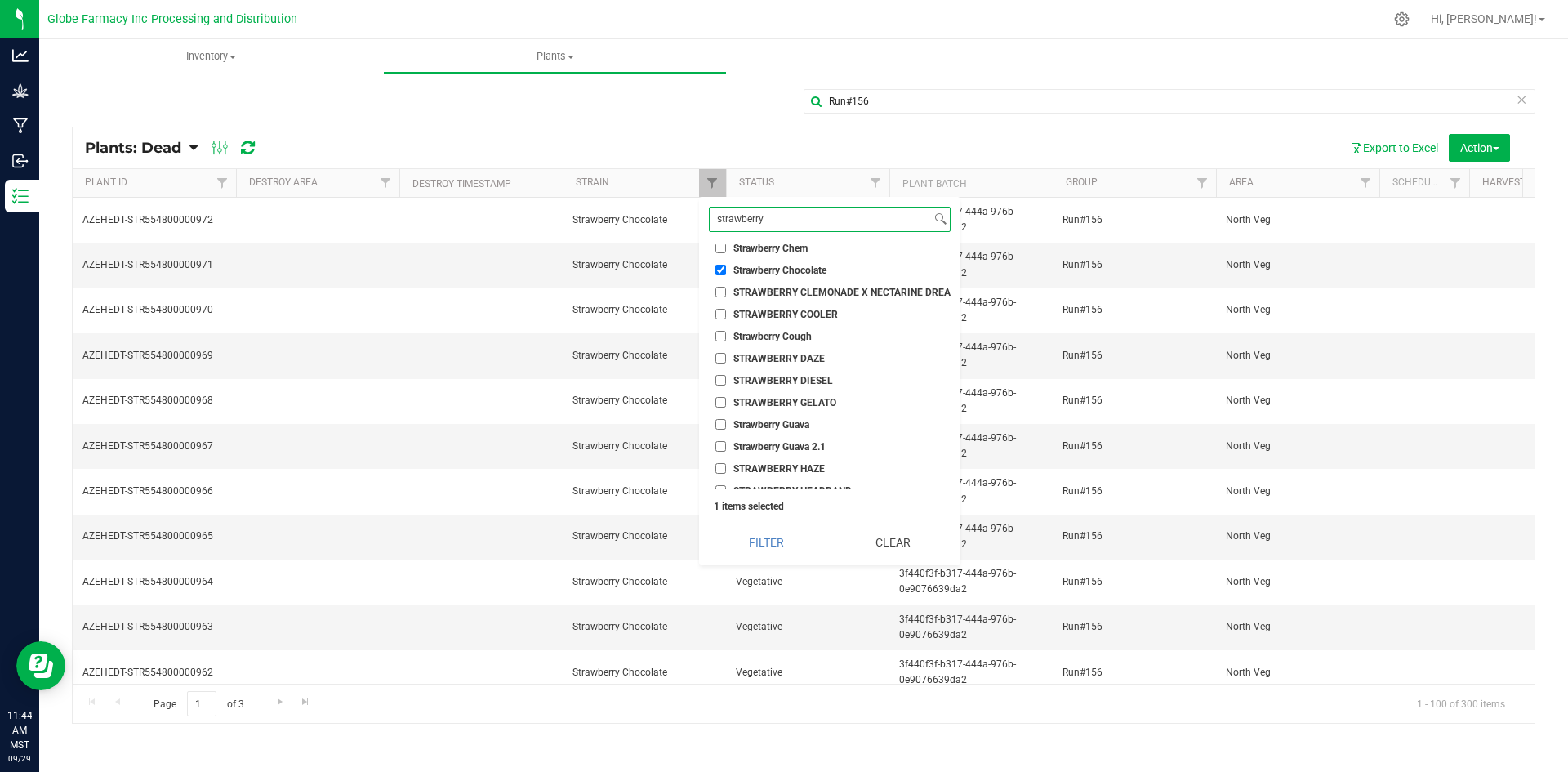
scroll to position [245, 0]
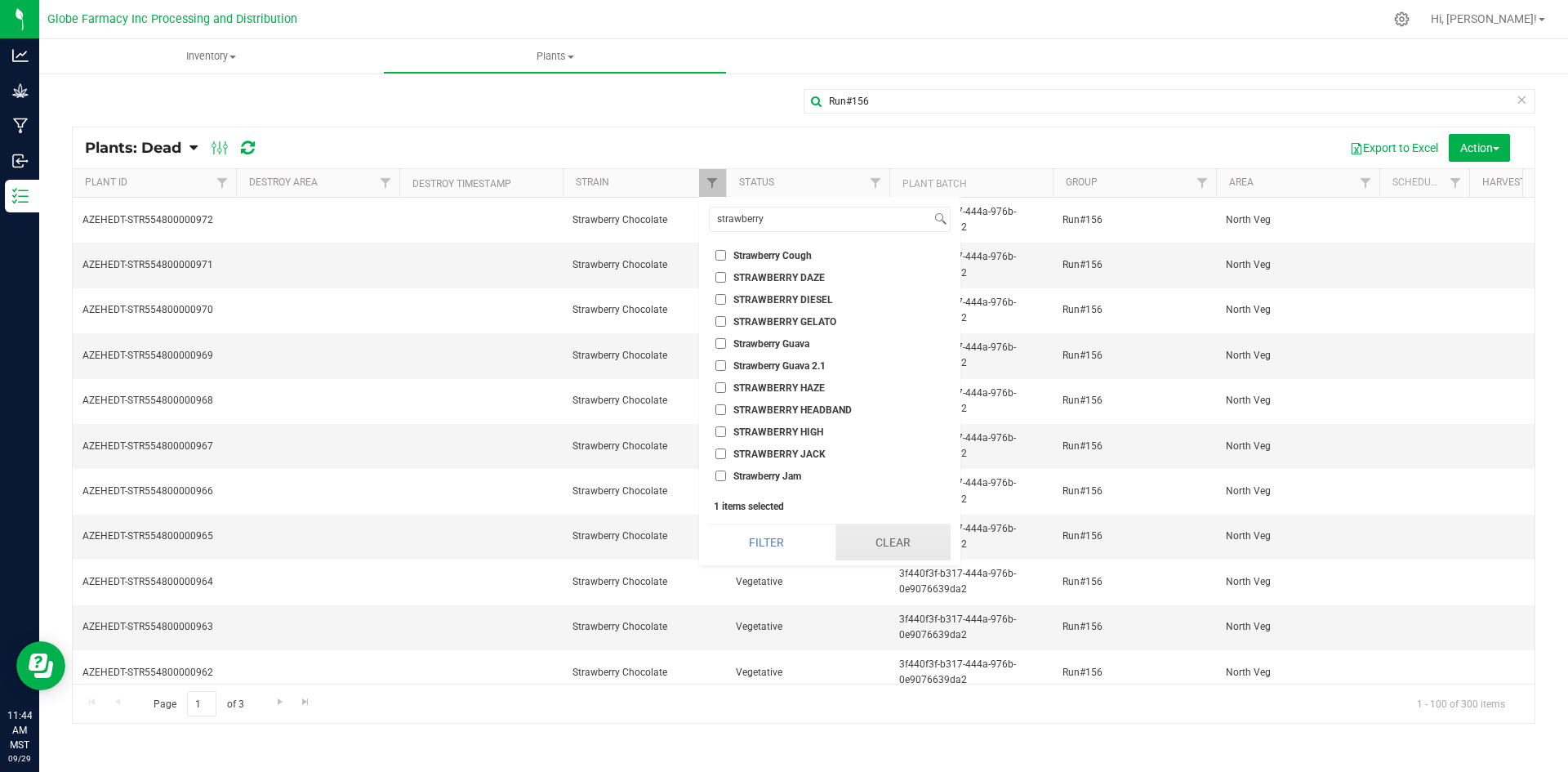
click at [913, 559] on button "Clear" at bounding box center [893, 542] width 115 height 36
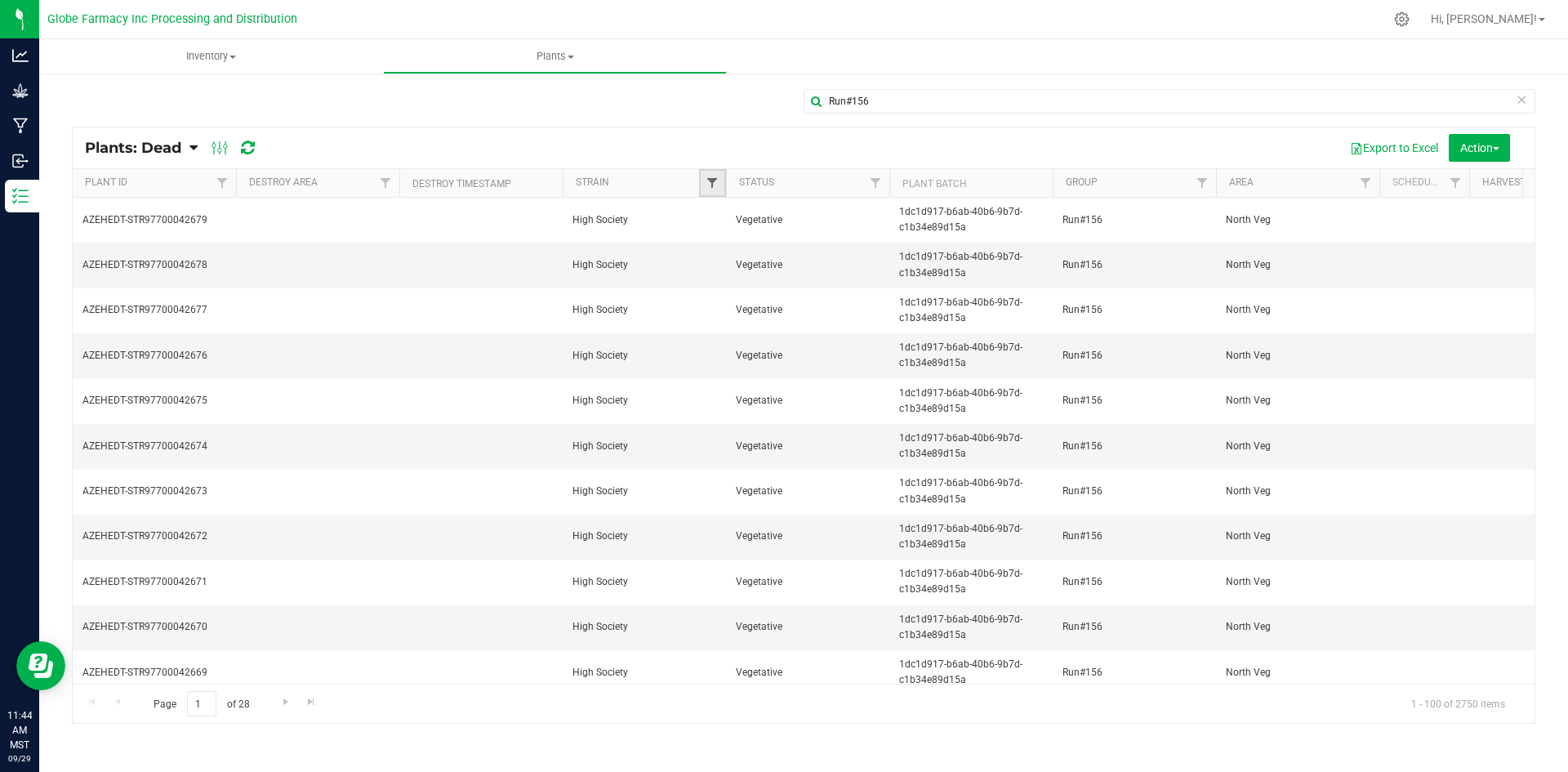
click at [712, 183] on span "Filter" at bounding box center [712, 182] width 13 height 13
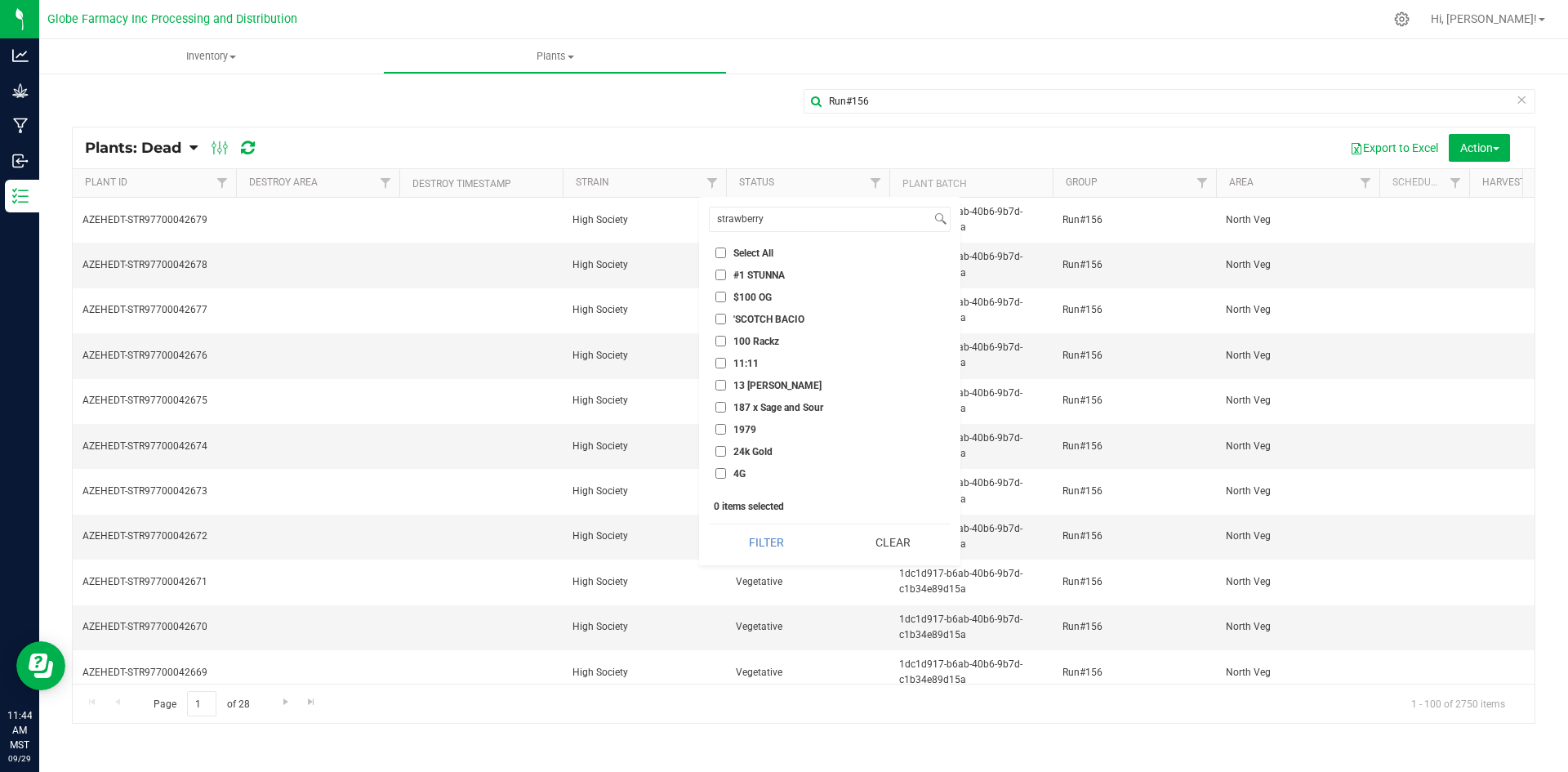
click at [196, 147] on icon at bounding box center [193, 147] width 8 height 15
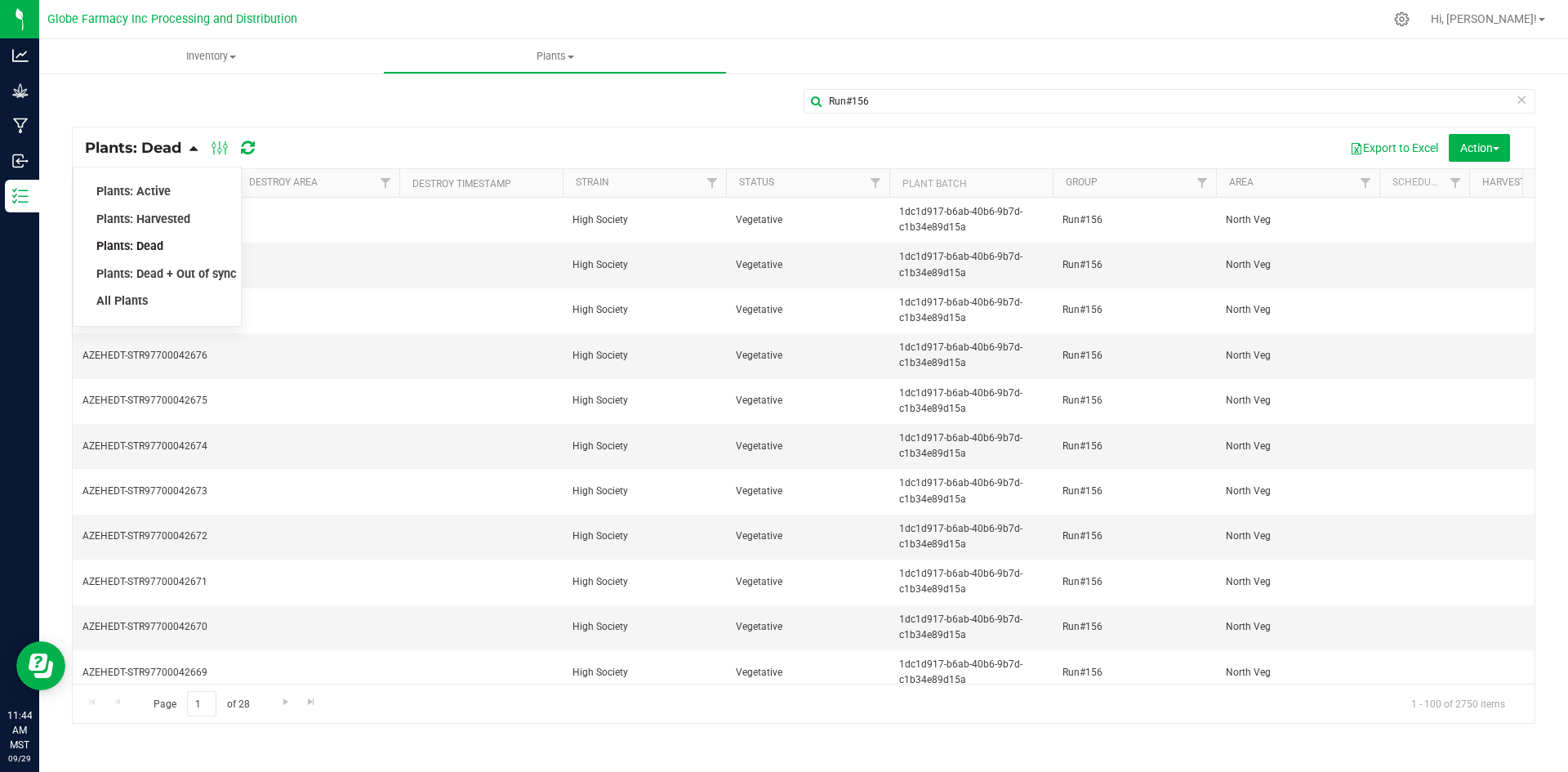
click at [143, 243] on span "Plants: Dead" at bounding box center [130, 246] width 67 height 14
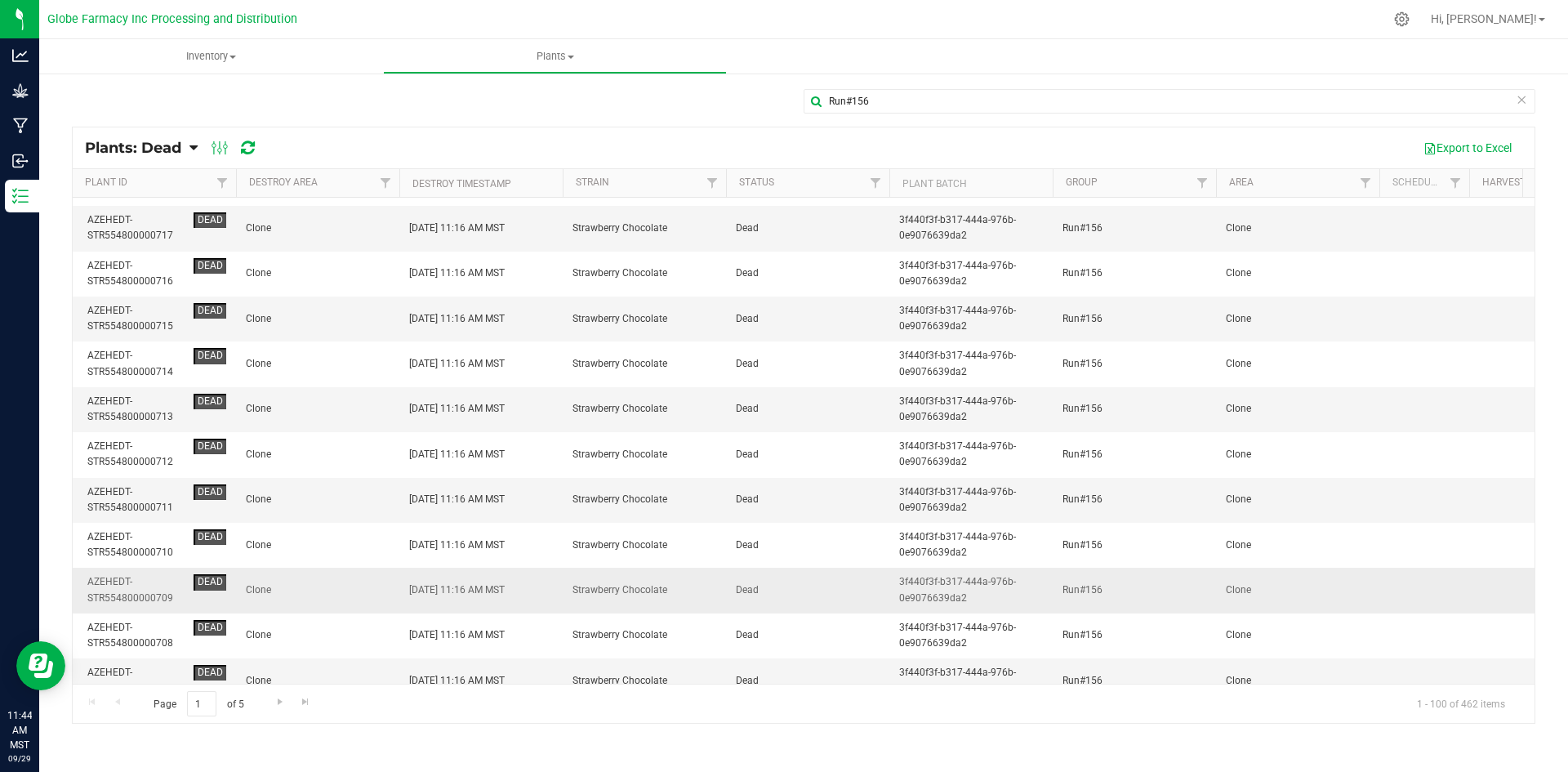
scroll to position [4052, 0]
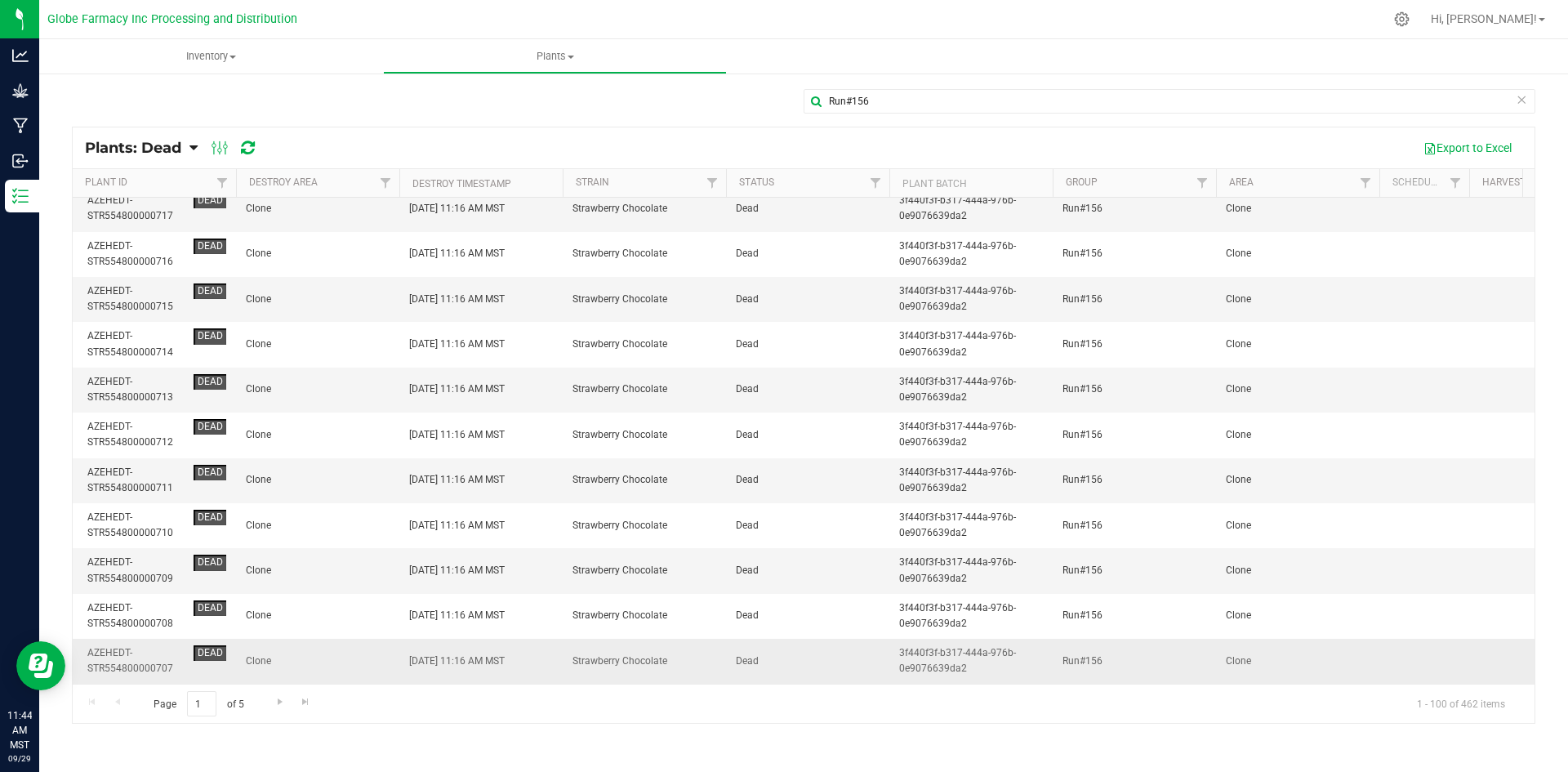
click at [505, 654] on span "[DATE] 11:16 AM MST" at bounding box center [457, 661] width 96 height 16
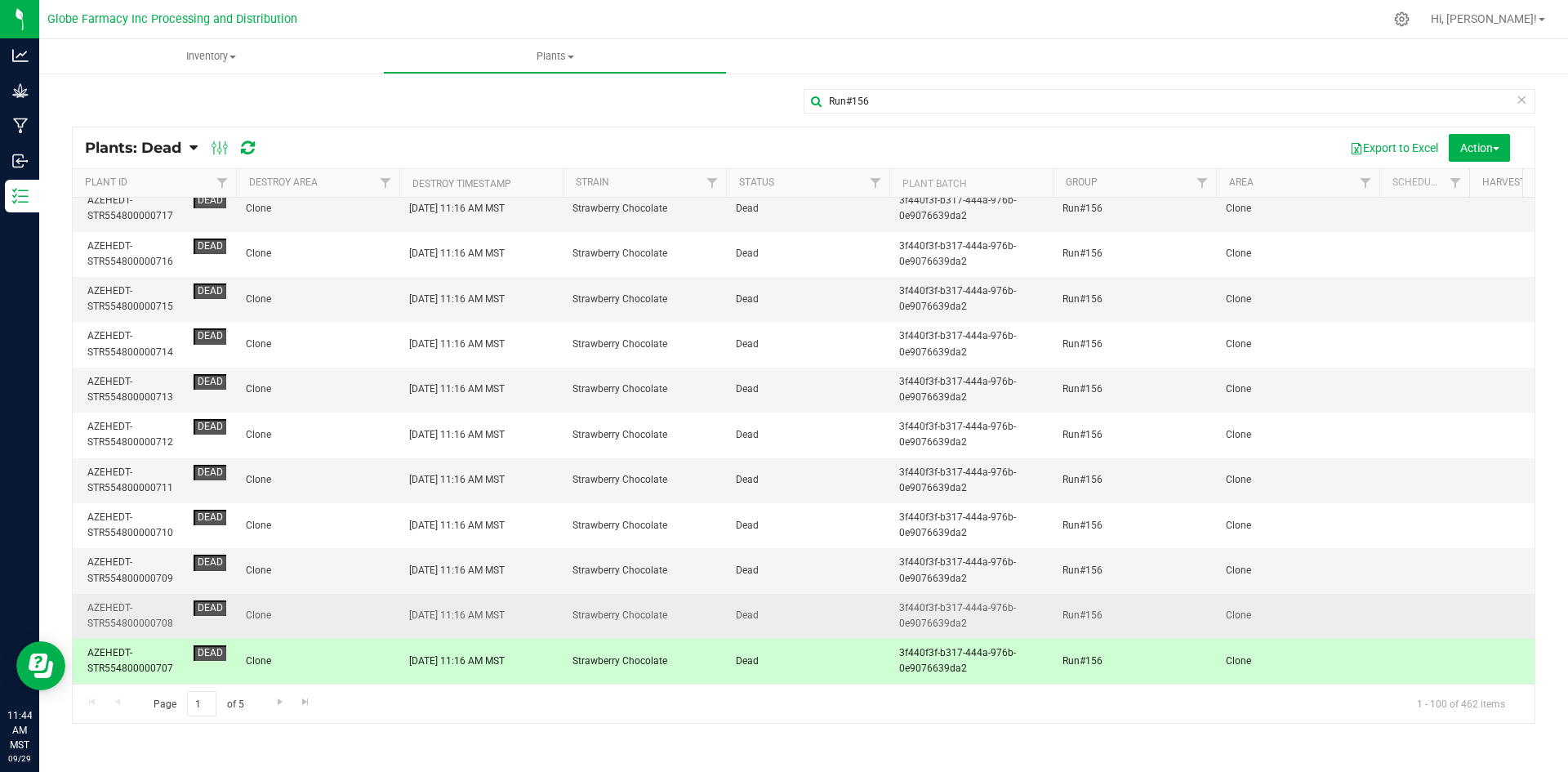
click at [530, 607] on td "[DATE] 11:16 AM MST" at bounding box center [481, 617] width 163 height 45
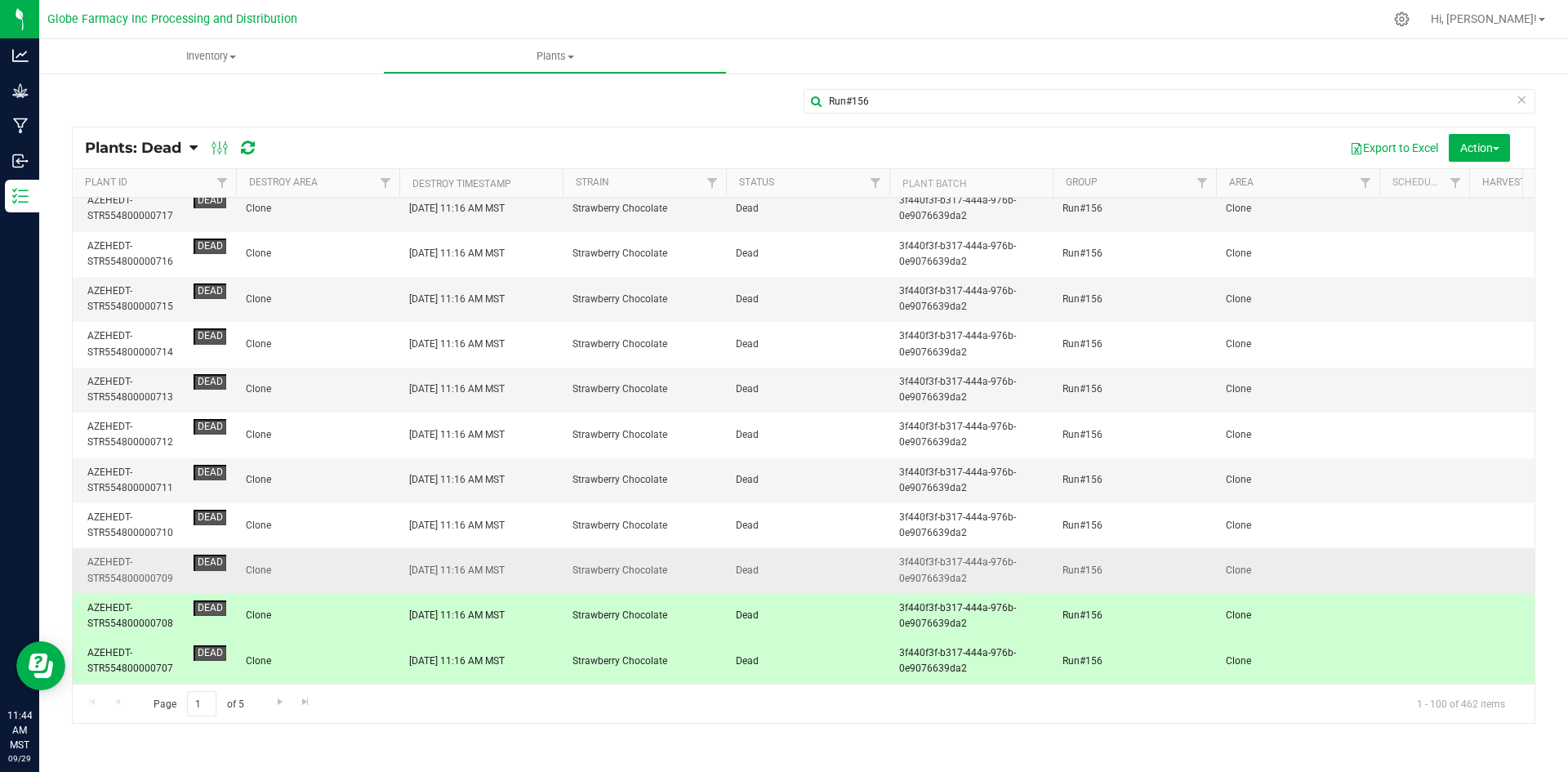
click at [534, 557] on td "[DATE] 11:16 AM MST" at bounding box center [481, 570] width 163 height 45
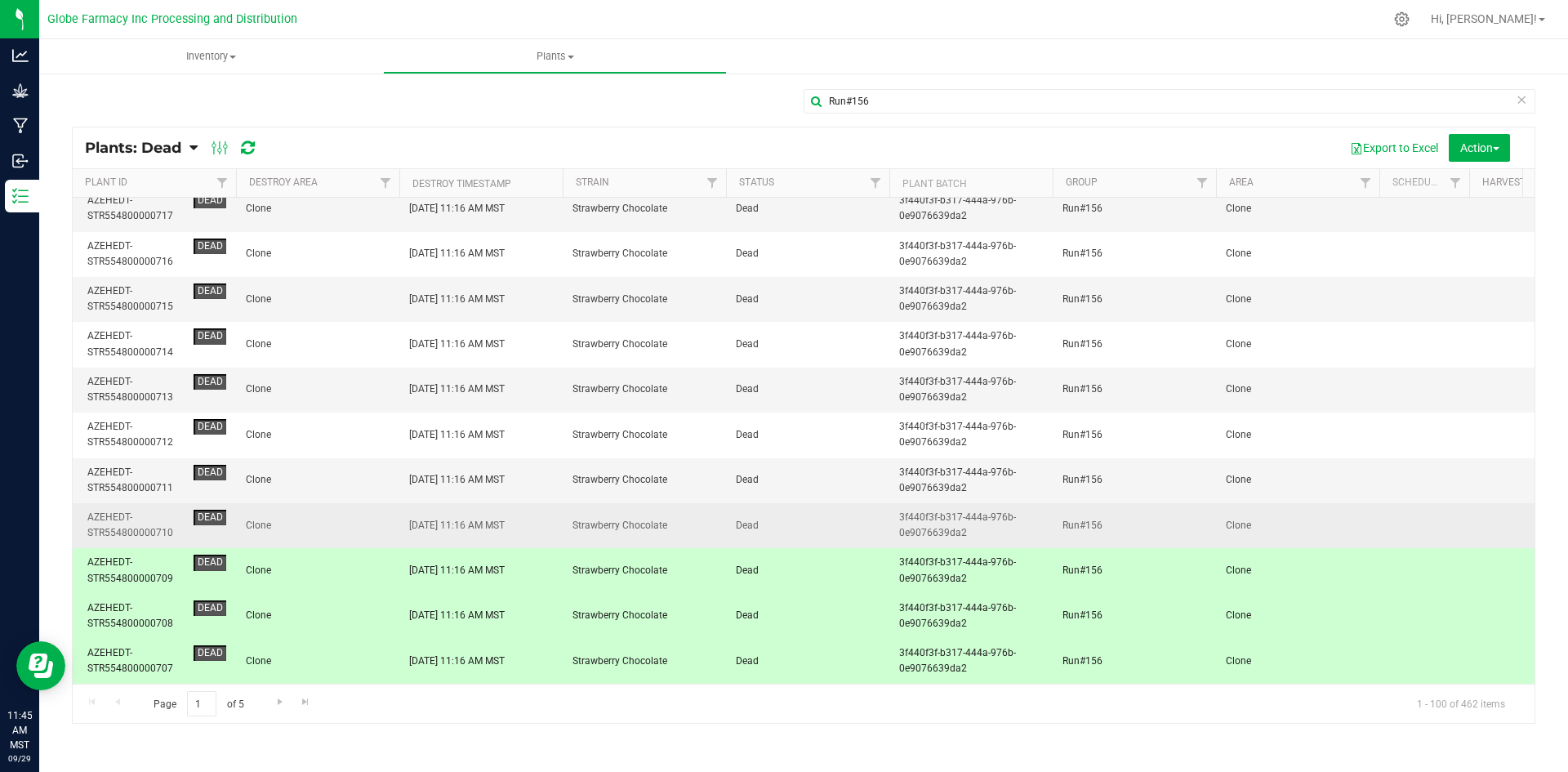
click at [358, 520] on span "Clone" at bounding box center [317, 526] width 144 height 16
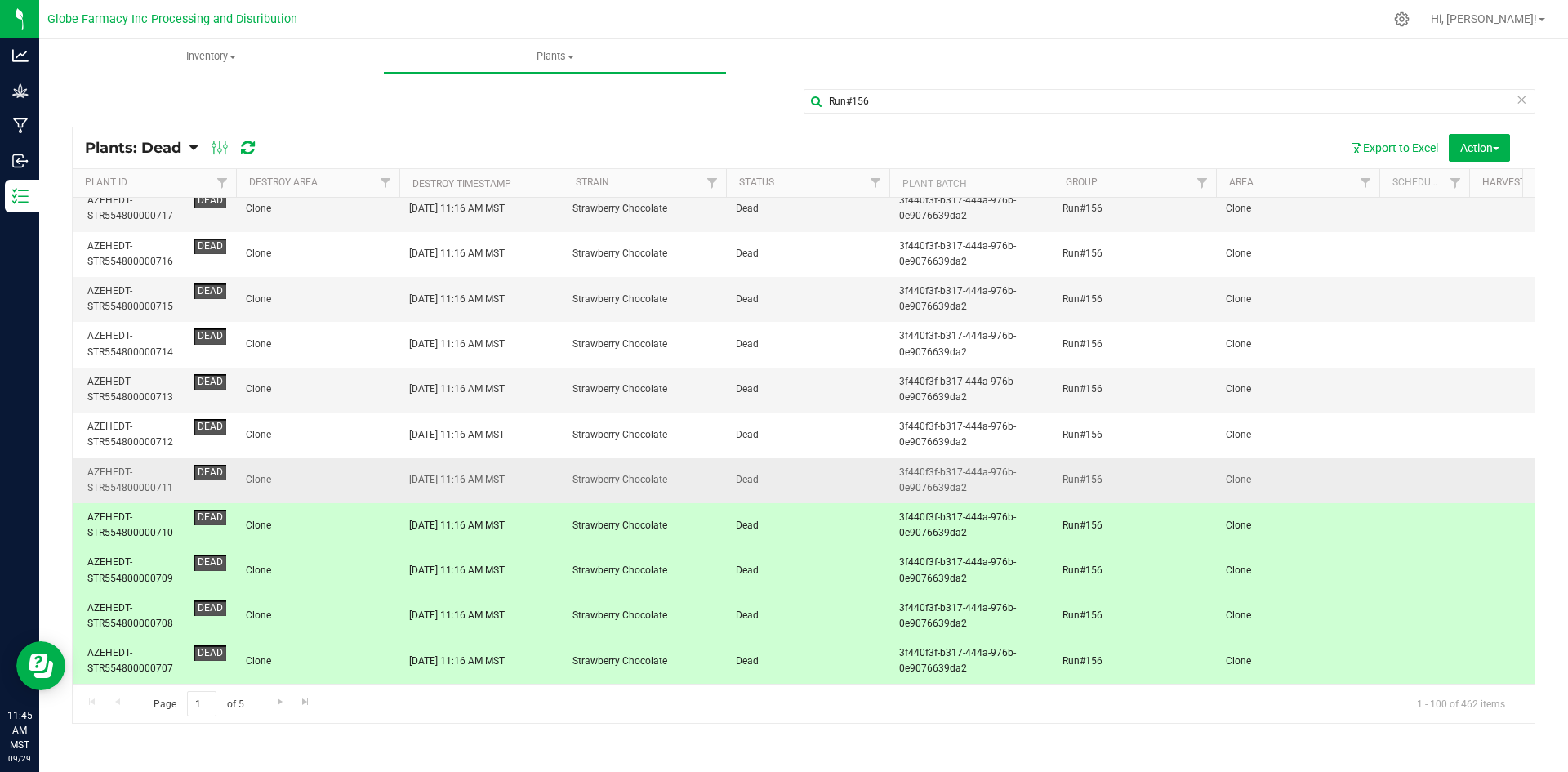
click at [324, 474] on span "Clone" at bounding box center [317, 480] width 144 height 16
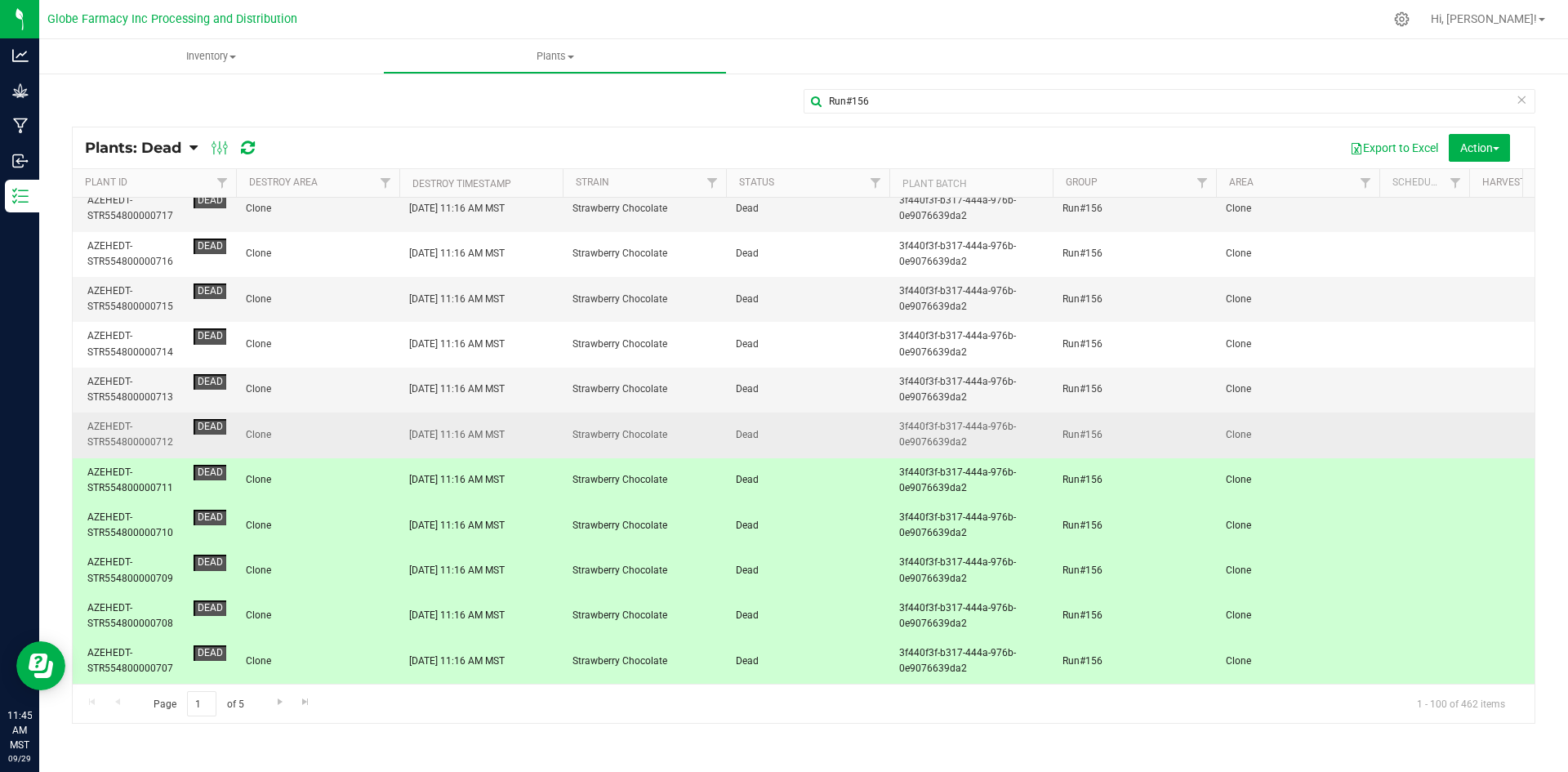
click at [324, 429] on span "Clone" at bounding box center [317, 435] width 144 height 16
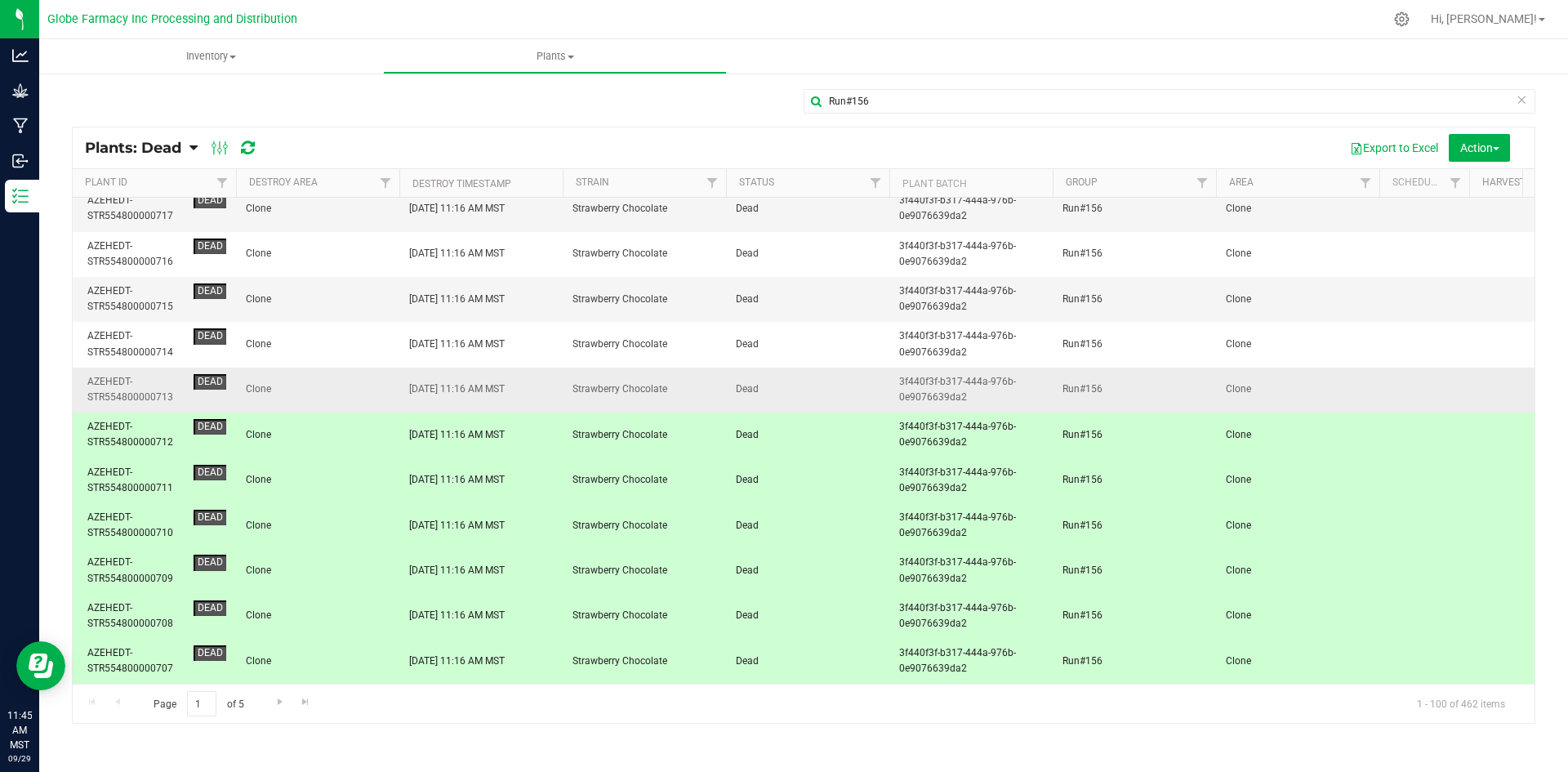
click at [325, 381] on span "Clone" at bounding box center [317, 389] width 144 height 16
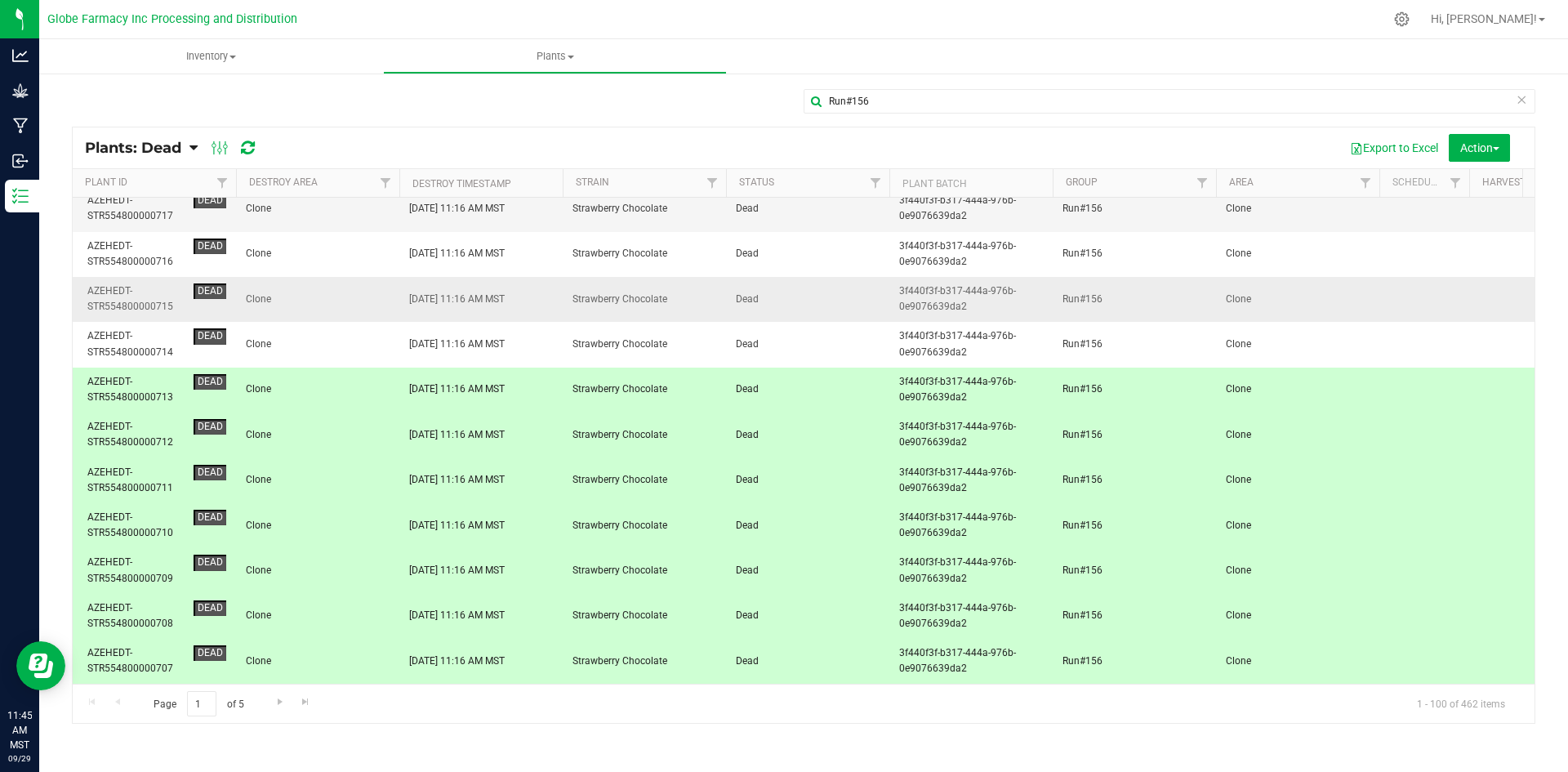
drag, startPoint x: 331, startPoint y: 338, endPoint x: 337, endPoint y: 308, distance: 30.6
click at [331, 337] on span "Clone" at bounding box center [317, 345] width 144 height 16
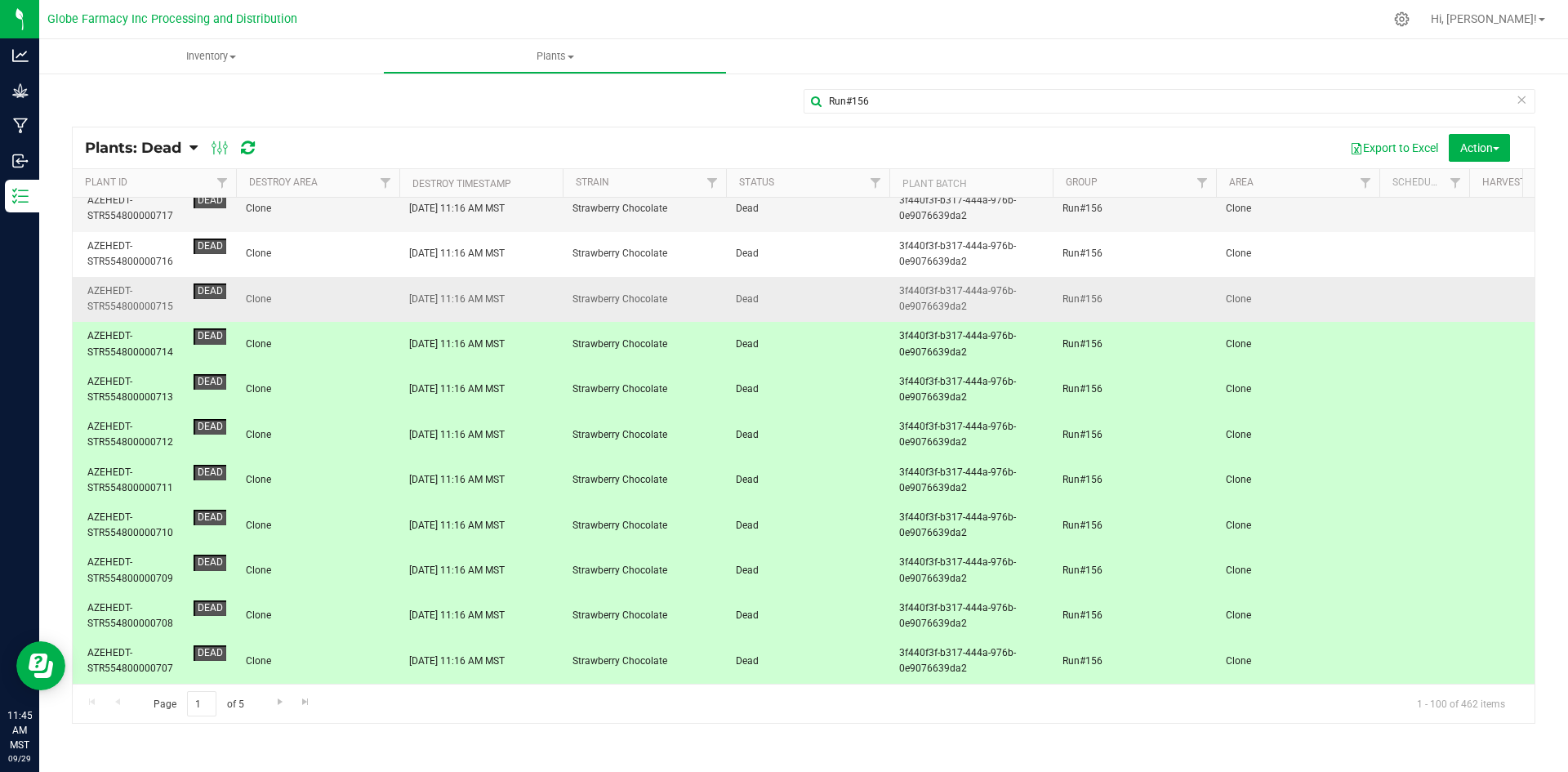
click at [337, 277] on td "Clone" at bounding box center [317, 299] width 163 height 45
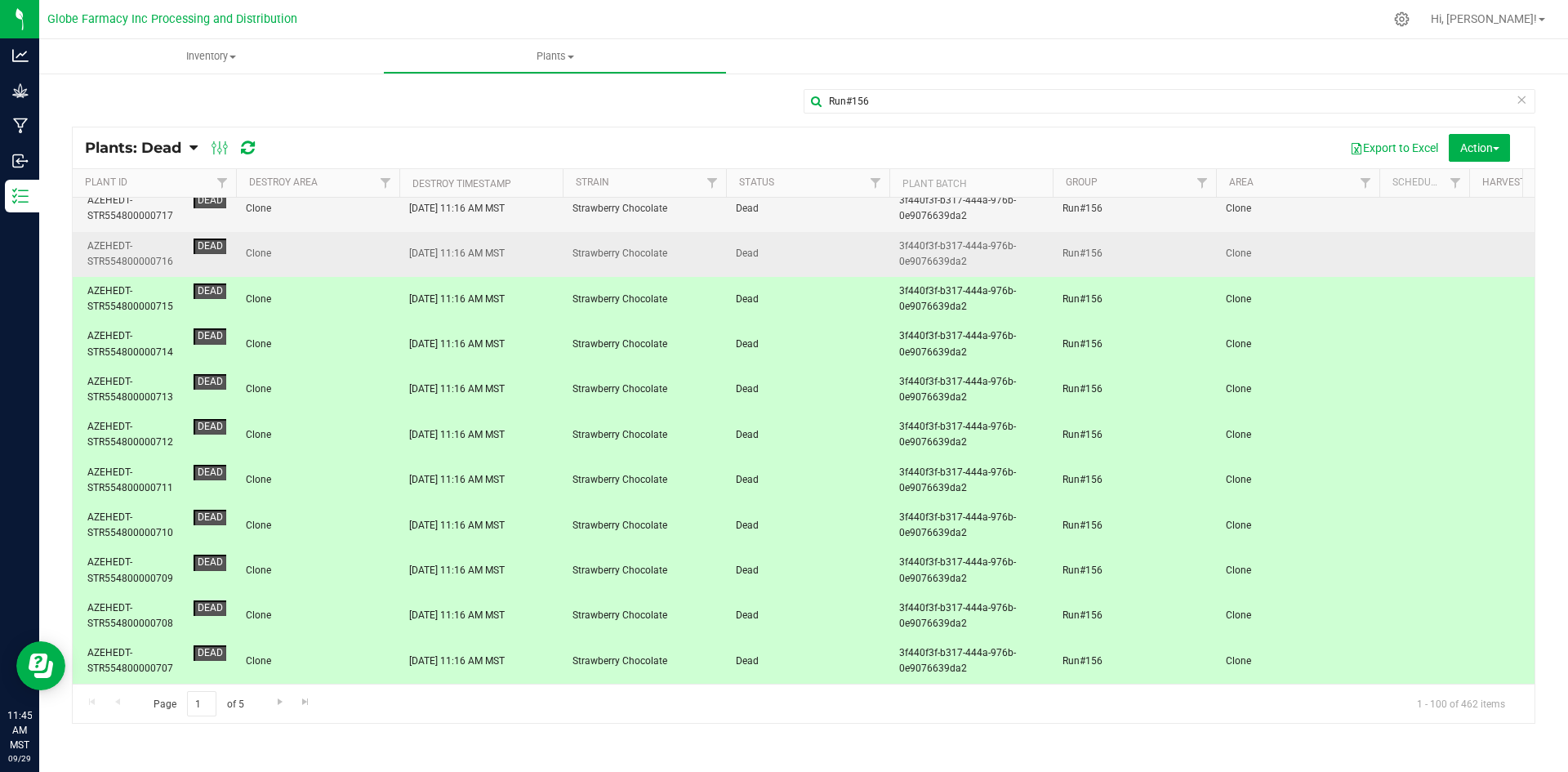
click at [345, 246] on span "Clone" at bounding box center [317, 254] width 144 height 16
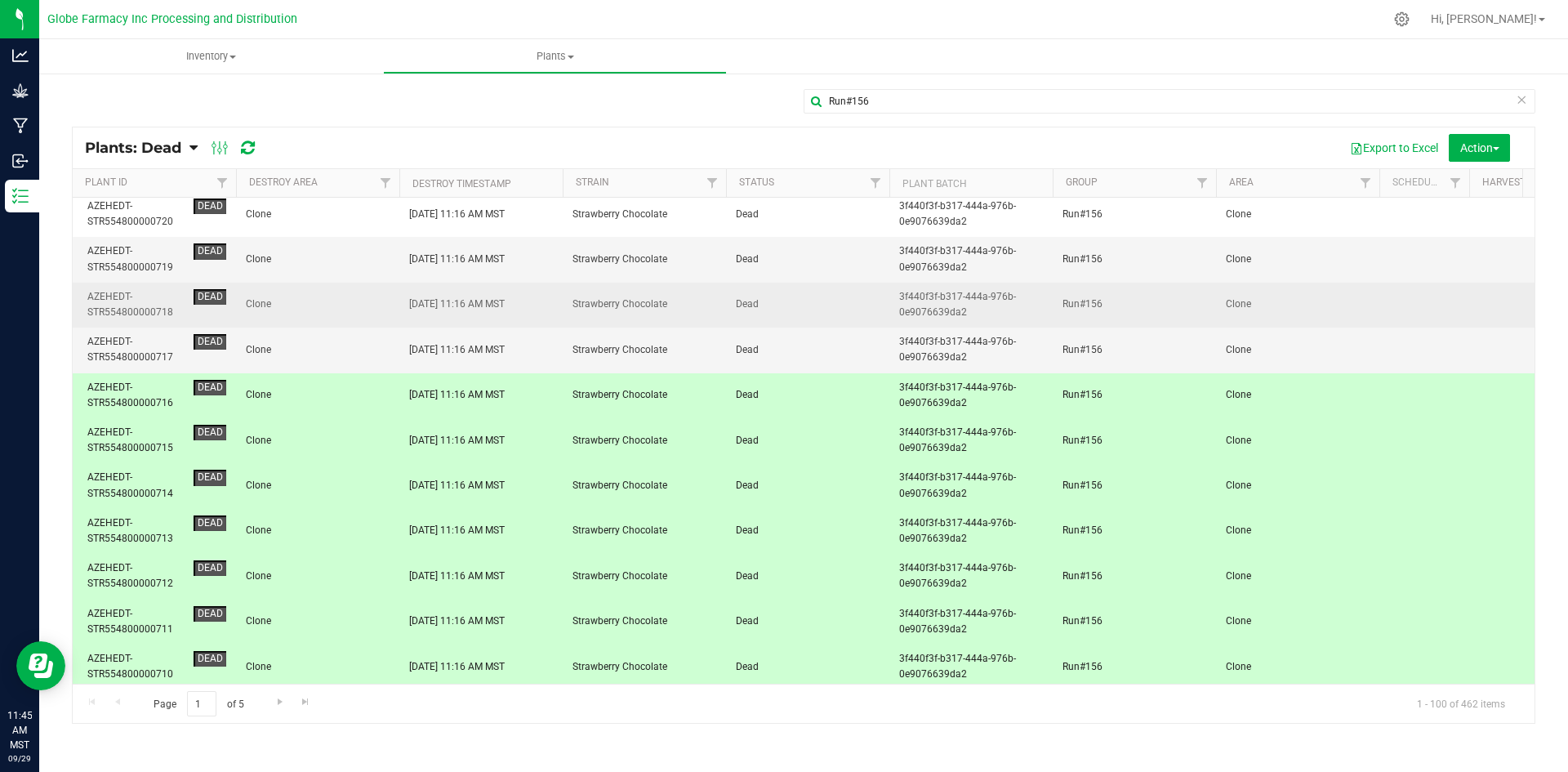
scroll to position [3889, 0]
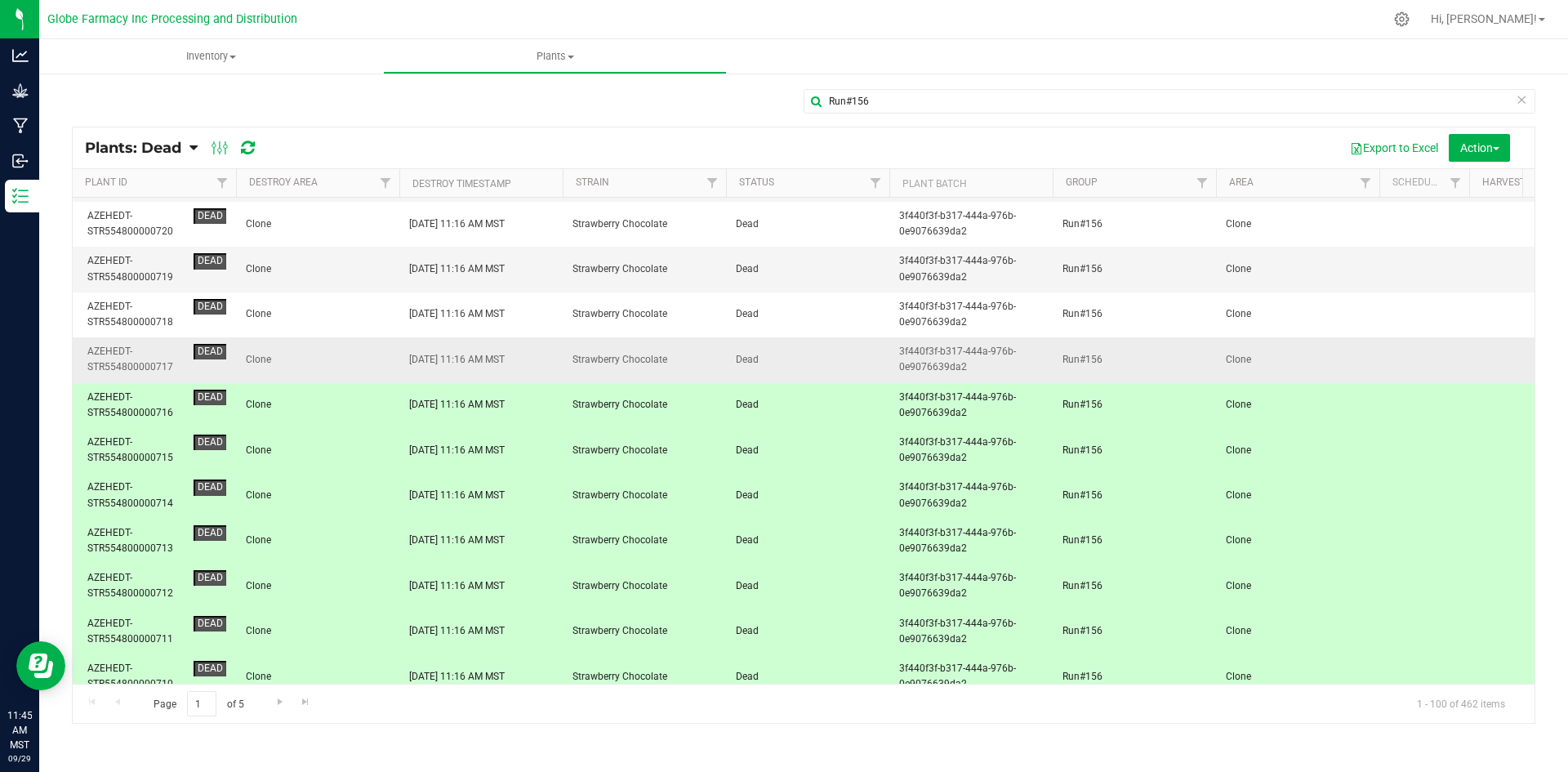
click at [354, 359] on span "Clone" at bounding box center [317, 360] width 144 height 16
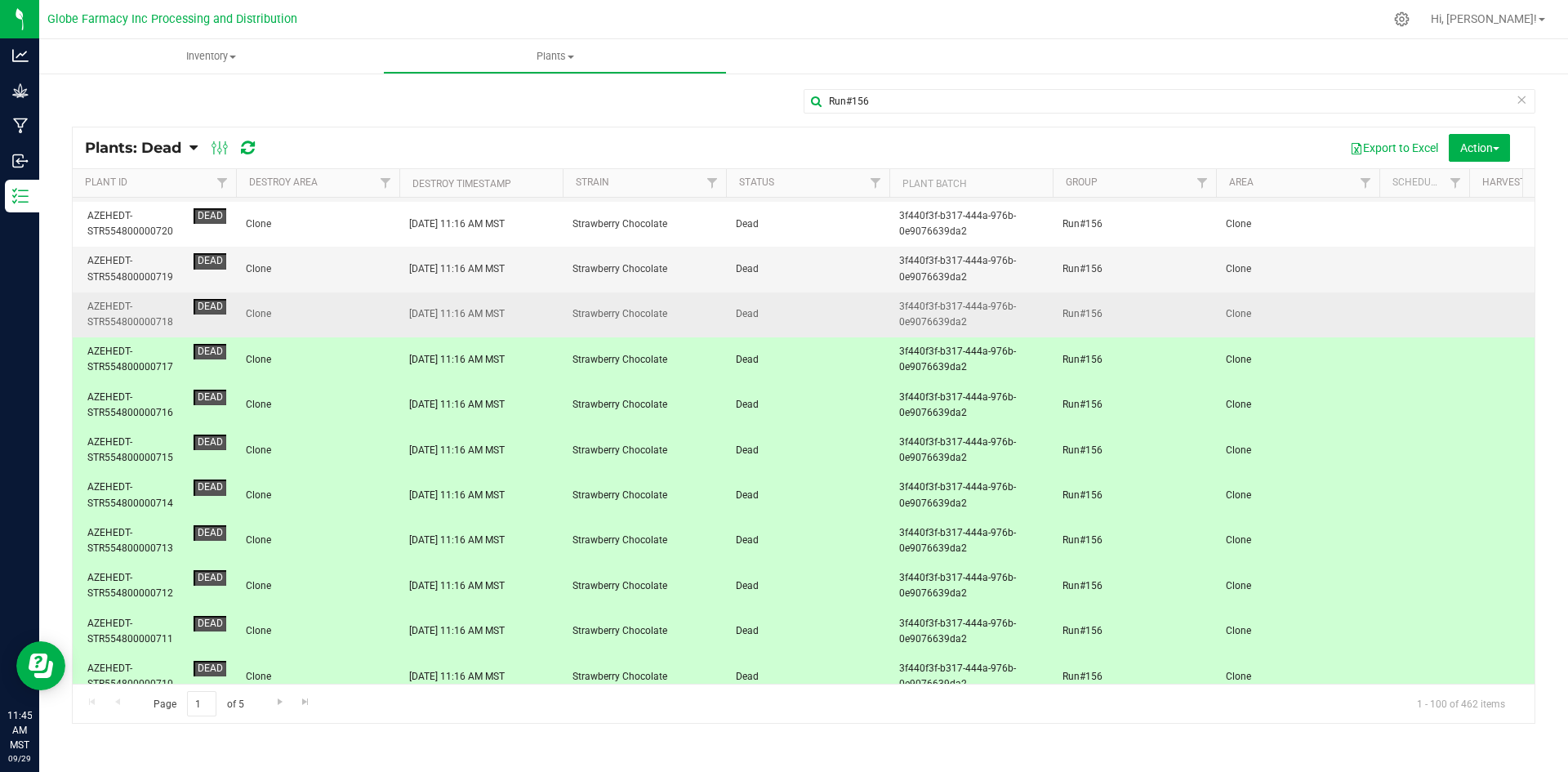
click at [352, 317] on span "Clone" at bounding box center [317, 314] width 144 height 16
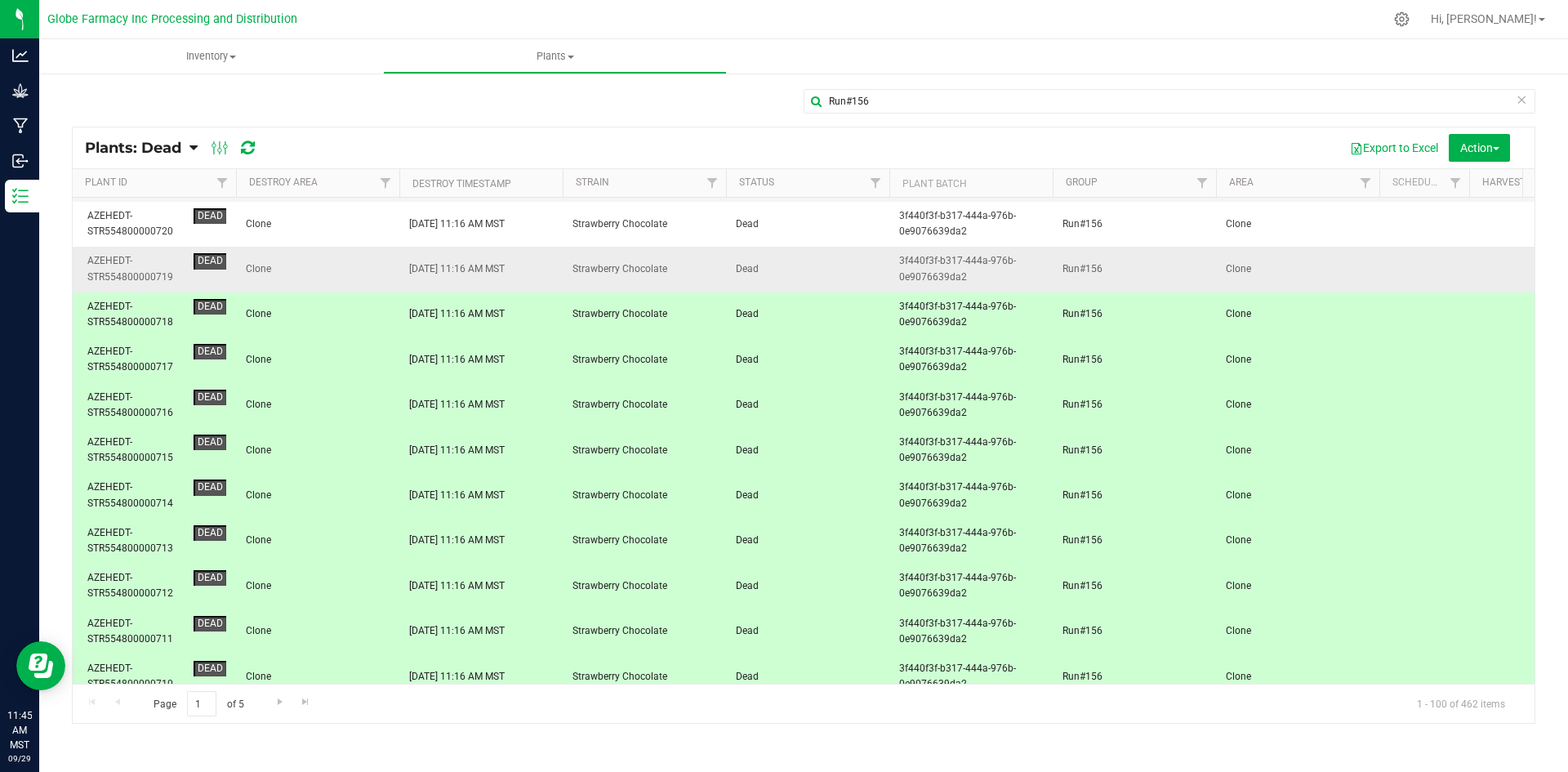
click at [354, 270] on span "Clone" at bounding box center [317, 270] width 144 height 16
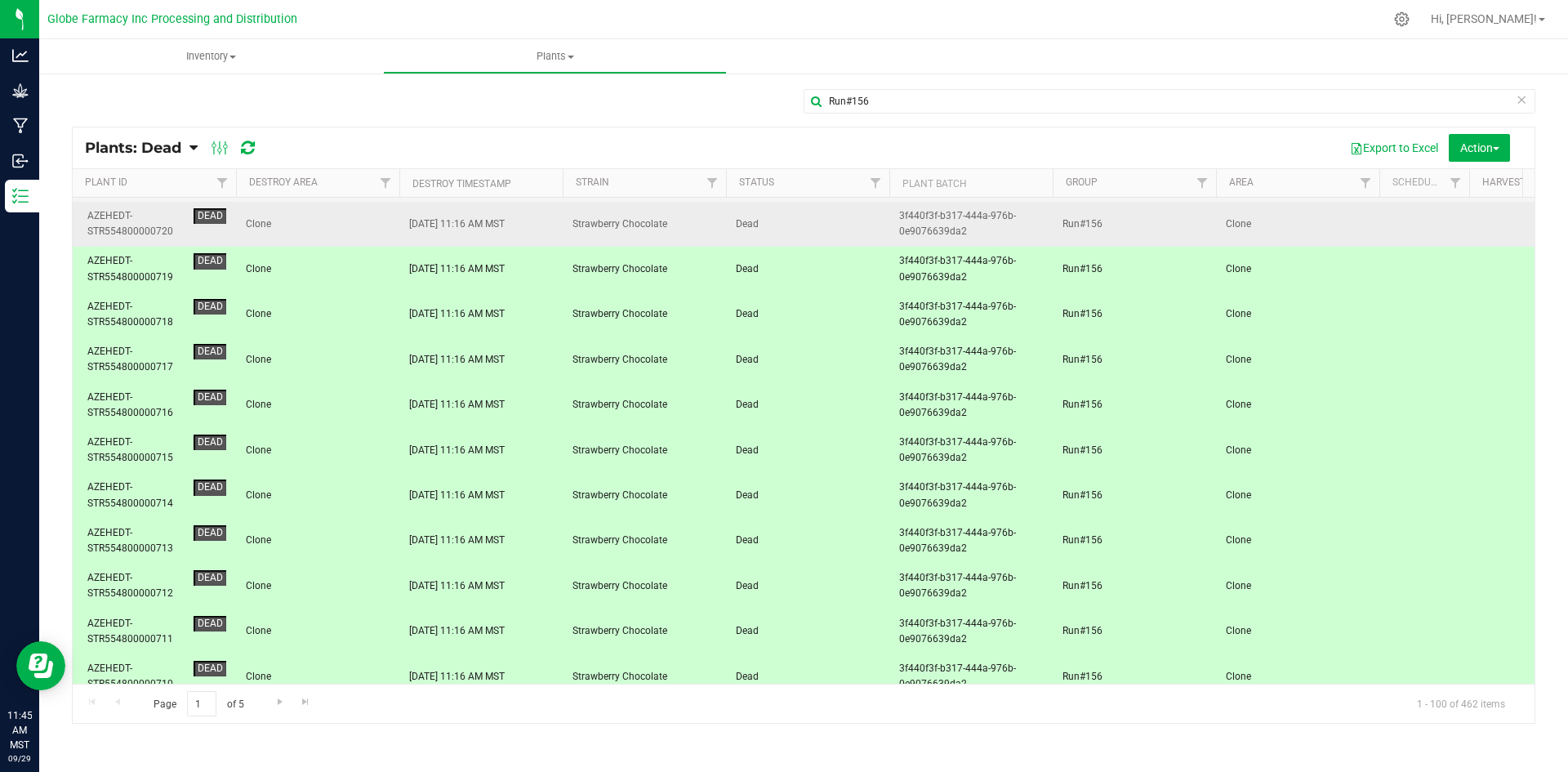
click at [351, 227] on span "Clone" at bounding box center [317, 224] width 144 height 16
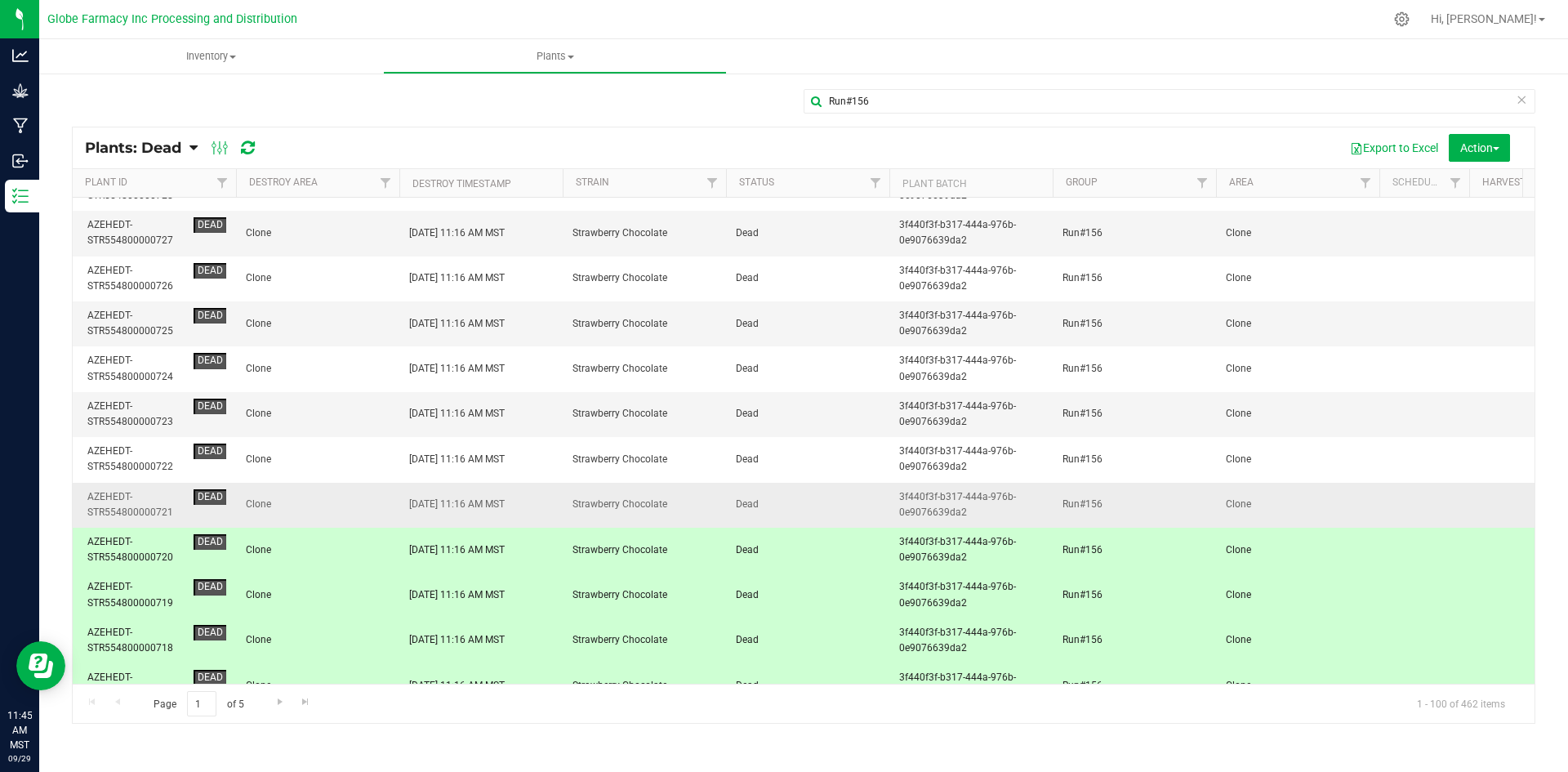
scroll to position [3562, 0]
click at [340, 501] on span "Clone" at bounding box center [317, 505] width 144 height 16
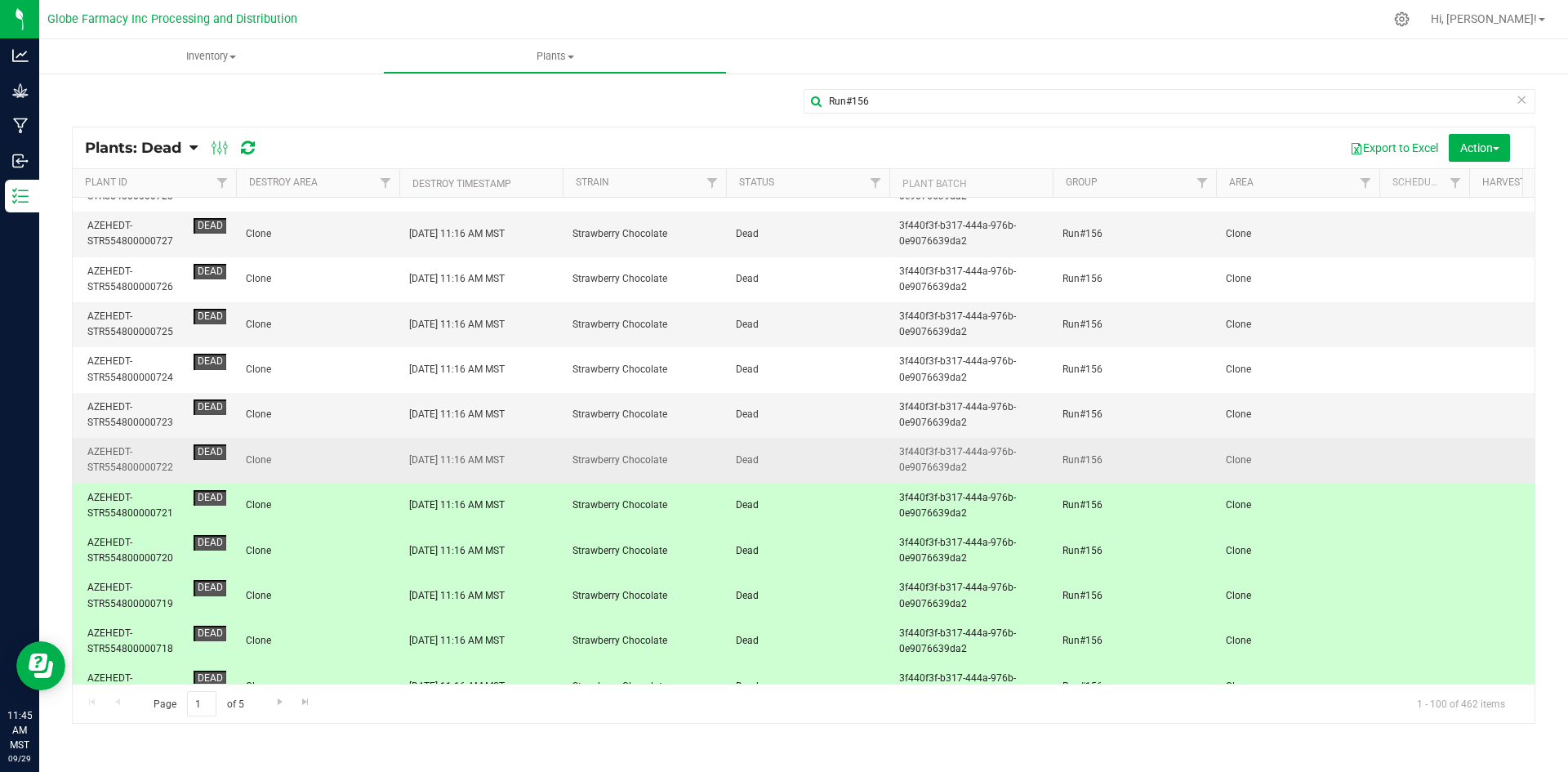
click at [342, 455] on span "Clone" at bounding box center [317, 461] width 144 height 16
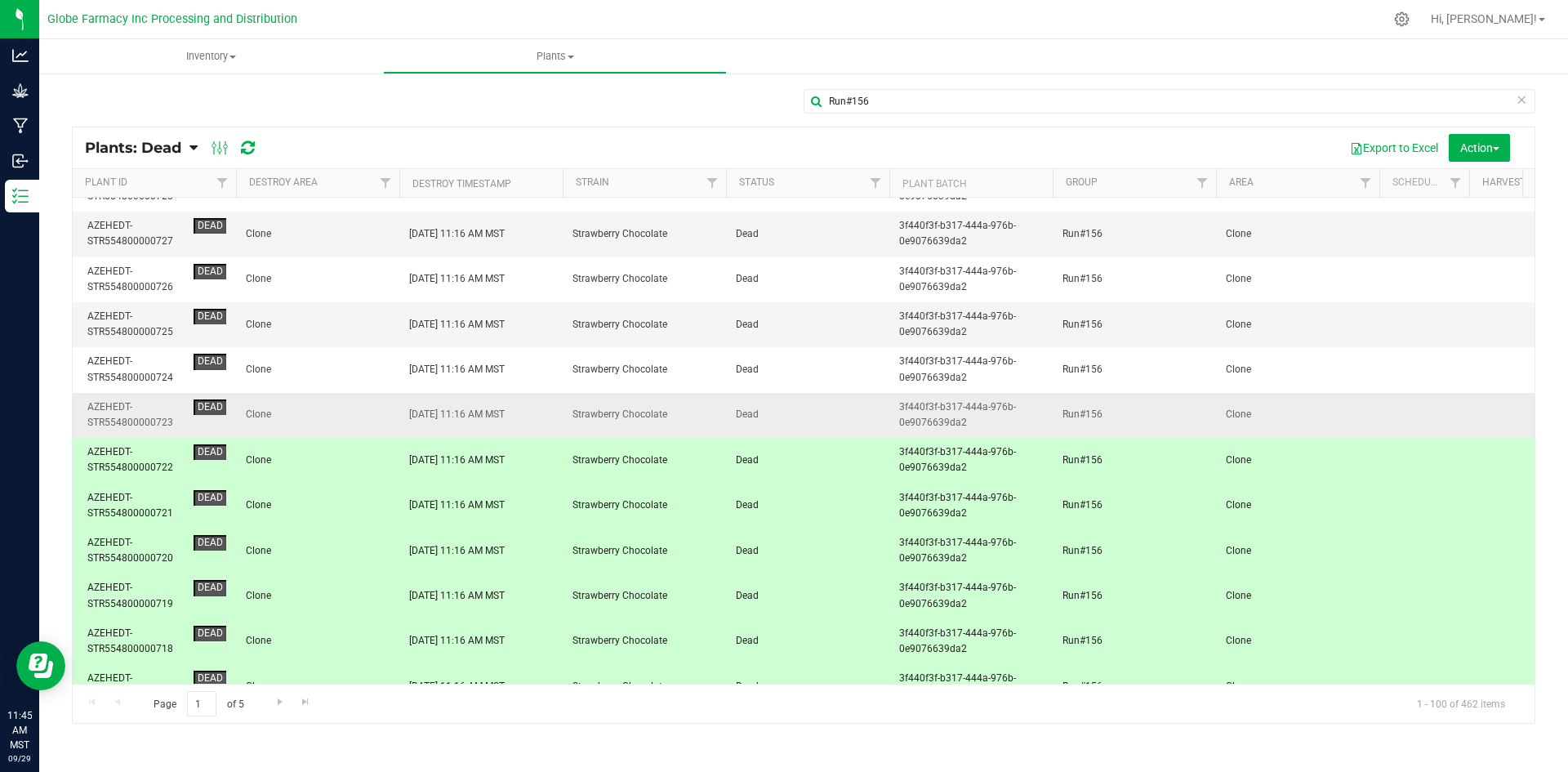
click at [346, 413] on span "Clone" at bounding box center [317, 414] width 144 height 16
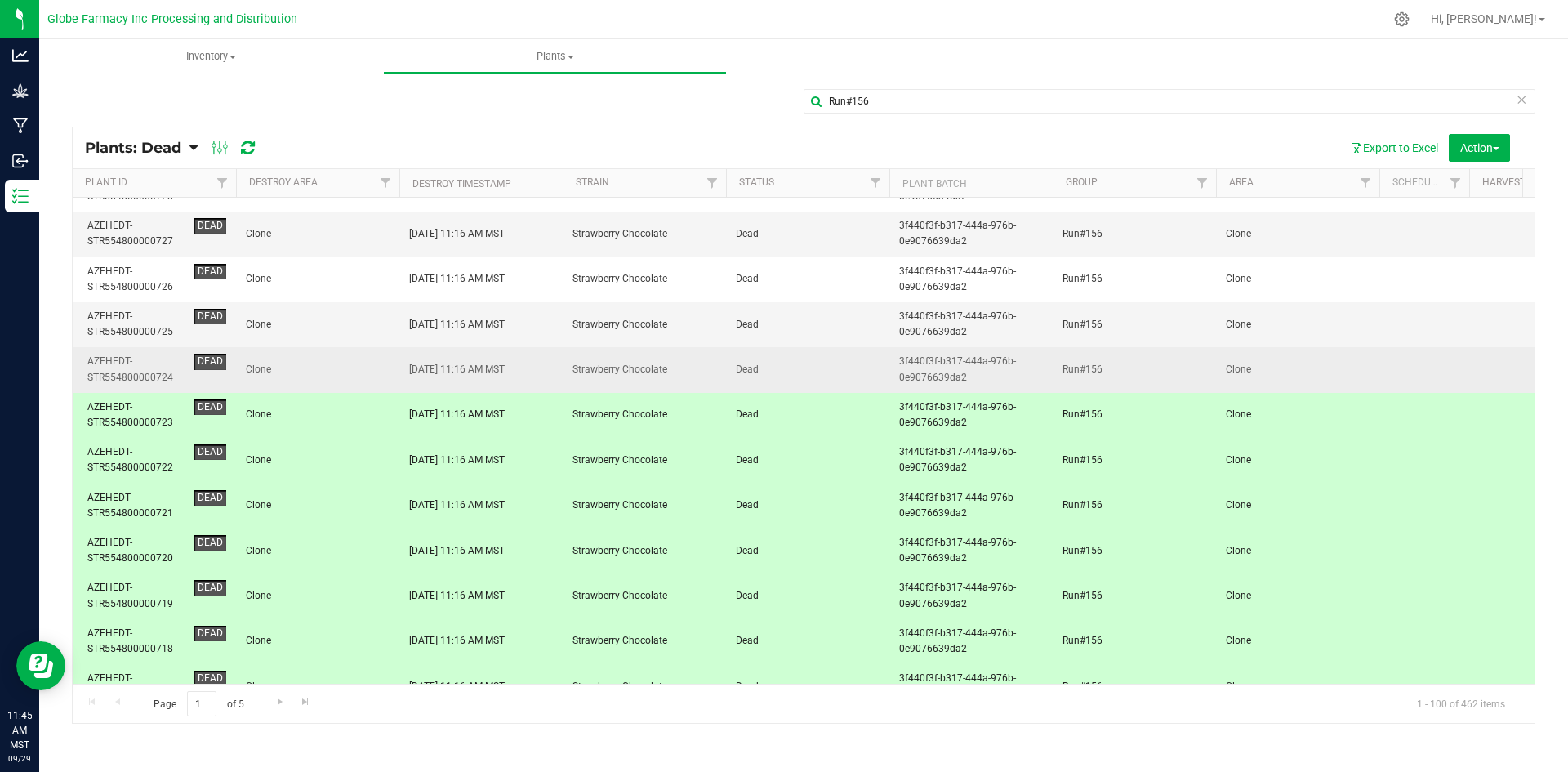
click at [345, 375] on span "Clone" at bounding box center [317, 370] width 144 height 16
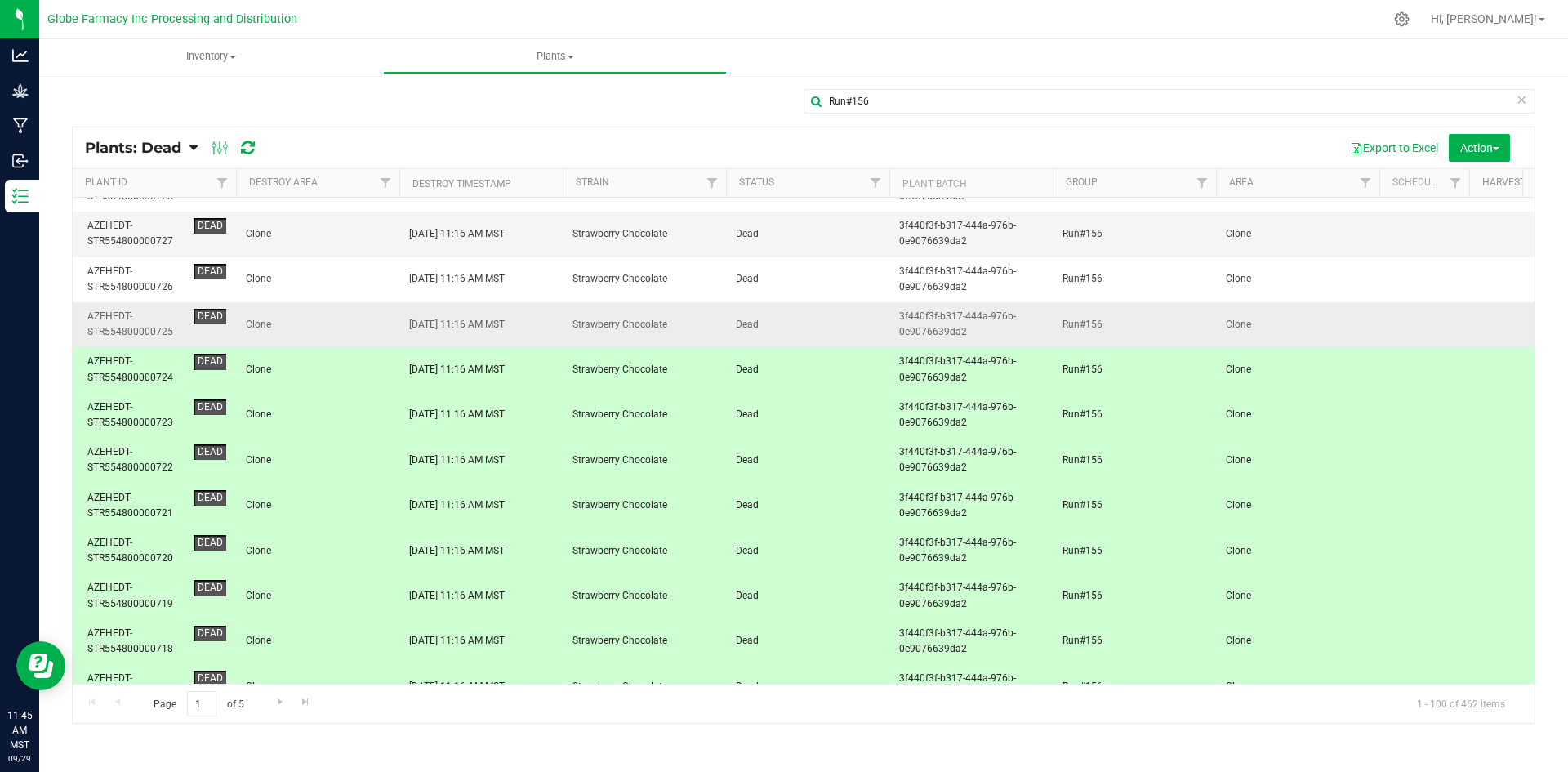
click at [354, 333] on td "Clone" at bounding box center [317, 325] width 163 height 45
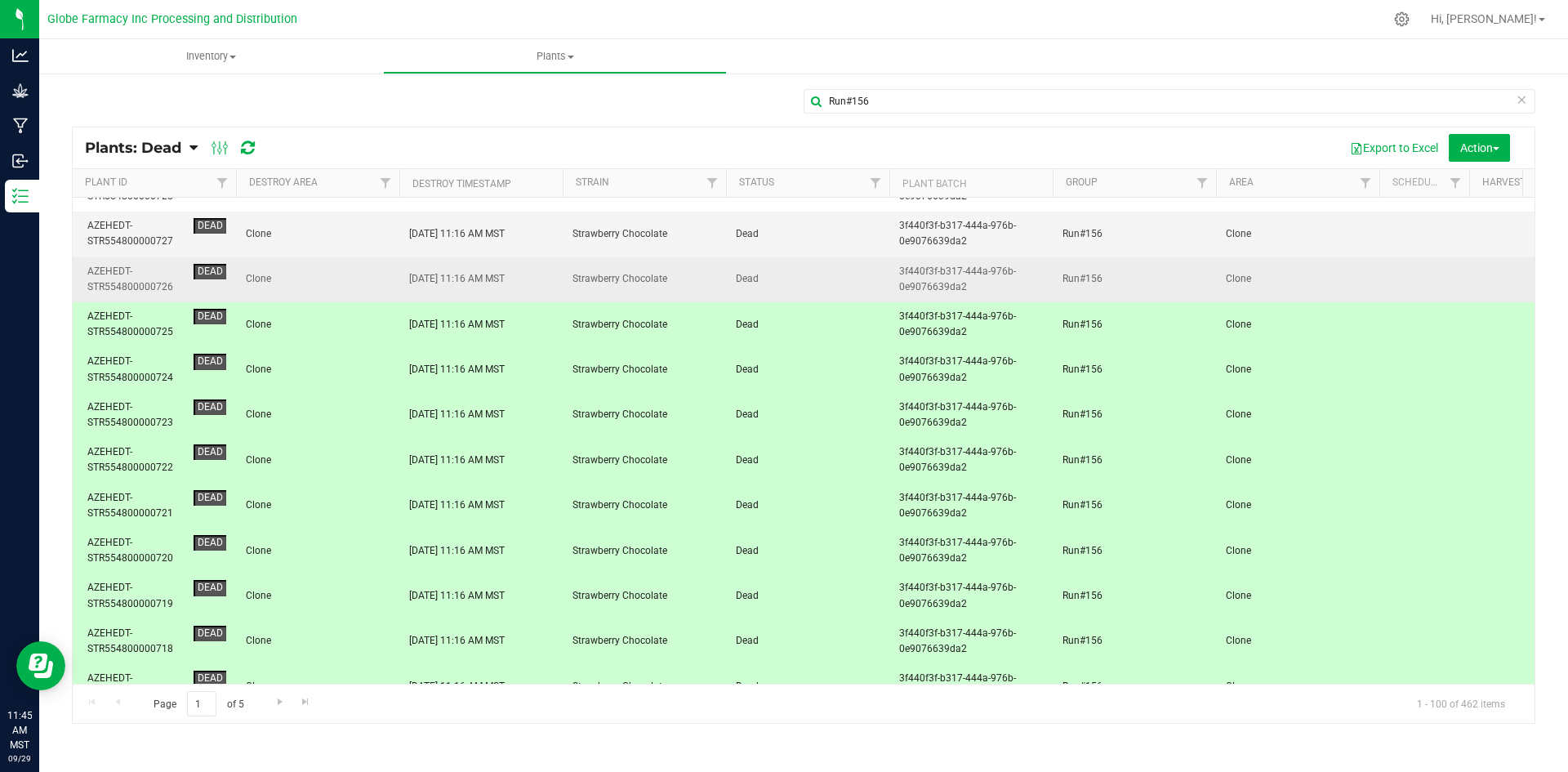
click at [364, 284] on span "Clone" at bounding box center [317, 279] width 144 height 16
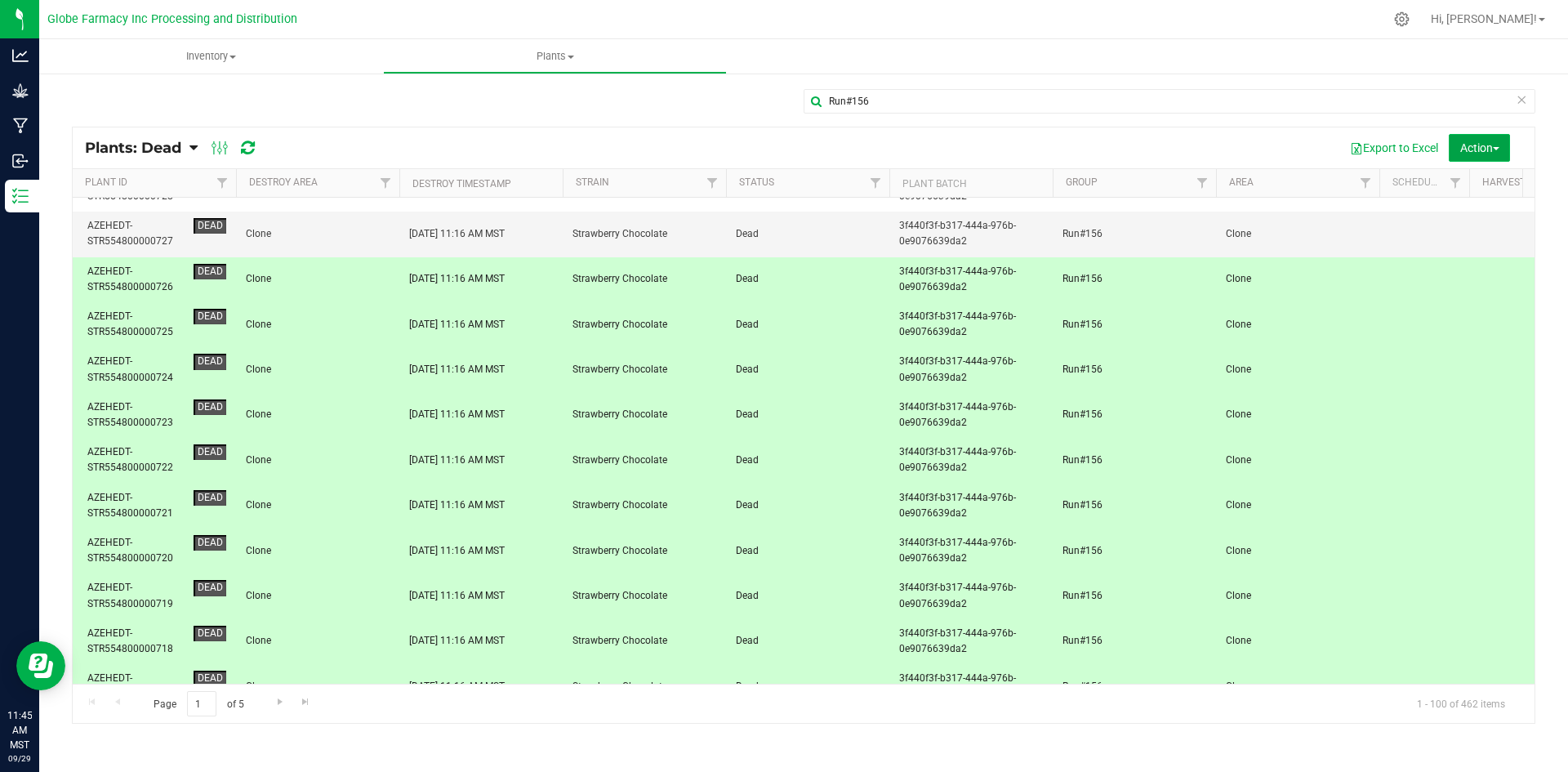
click at [1454, 150] on button "Action" at bounding box center [1479, 148] width 61 height 28
click at [1462, 187] on span "Revive plants" at bounding box center [1461, 184] width 64 height 13
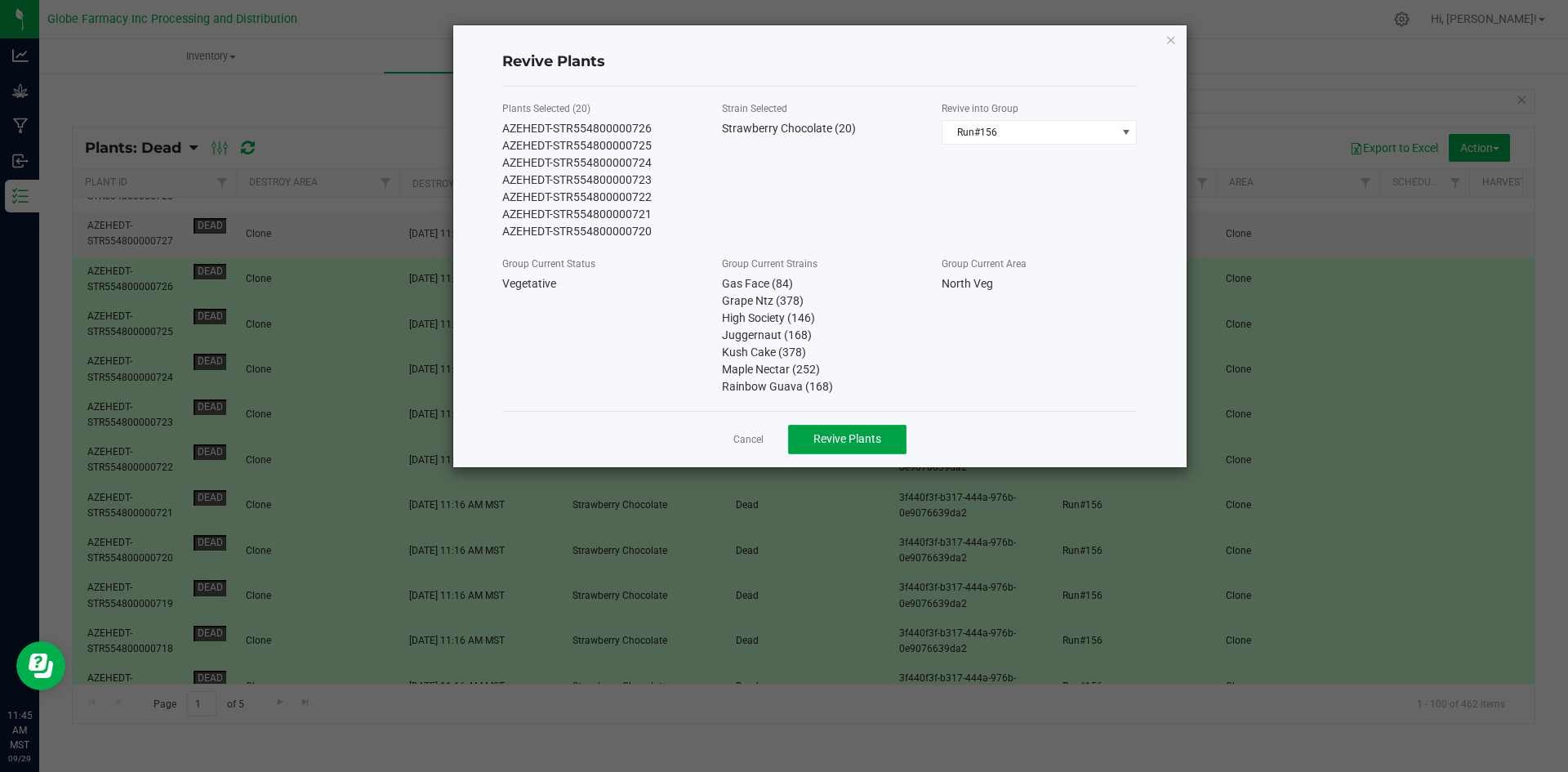
click at [821, 444] on span "Revive Plants" at bounding box center [848, 438] width 68 height 13
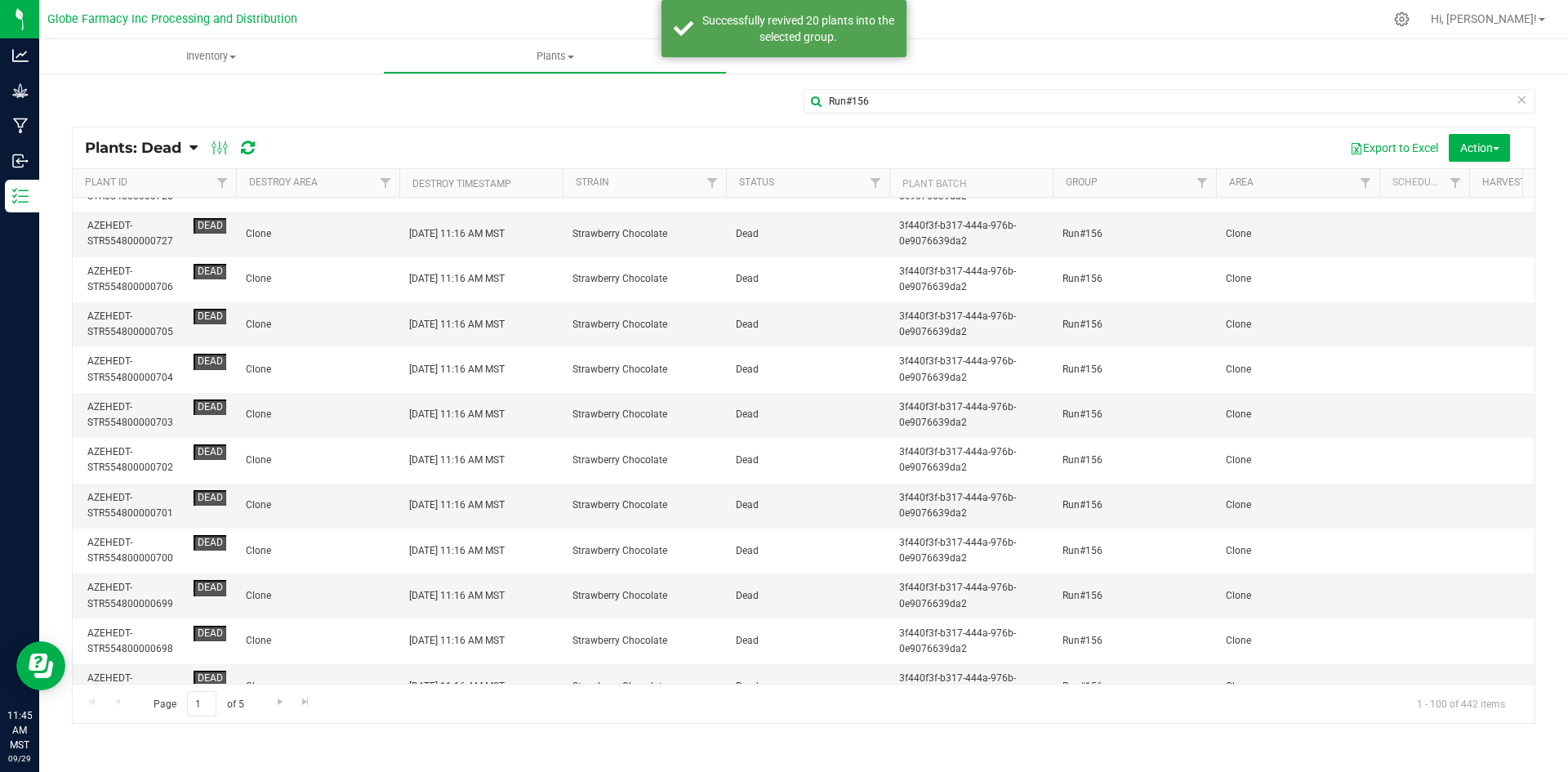
scroll to position [0, 0]
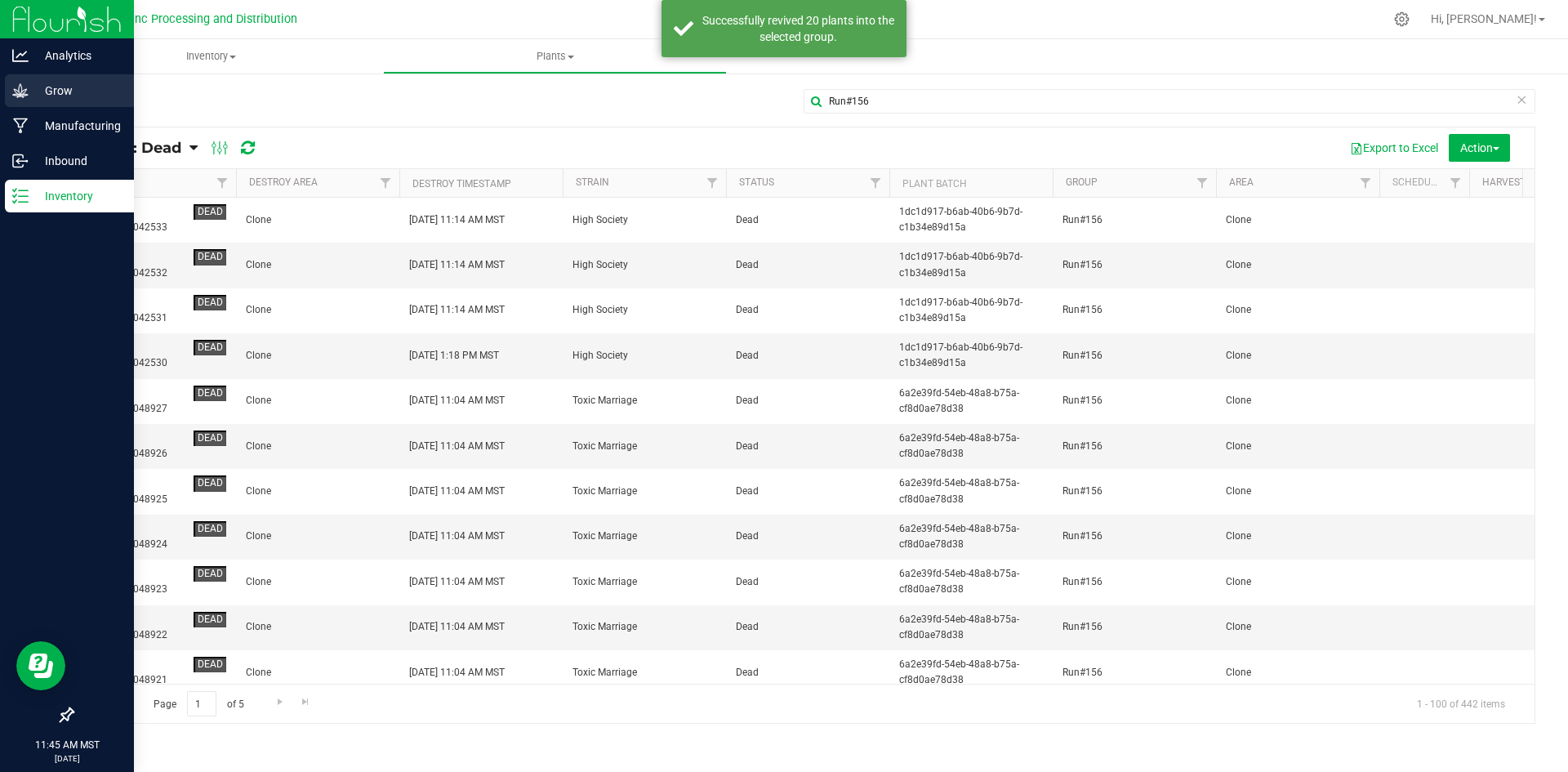
click at [22, 94] on icon at bounding box center [20, 91] width 16 height 14
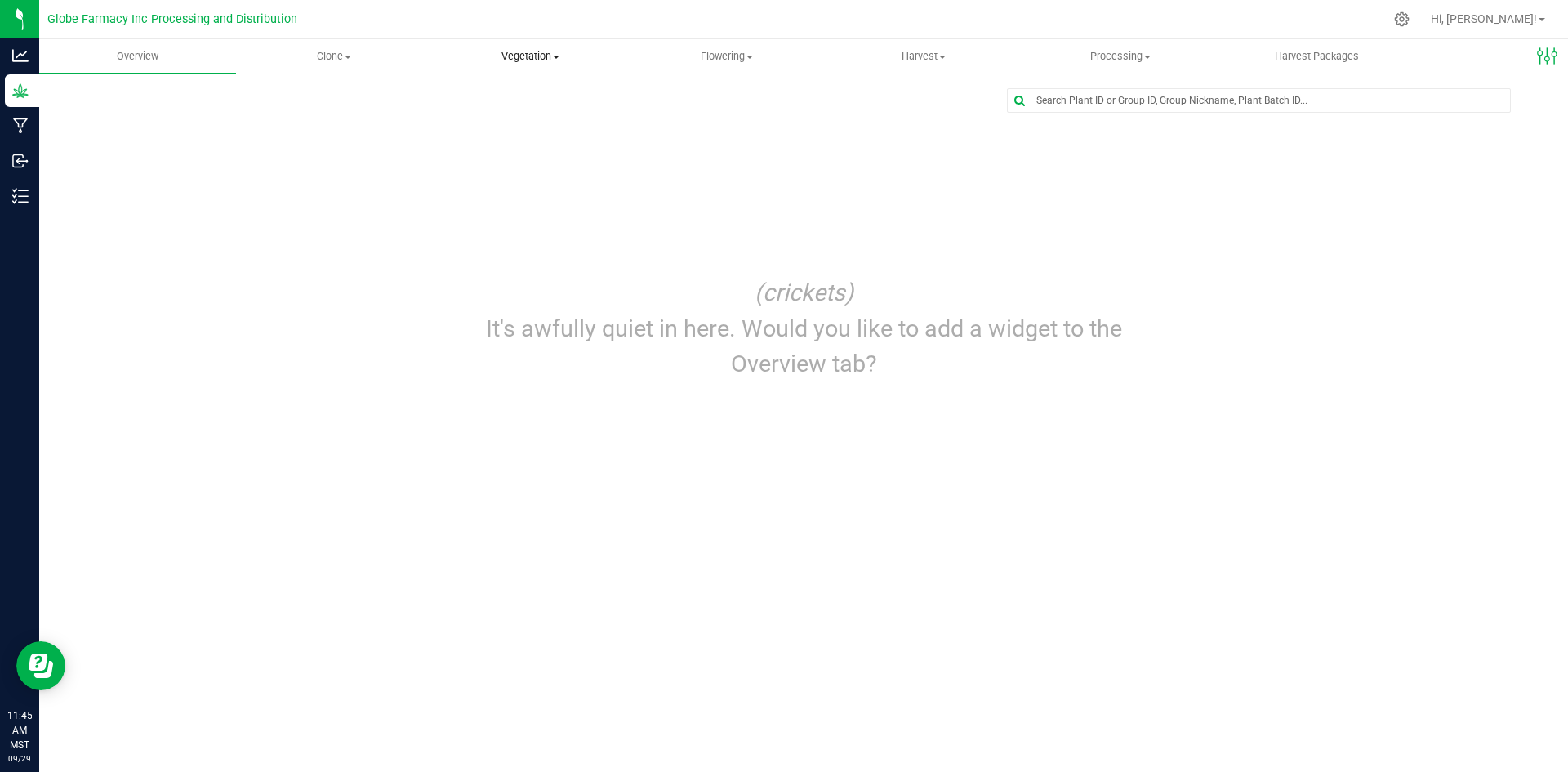
click at [508, 51] on span "Vegetation" at bounding box center [530, 56] width 195 height 15
click at [500, 104] on span "Veg groups" at bounding box center [483, 99] width 104 height 14
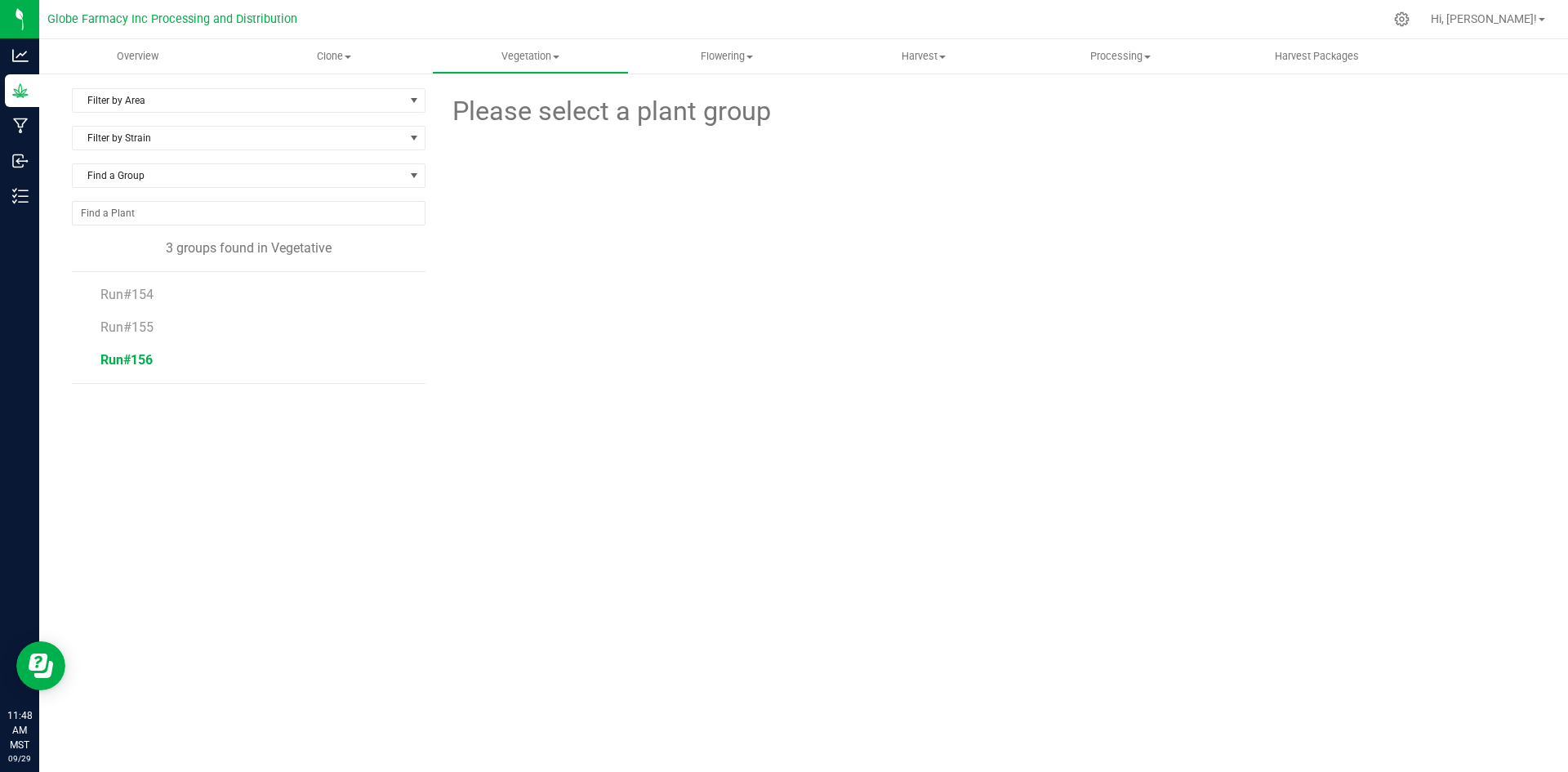
click at [136, 359] on span "Run#156" at bounding box center [126, 360] width 52 height 16
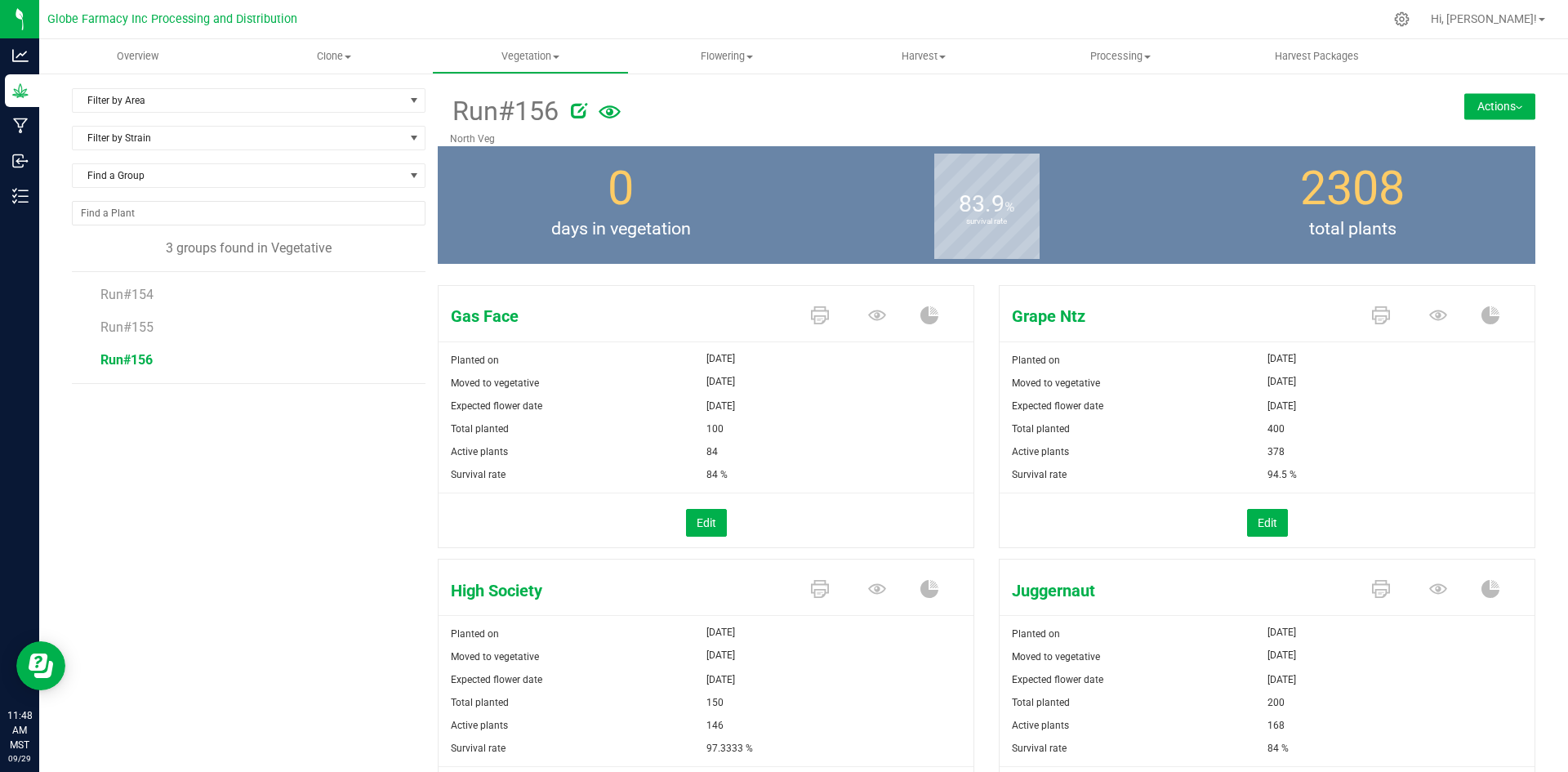
click at [1476, 109] on button "Actions" at bounding box center [1499, 106] width 71 height 26
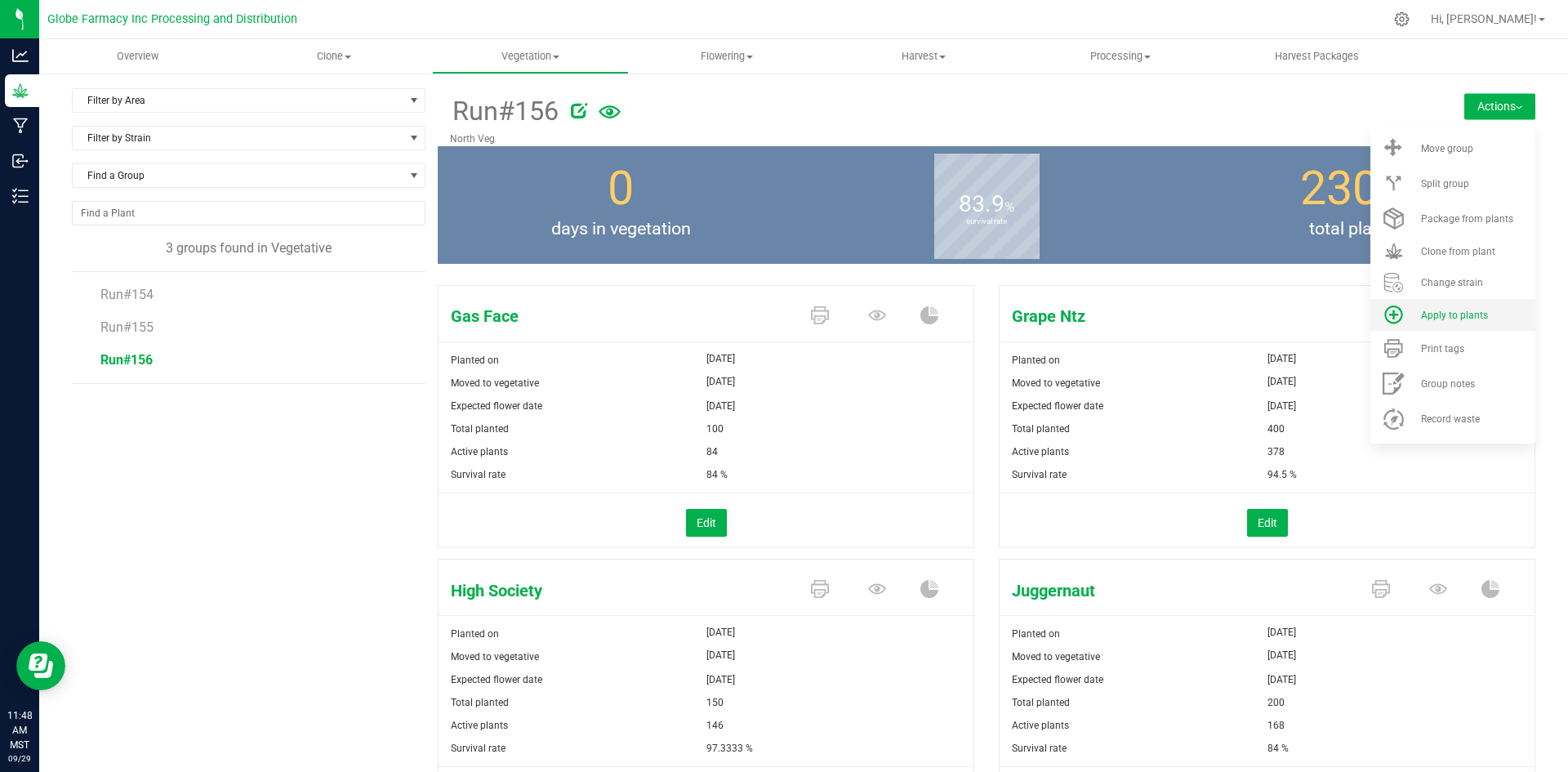
click at [1443, 319] on span "Apply to plants" at bounding box center [1455, 315] width 67 height 11
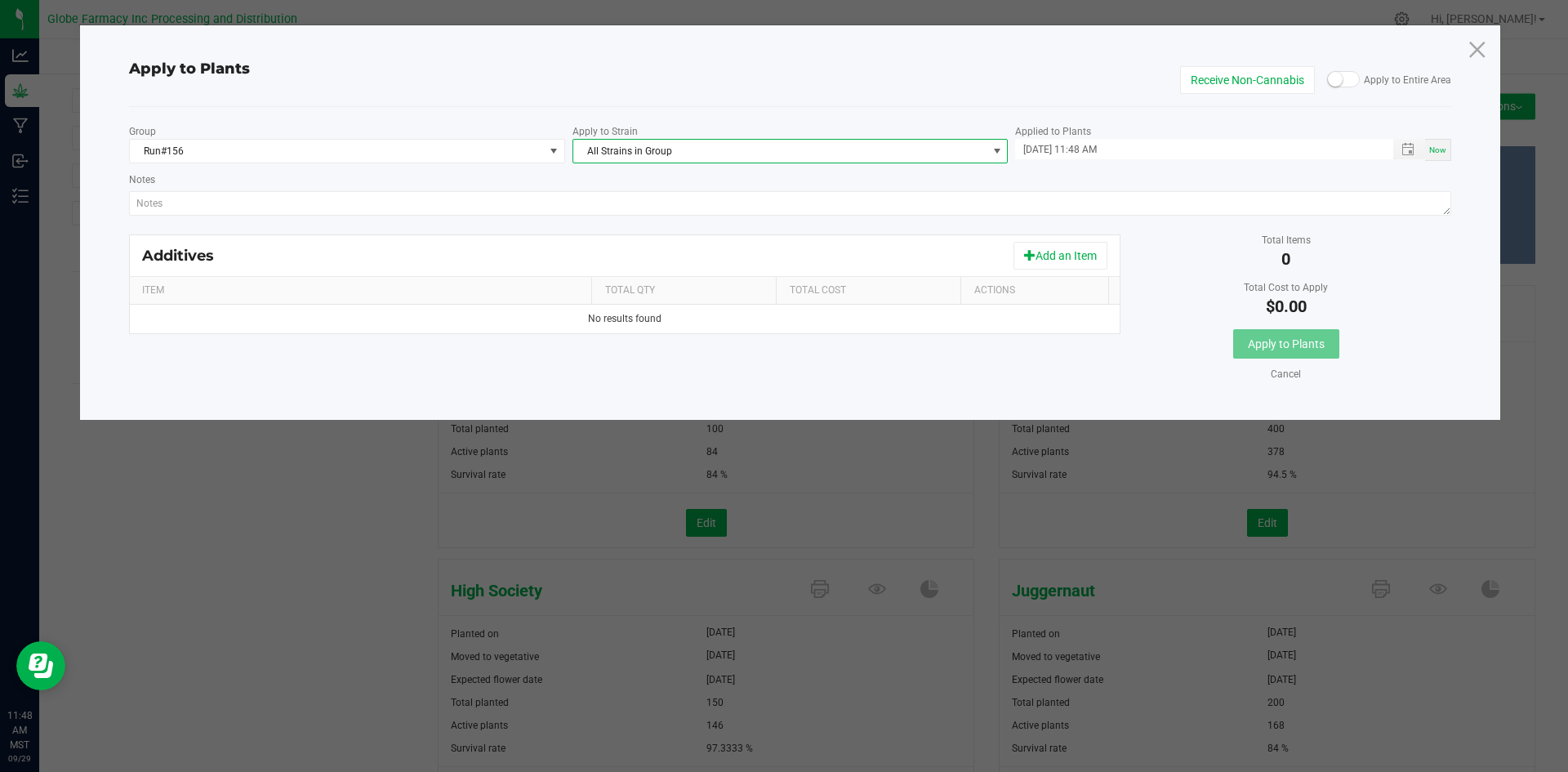
click at [801, 146] on span "All Strains in Group" at bounding box center [780, 151] width 414 height 23
click at [624, 287] on li "High Society" at bounding box center [790, 288] width 434 height 23
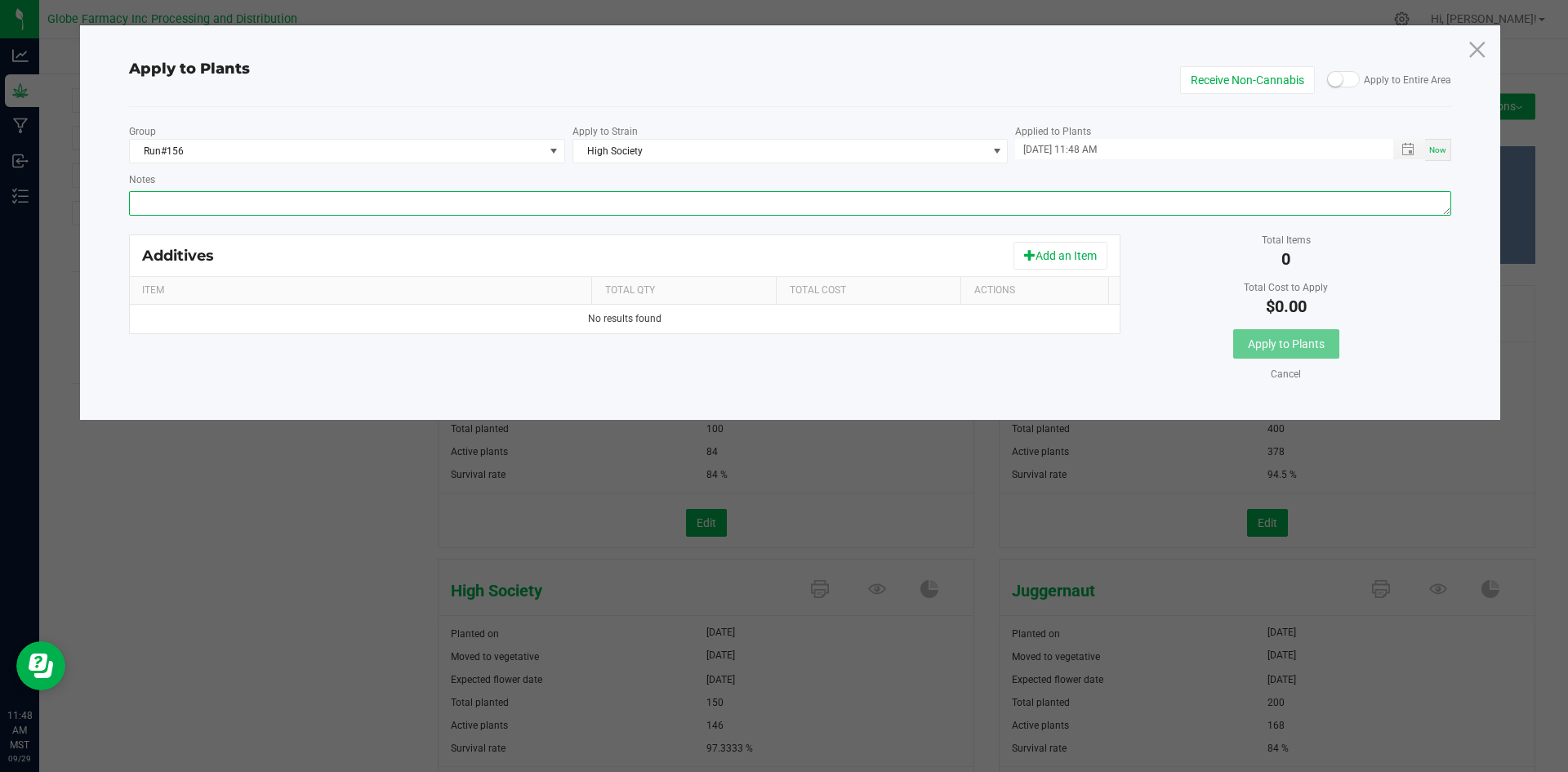
click at [598, 202] on textarea "Notes" at bounding box center [790, 203] width 1323 height 24
paste textarea "Calcium Nitrate, Monopotassium Phosphate, [MEDICAL_DATA], Iron Edta, Sodium Mol…"
type textarea "Calcium Nitrate, Monopotassium Phosphate, [MEDICAL_DATA], Iron Edta, Sodium Mol…"
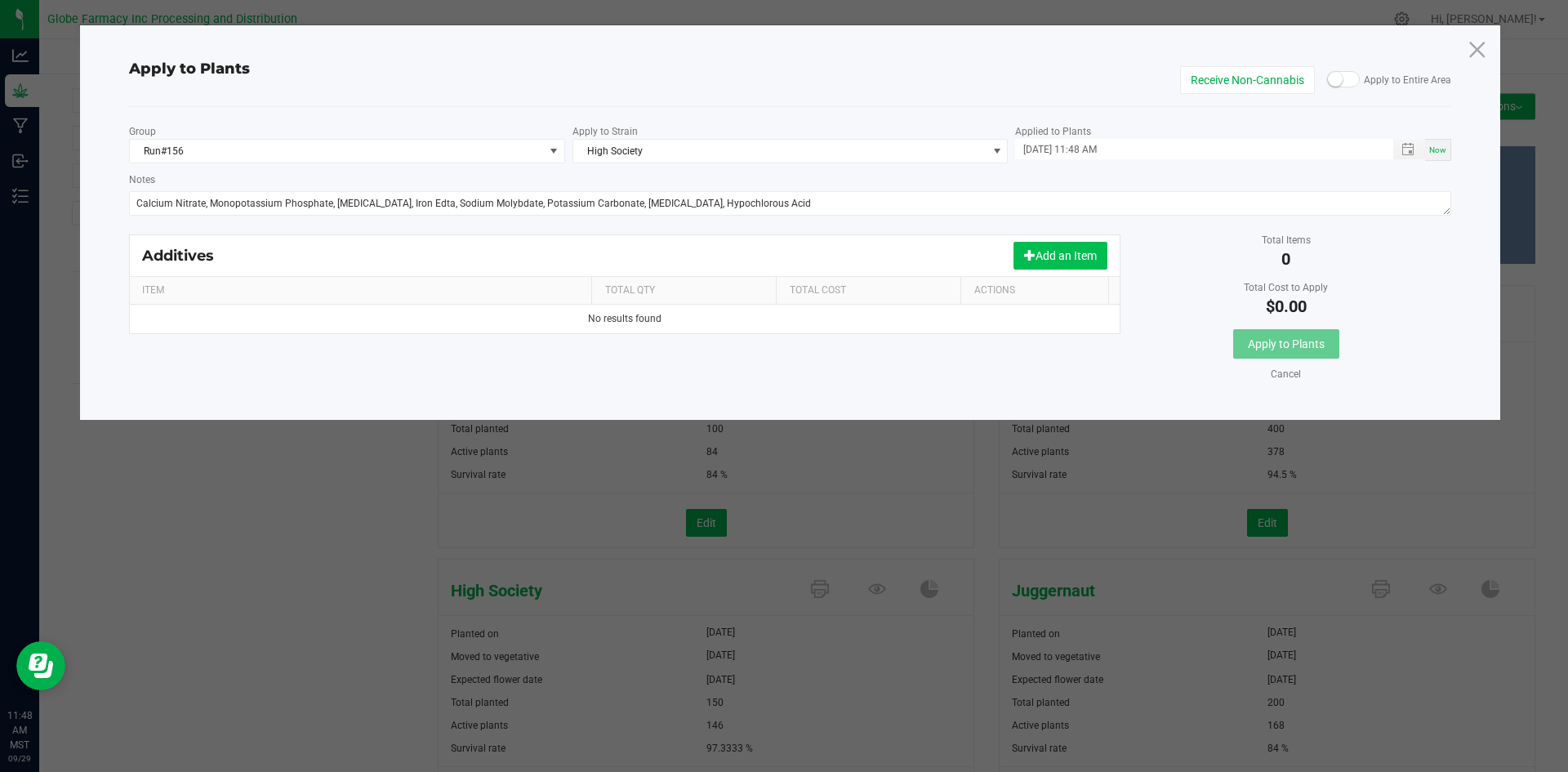
click at [1053, 258] on button "Add an Item" at bounding box center [1060, 256] width 94 height 28
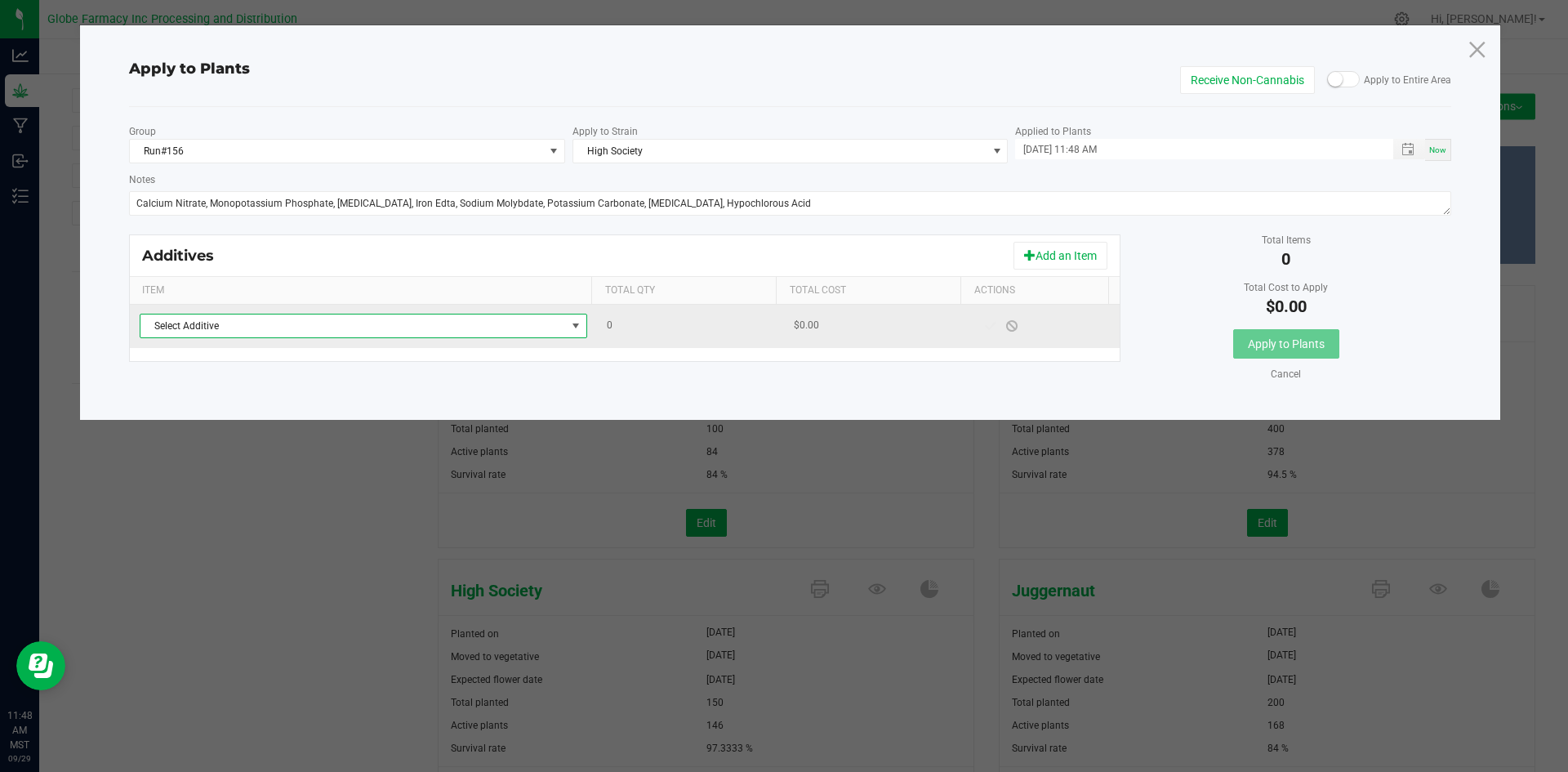
drag, startPoint x: 384, startPoint y: 328, endPoint x: 375, endPoint y: 334, distance: 10.8
click at [381, 330] on span "Select Additive" at bounding box center [353, 326] width 426 height 23
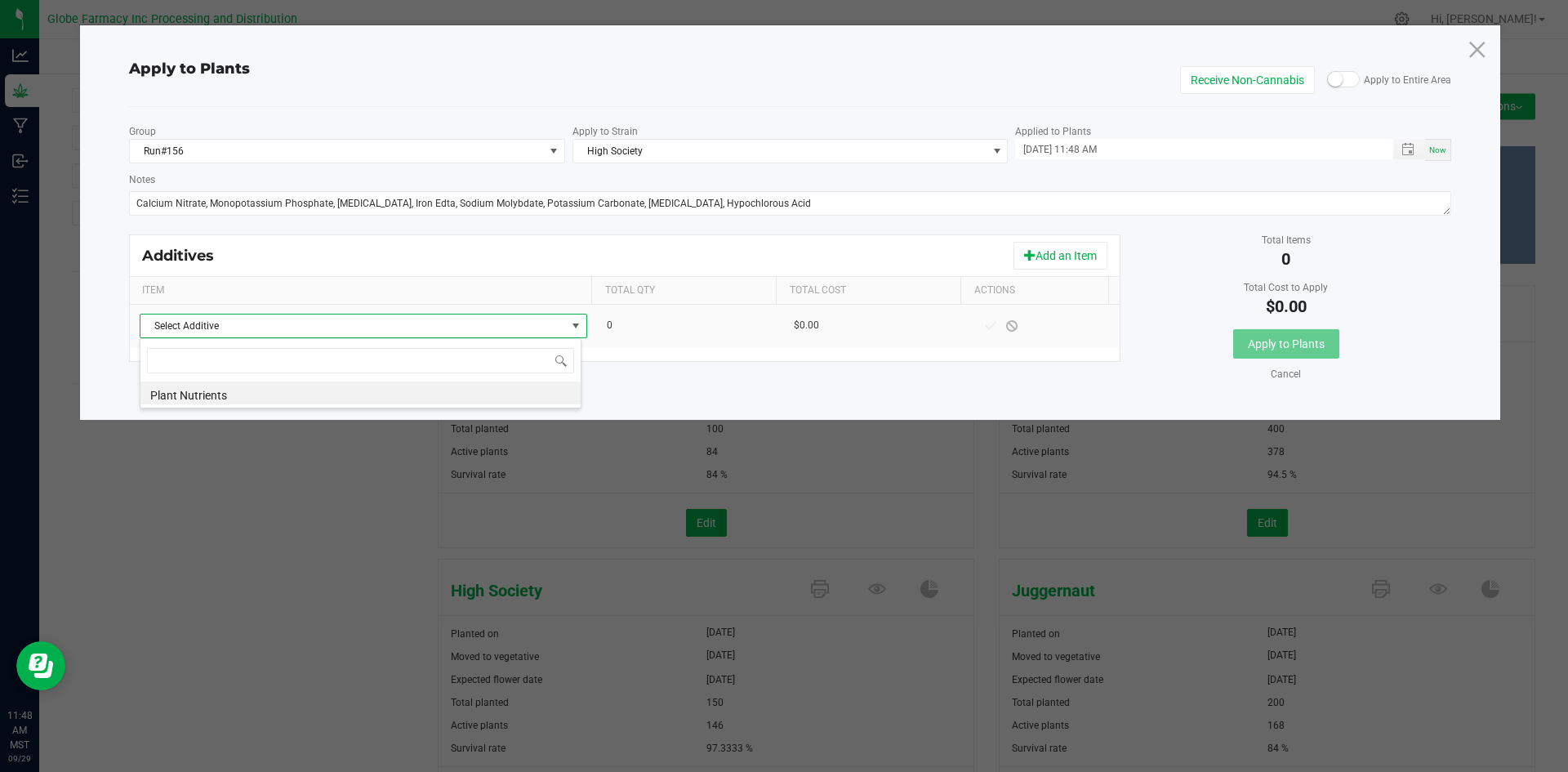
scroll to position [24, 442]
click at [332, 395] on li "Plant Nutrients" at bounding box center [360, 393] width 440 height 23
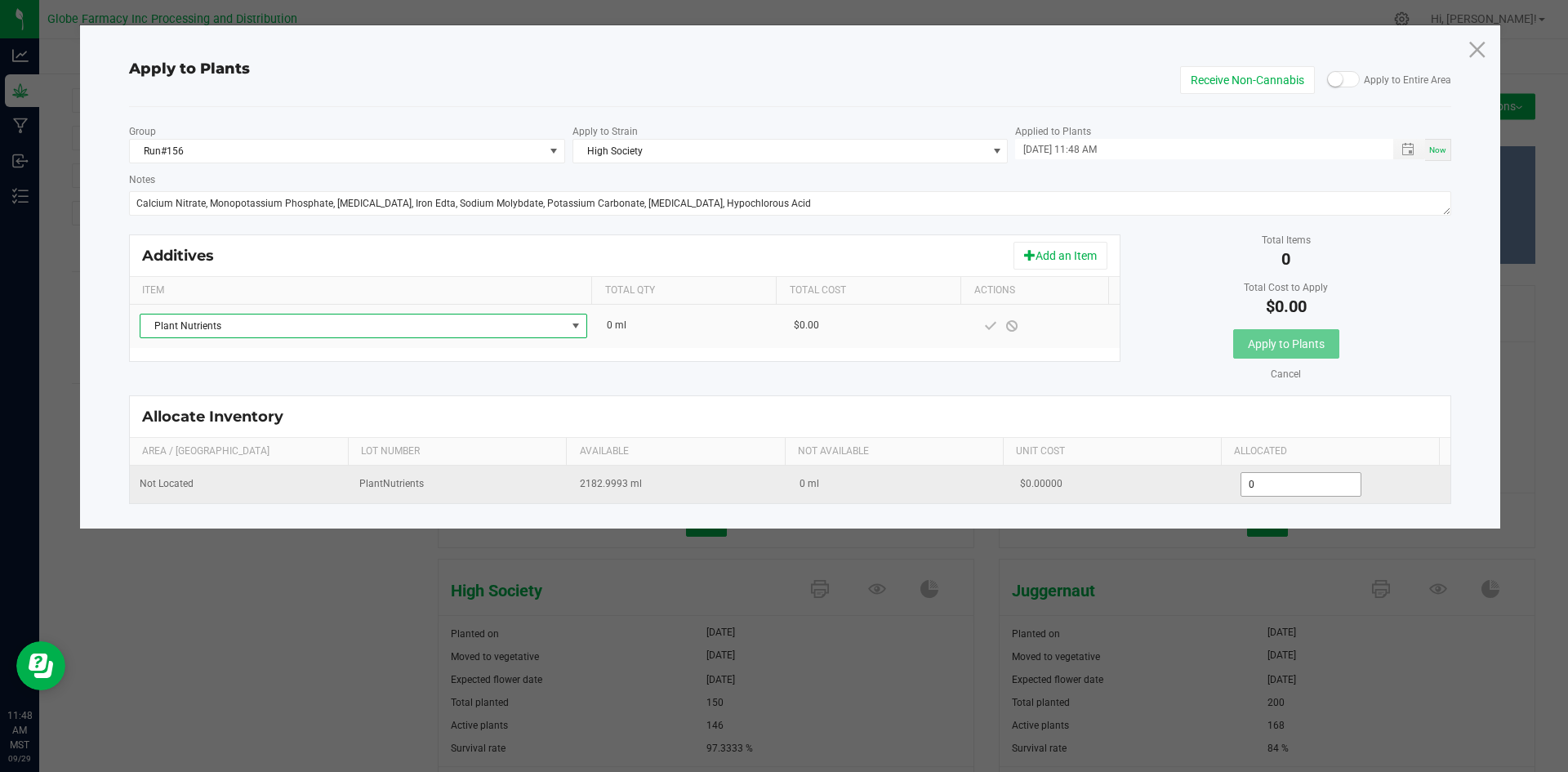
click at [1297, 482] on input "0" at bounding box center [1302, 484] width 120 height 23
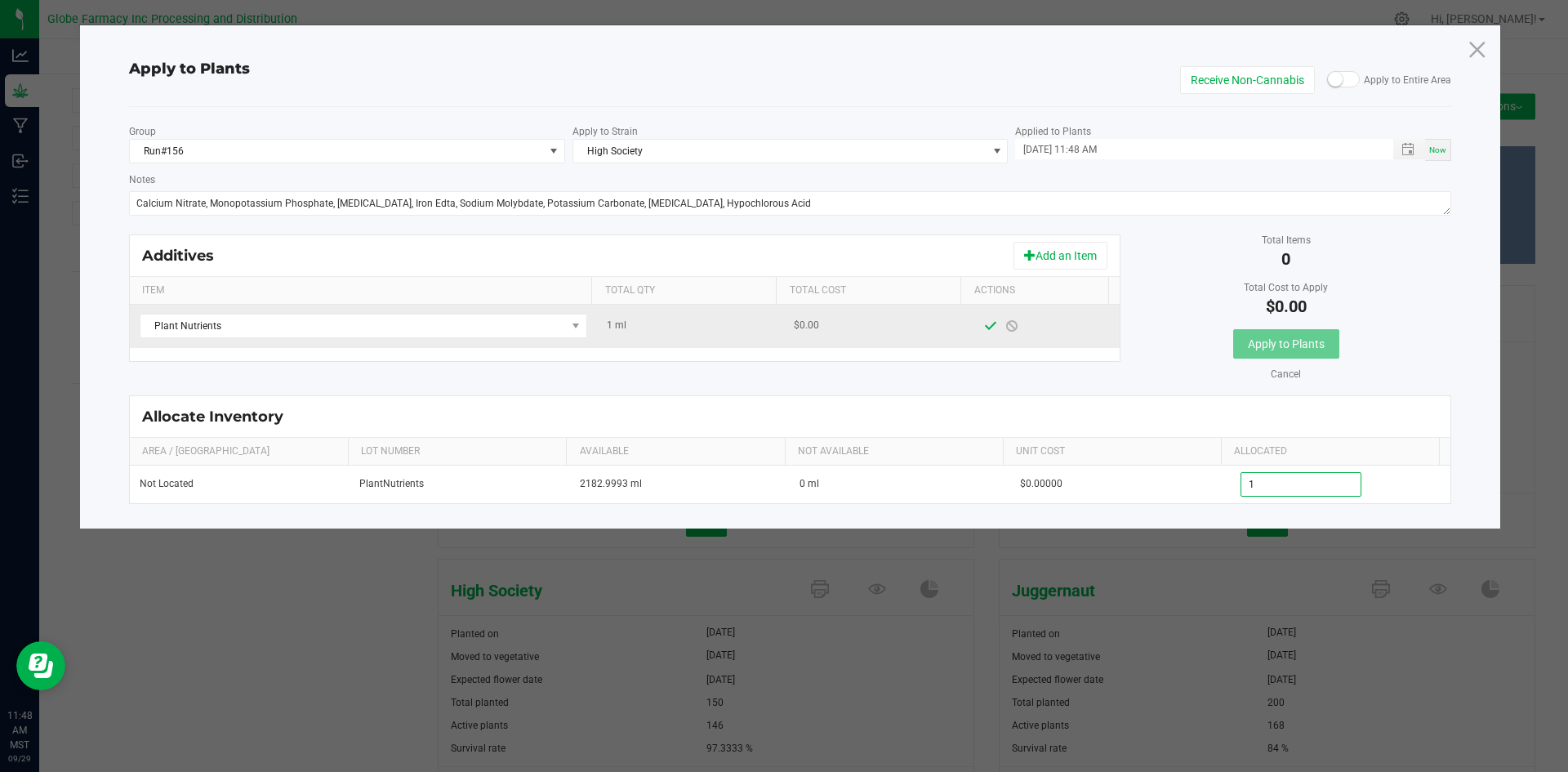
type input "1.0000"
click at [984, 333] on span at bounding box center [991, 326] width 21 height 30
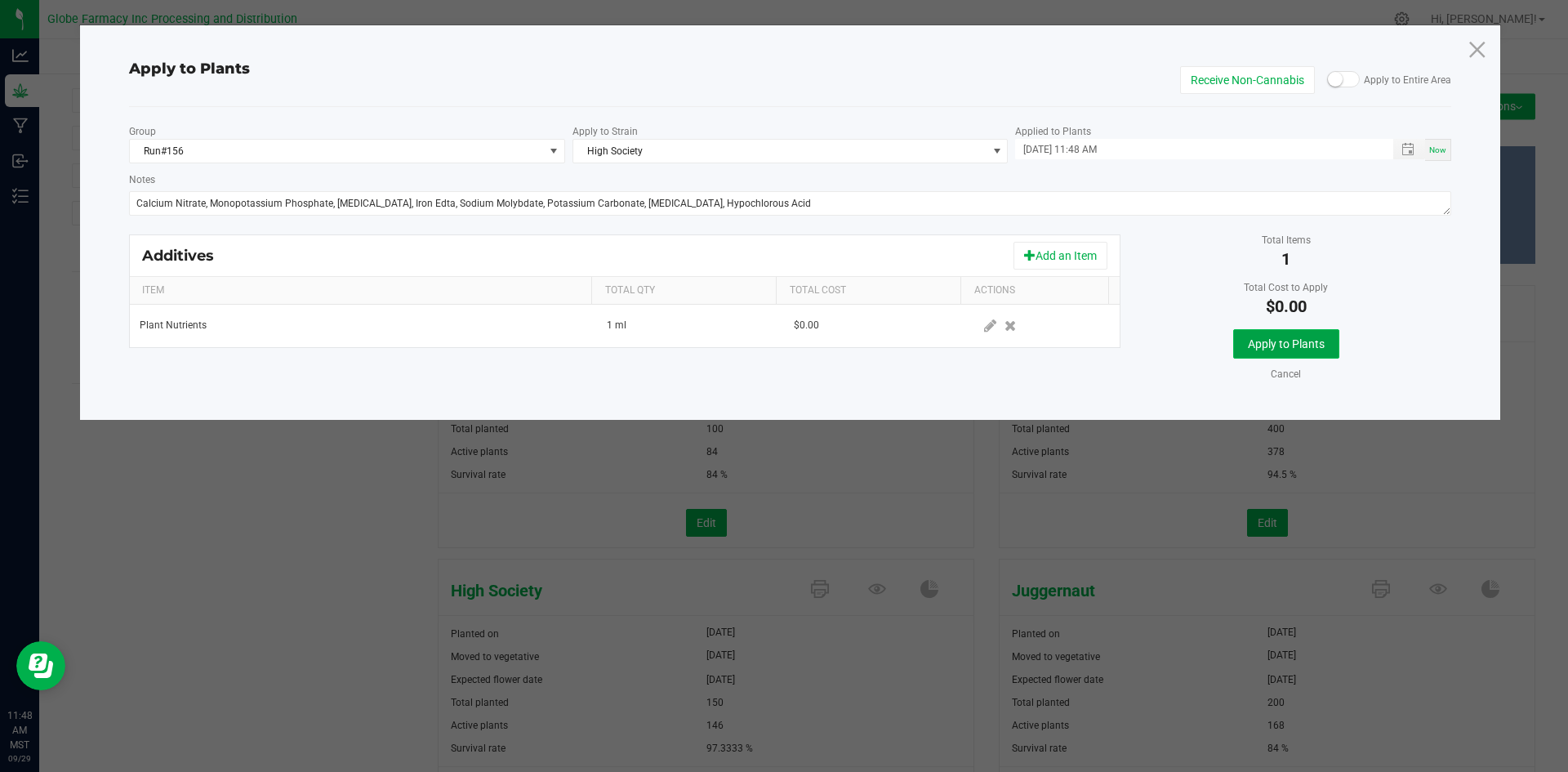
click at [1294, 339] on span "Apply to Plants" at bounding box center [1286, 344] width 77 height 13
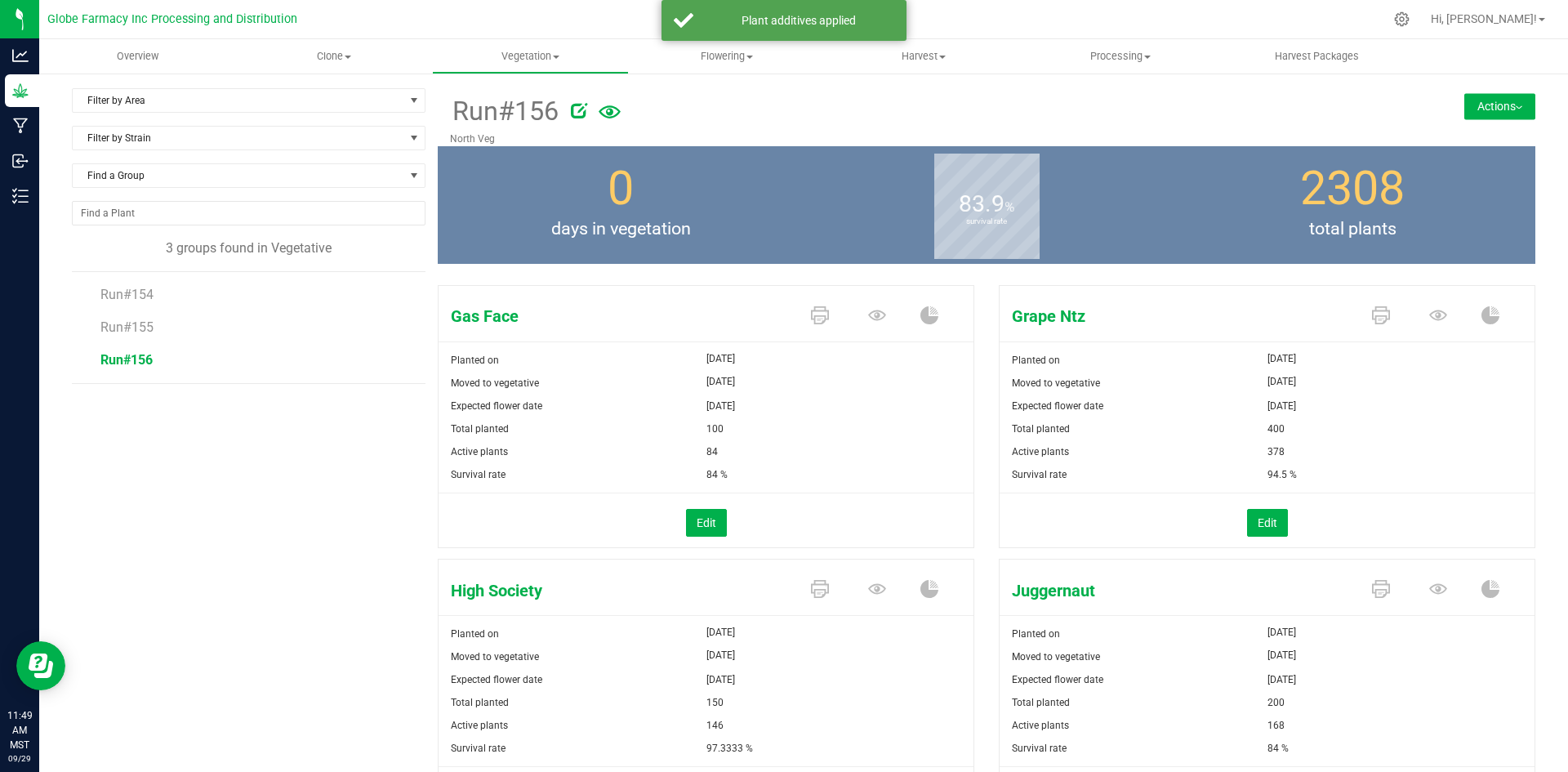
click at [1489, 110] on button "Actions" at bounding box center [1499, 106] width 71 height 26
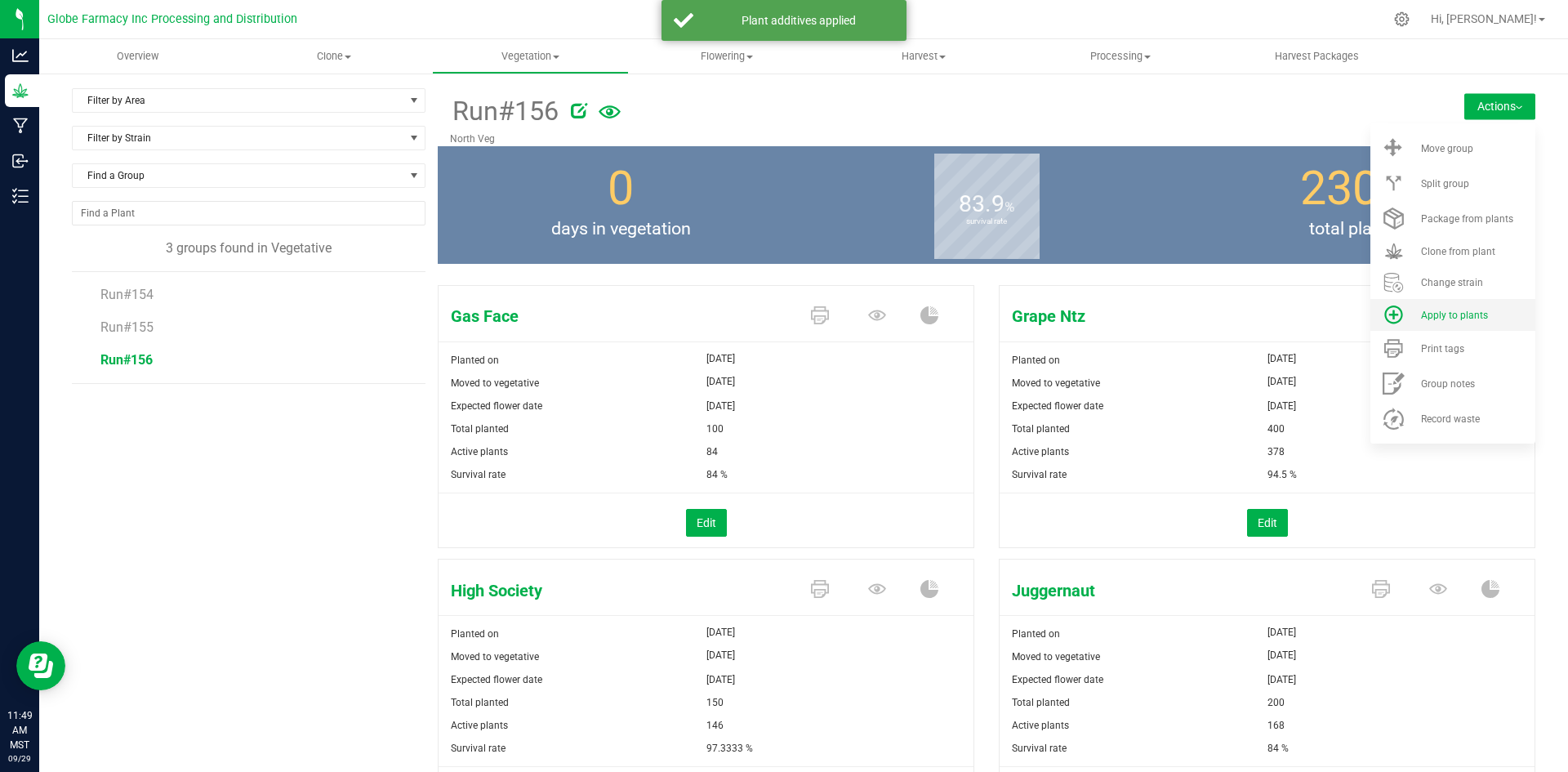
click at [1482, 311] on div "Apply to plants" at bounding box center [1476, 315] width 111 height 11
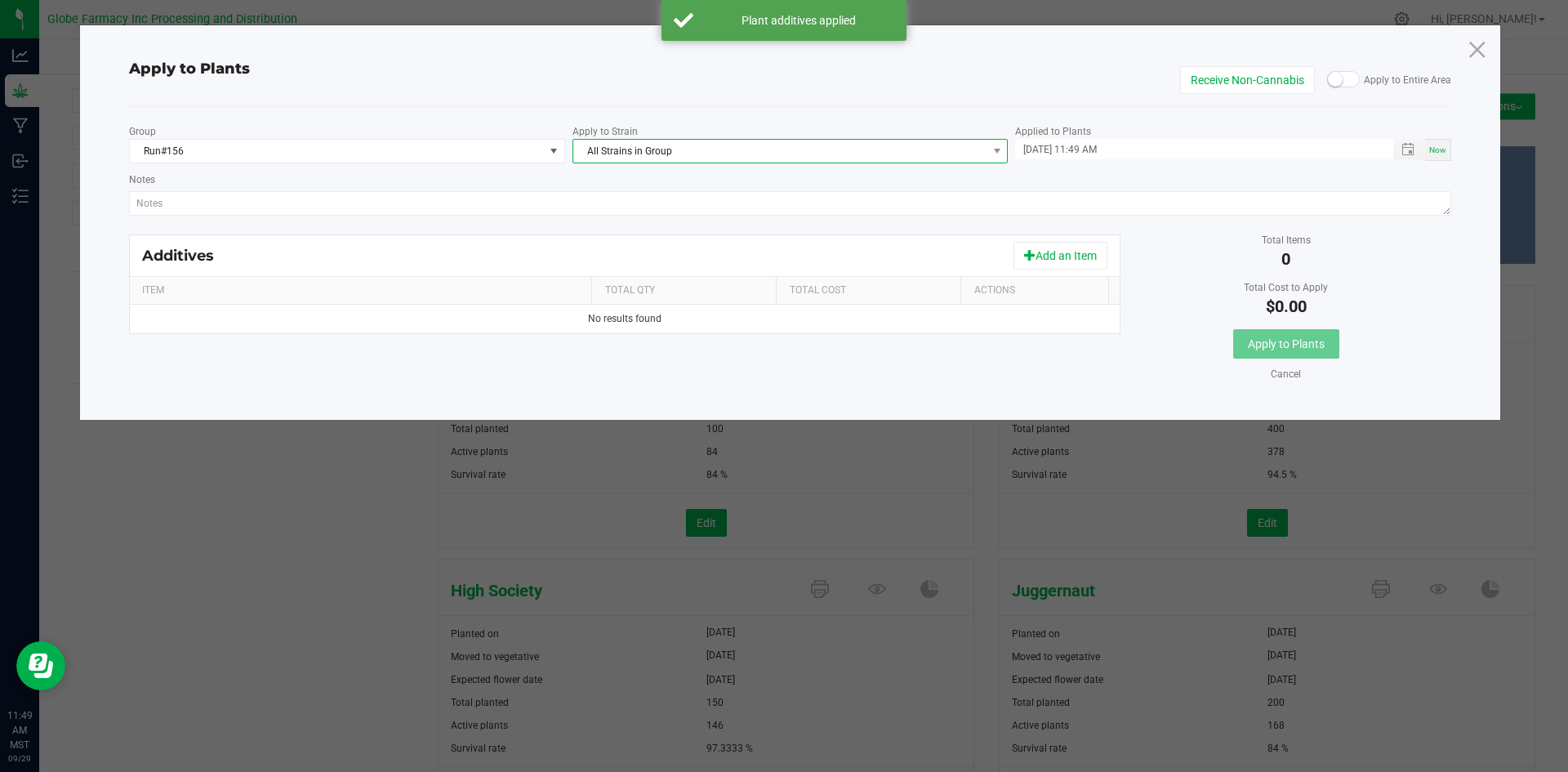
click at [713, 154] on span "All Strains in Group" at bounding box center [780, 151] width 414 height 23
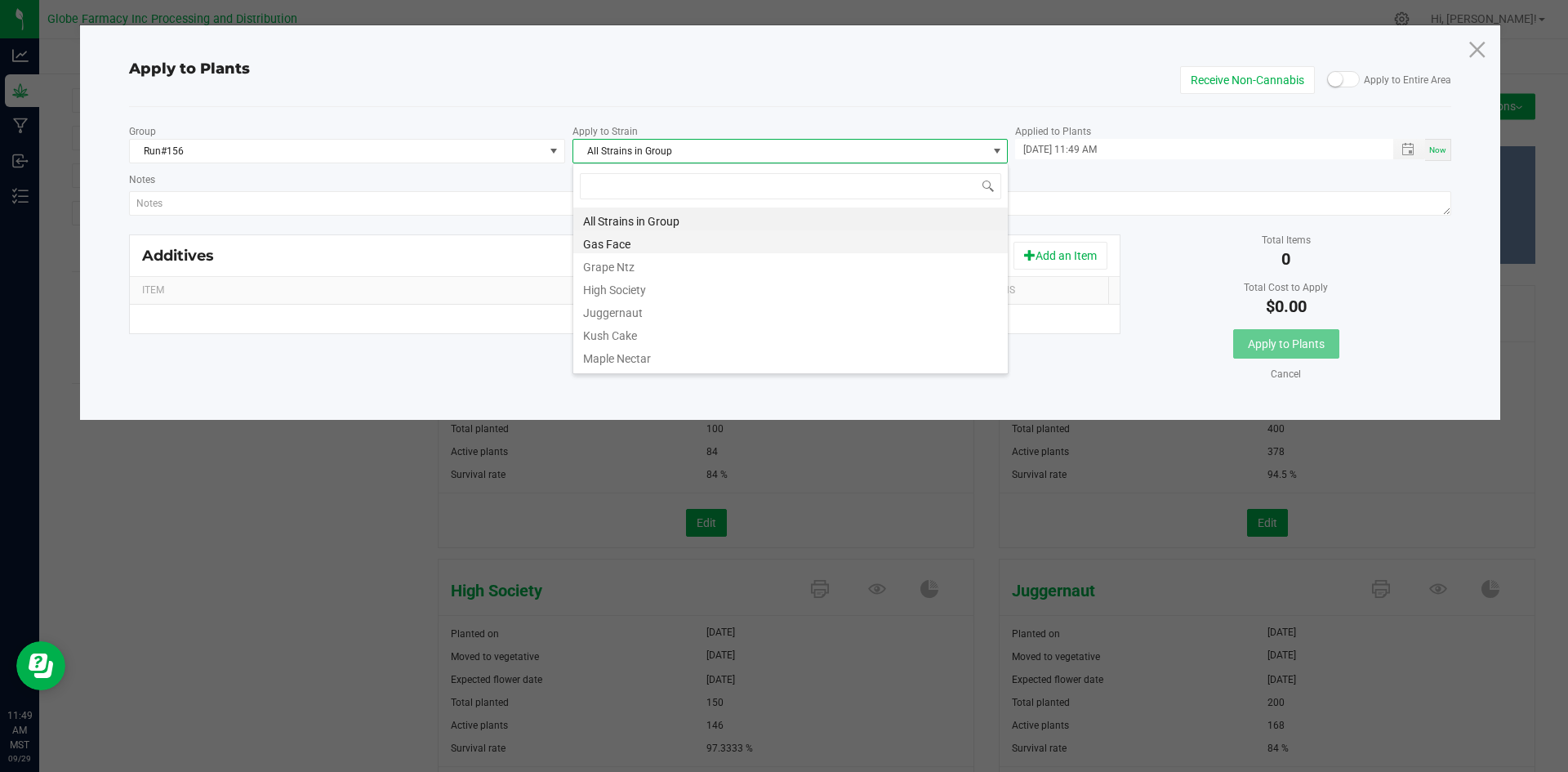
scroll to position [88, 0]
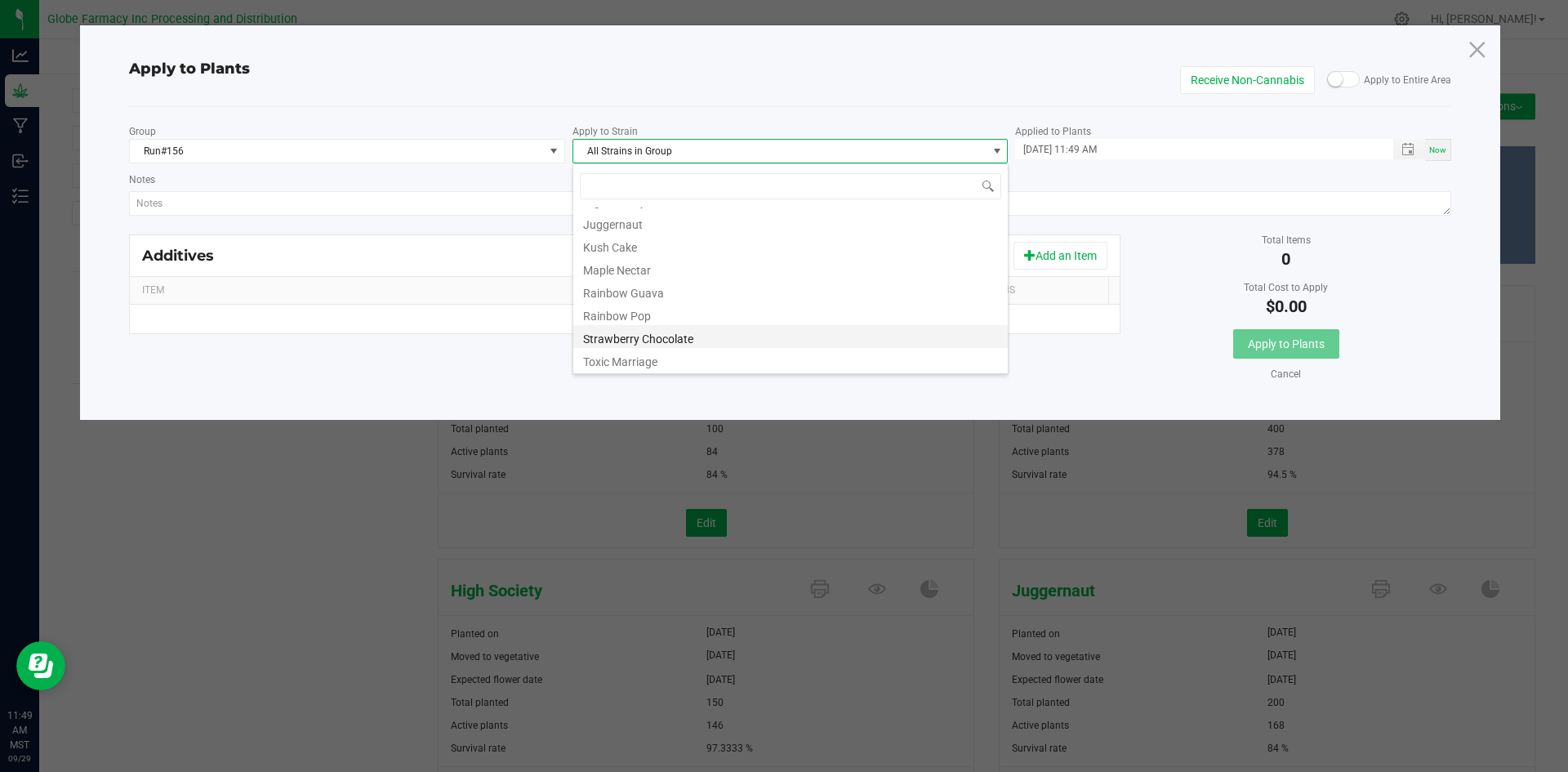
click at [667, 336] on li "Strawberry Chocolate" at bounding box center [790, 337] width 434 height 23
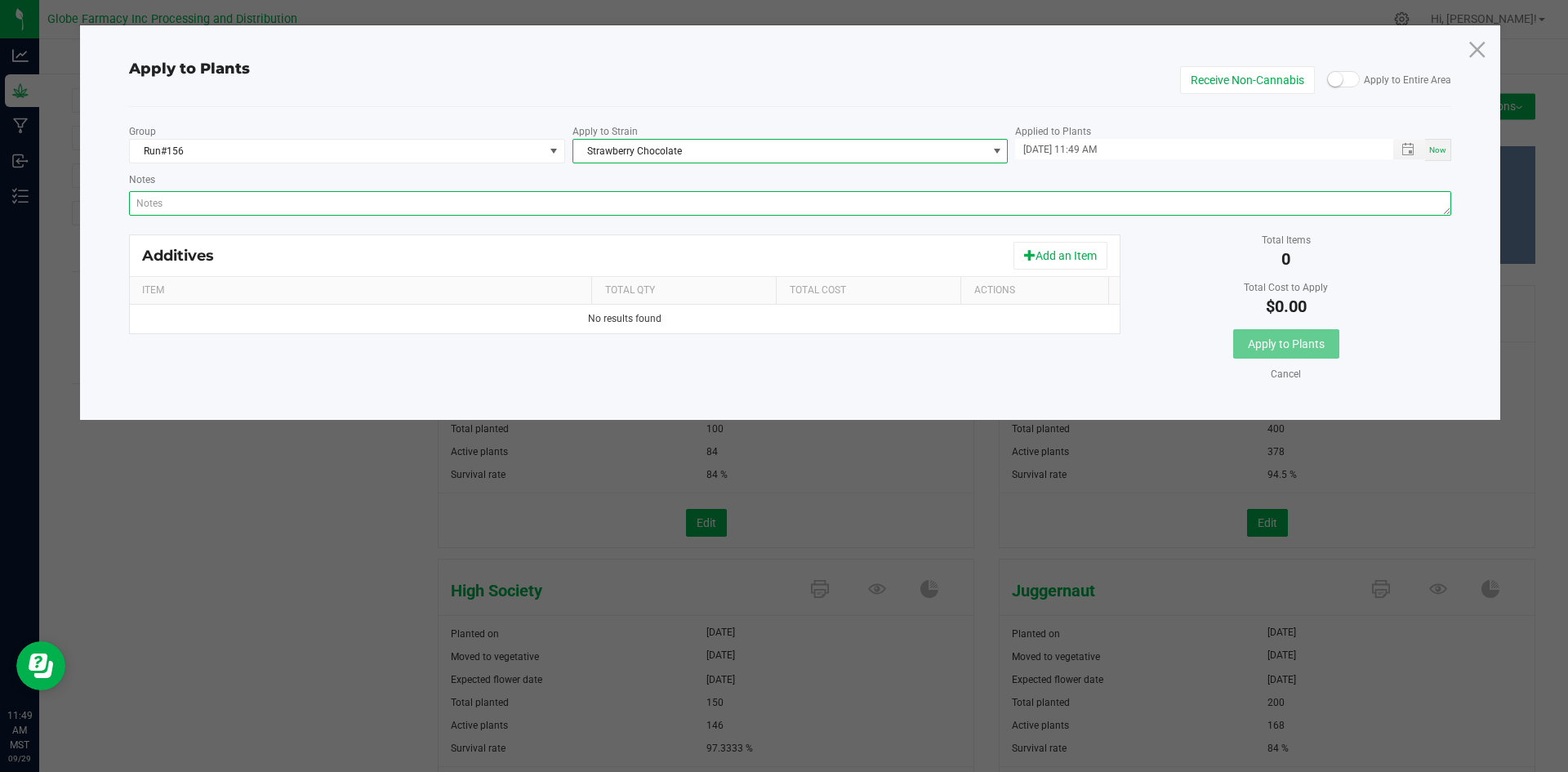
click at [549, 195] on textarea "Notes" at bounding box center [790, 203] width 1323 height 24
paste textarea "Calcium Nitrate, Monopotassium Phosphate, [MEDICAL_DATA], Iron Edta, Sodium Mol…"
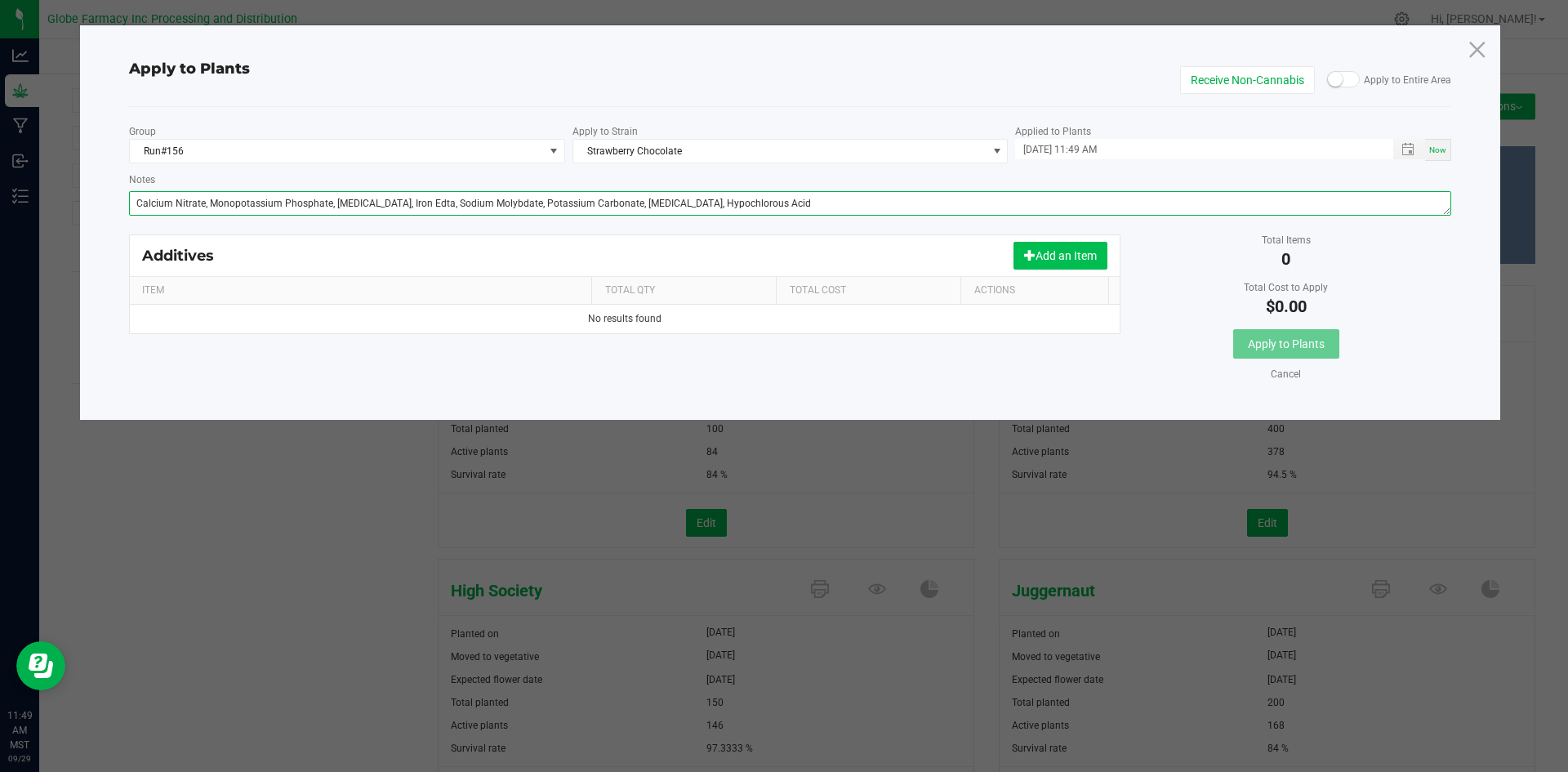
type textarea "Calcium Nitrate, Monopotassium Phosphate, [MEDICAL_DATA], Iron Edta, Sodium Mol…"
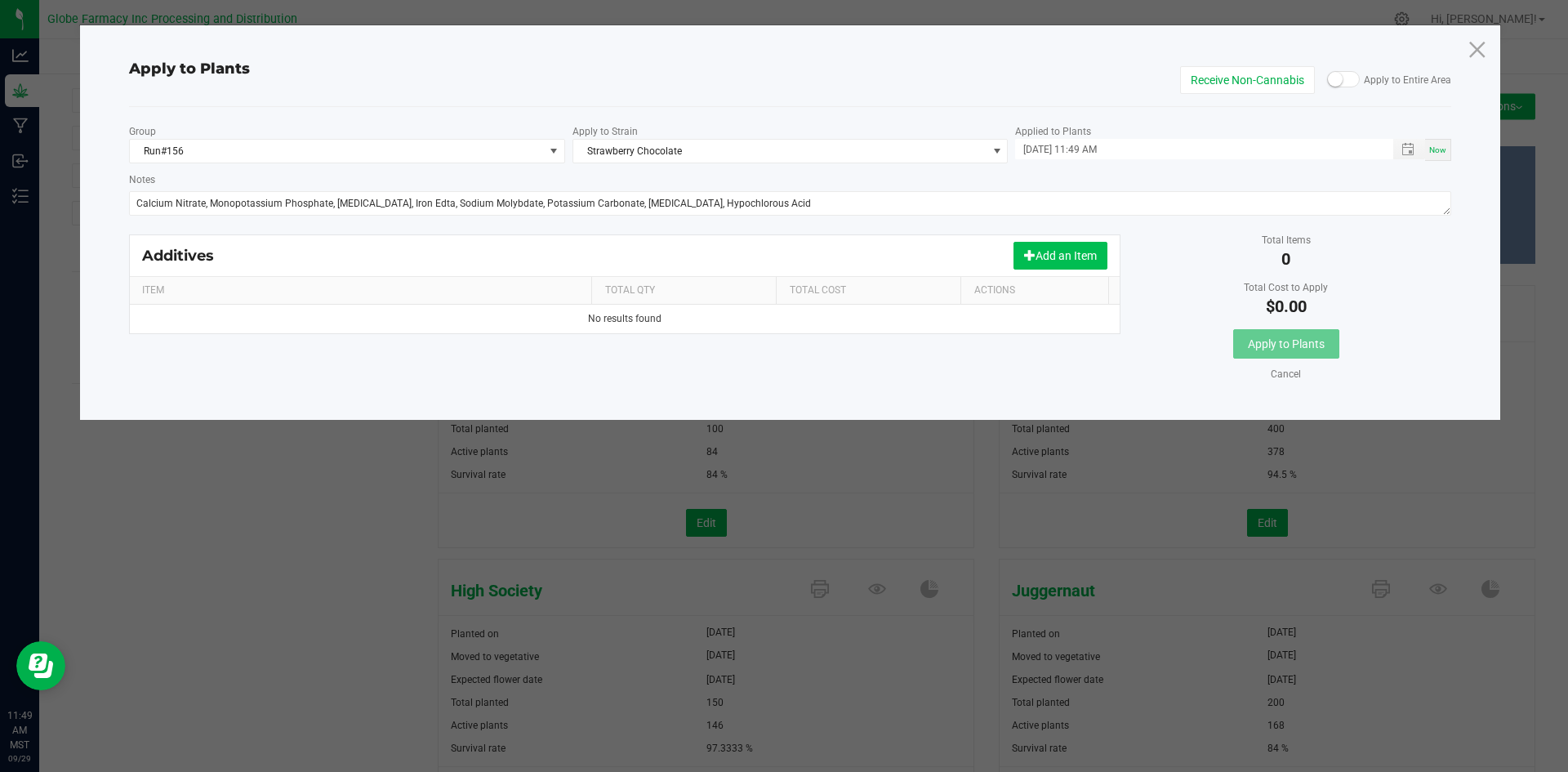
click at [1081, 260] on button "Add an Item" at bounding box center [1060, 256] width 94 height 28
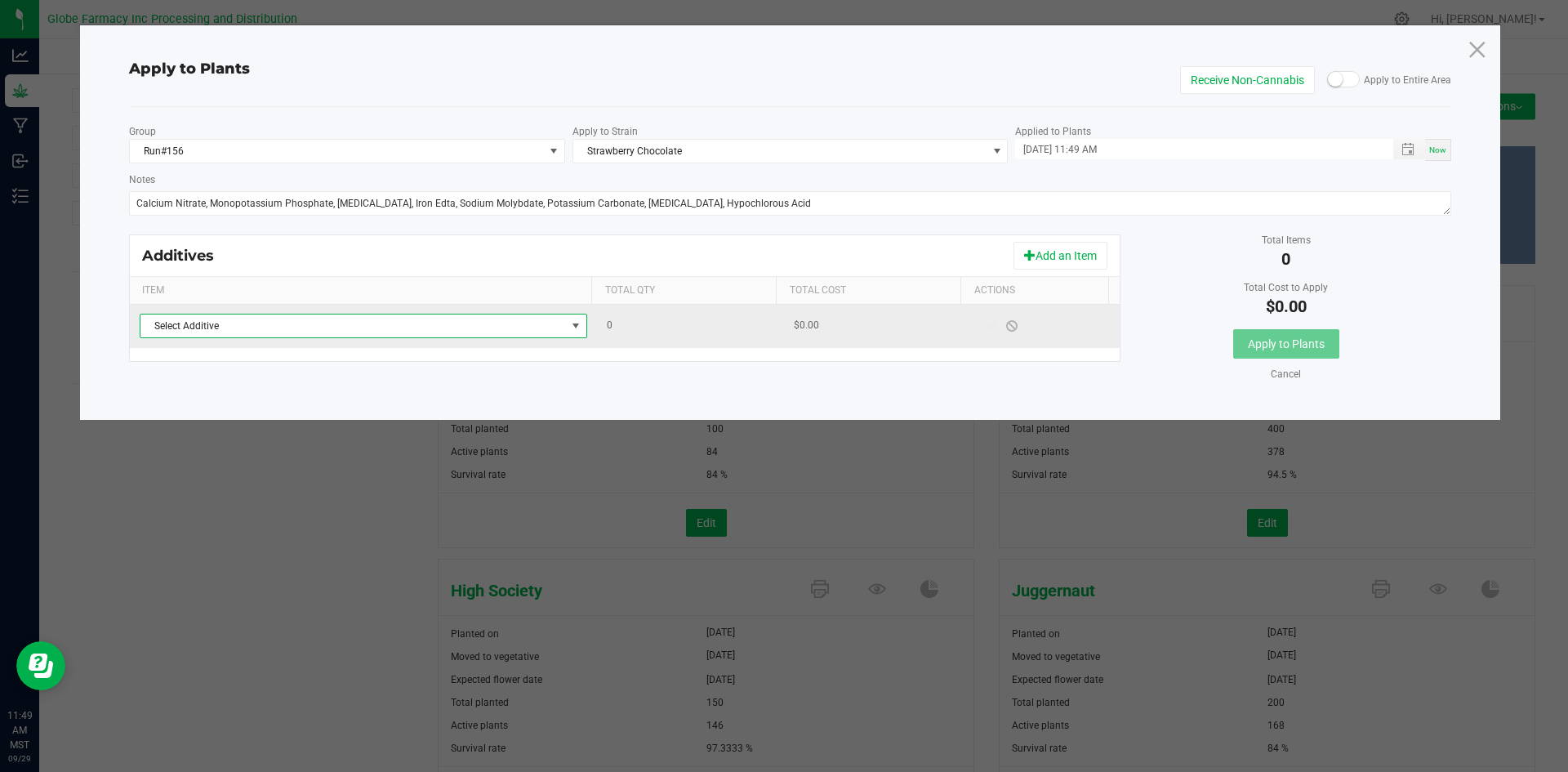
click at [485, 330] on span "Select Additive" at bounding box center [353, 326] width 426 height 23
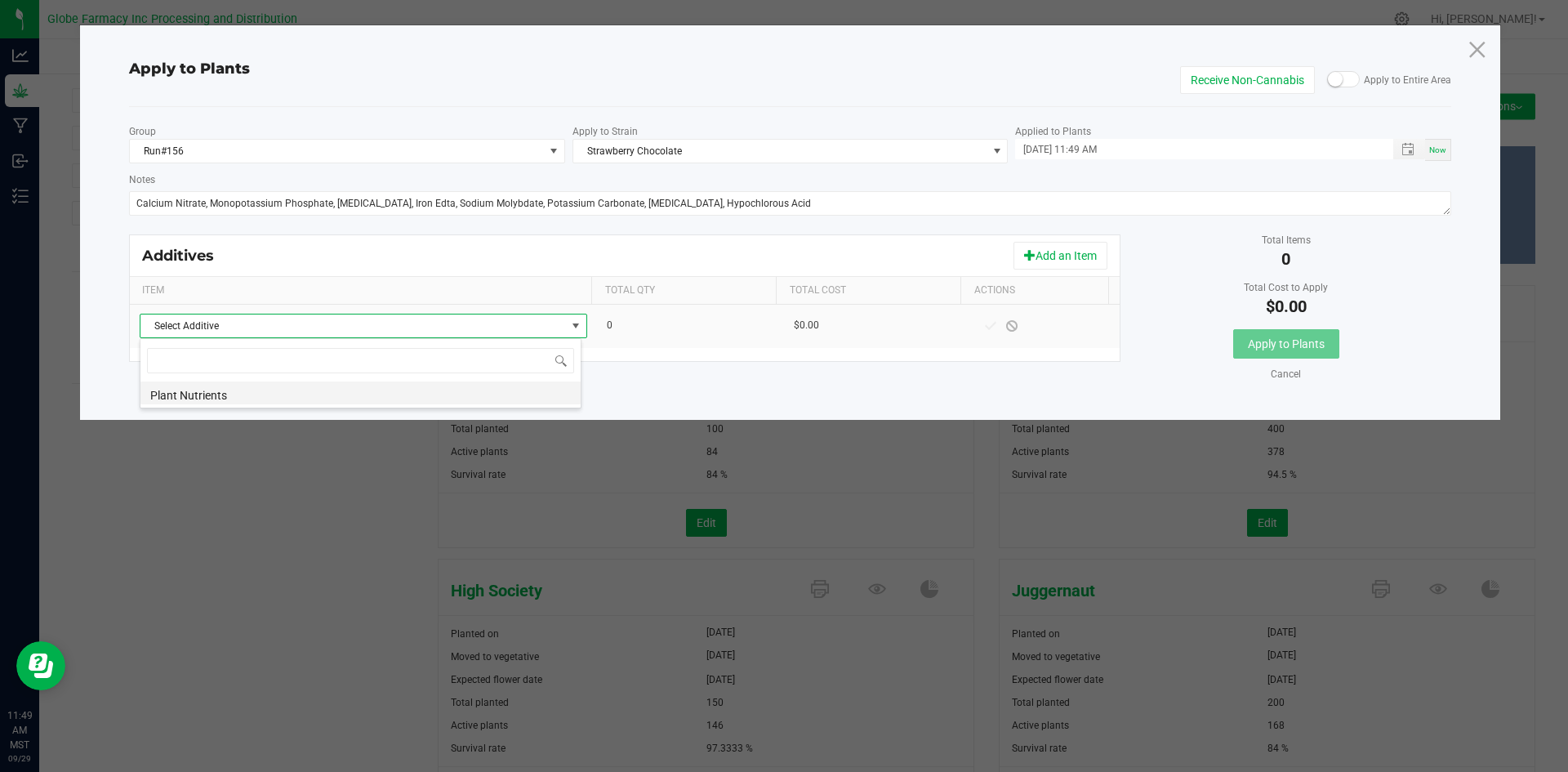
click at [419, 391] on li "Plant Nutrients" at bounding box center [360, 393] width 440 height 23
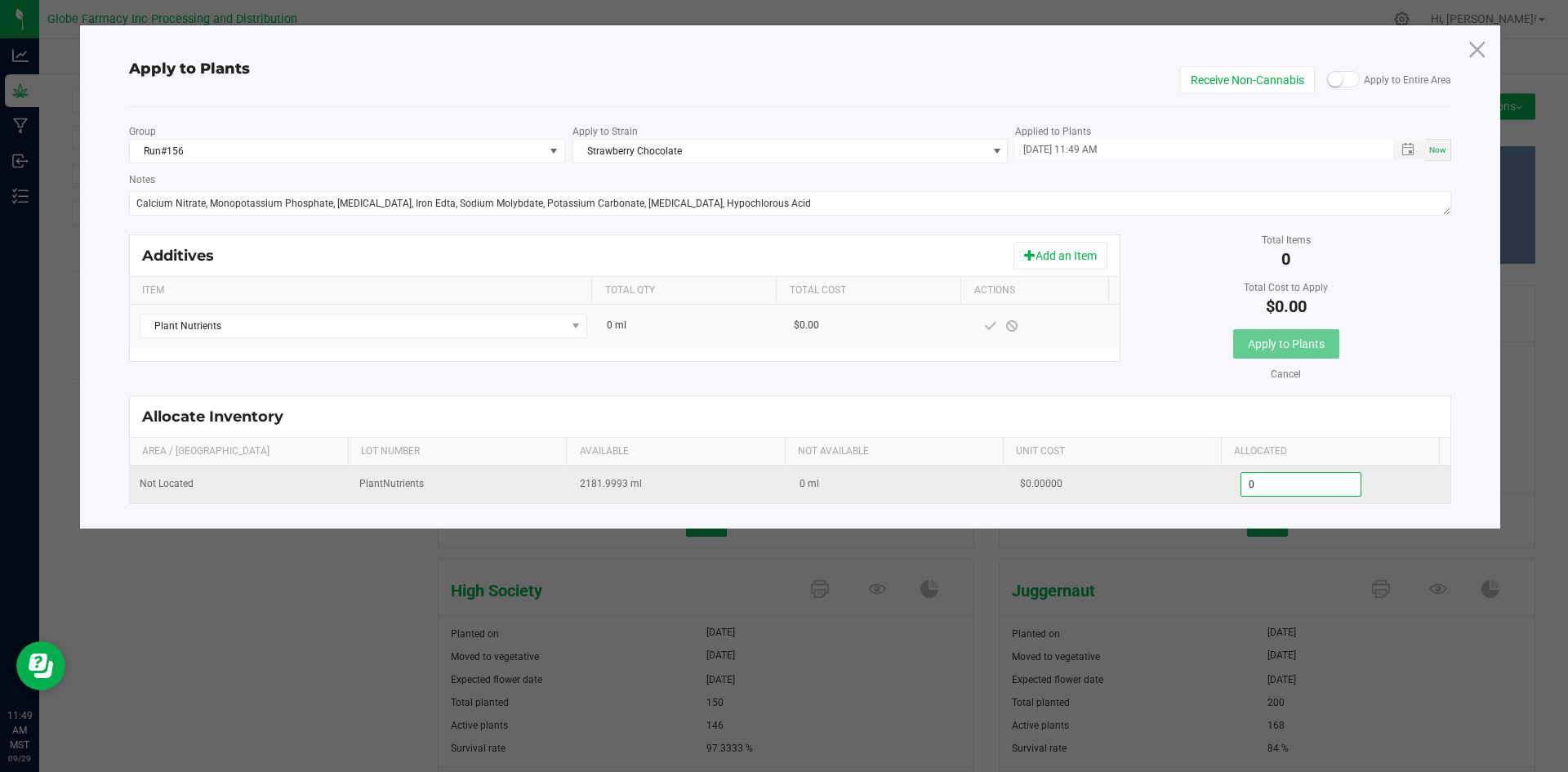
click at [1282, 486] on input "0" at bounding box center [1302, 484] width 120 height 23
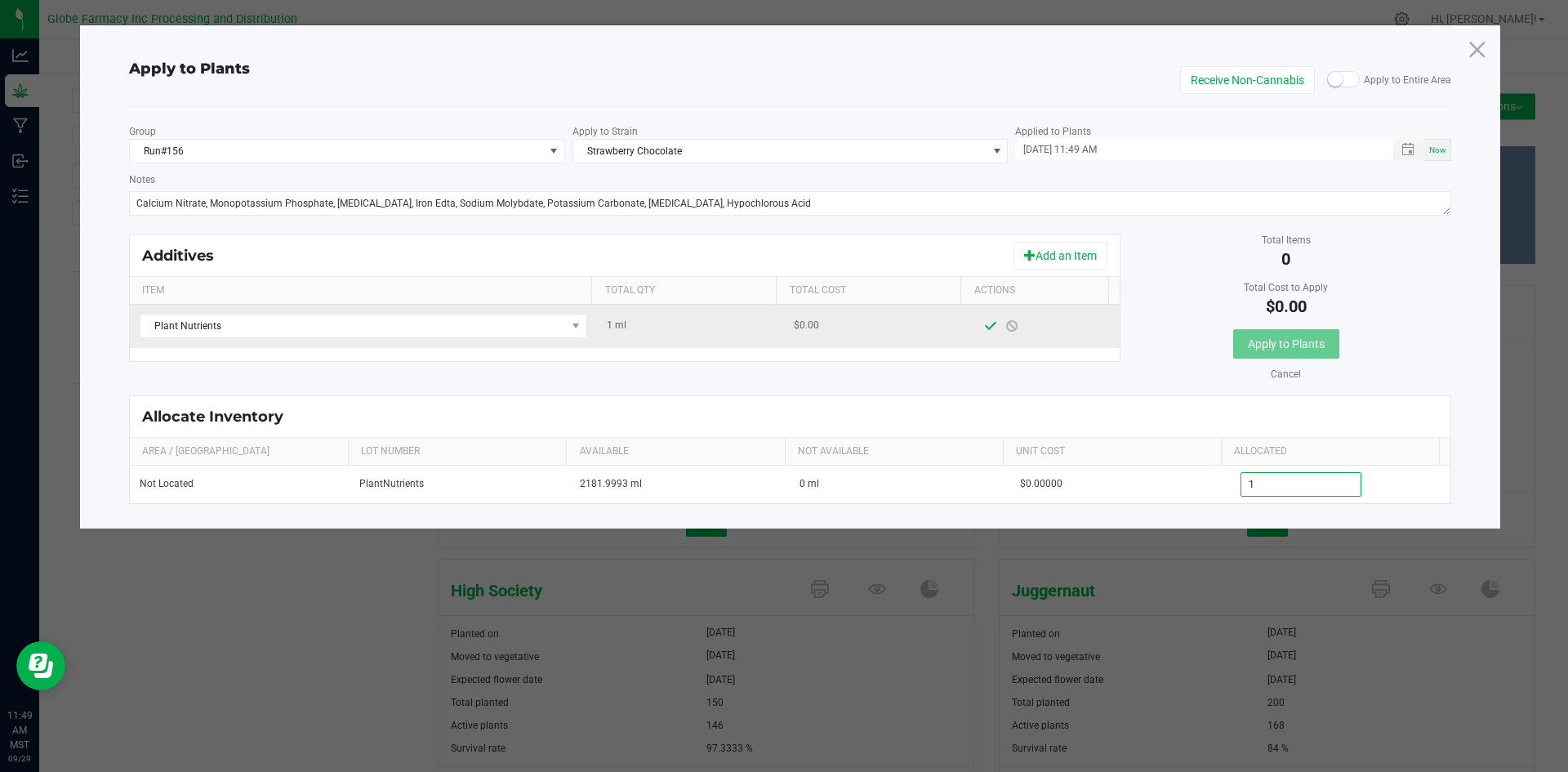
type input "1.0000"
click at [985, 327] on span at bounding box center [991, 325] width 13 height 13
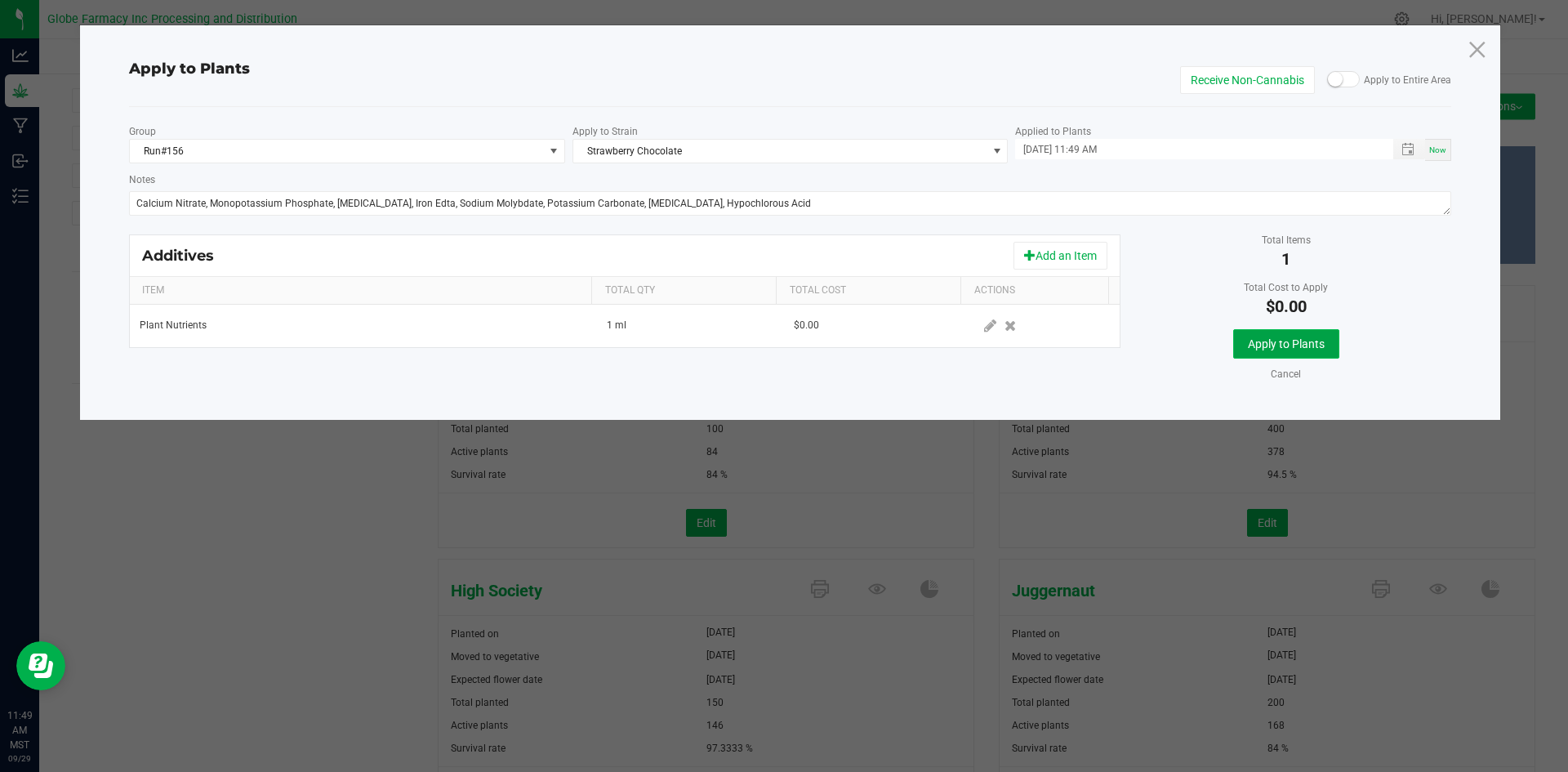
click at [1293, 350] on span "Apply to Plants" at bounding box center [1286, 344] width 77 height 13
